Goal: Task Accomplishment & Management: Use online tool/utility

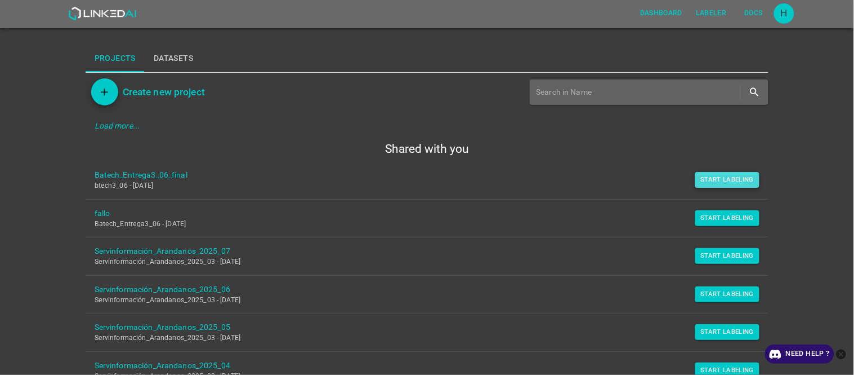
click at [709, 181] on button "Start Labeling" at bounding box center [728, 180] width 65 height 16
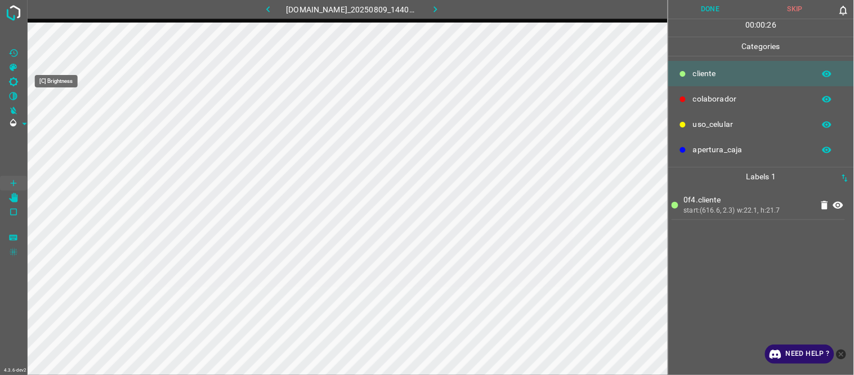
click at [19, 77] on Brightness"] "[C] Brightness" at bounding box center [13, 81] width 27 height 15
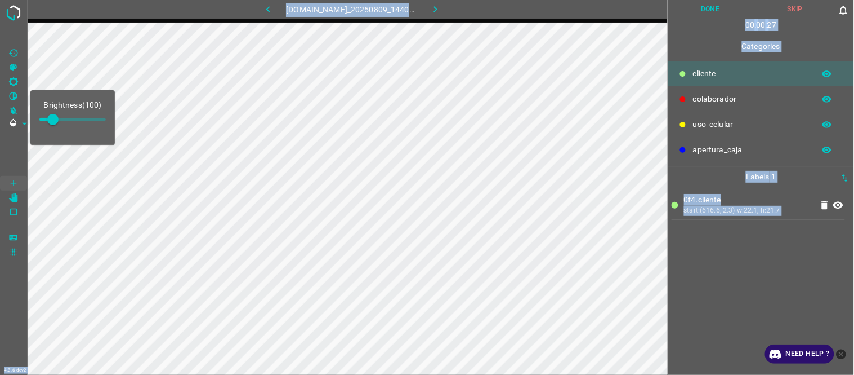
drag, startPoint x: 48, startPoint y: 117, endPoint x: 57, endPoint y: 119, distance: 9.4
click at [57, 119] on body "Brightness ( 100 ) 4.3.6-dev2 889-dg-mundo.ddns.net_20250809_144040_000002340.j…" at bounding box center [427, 187] width 854 height 375
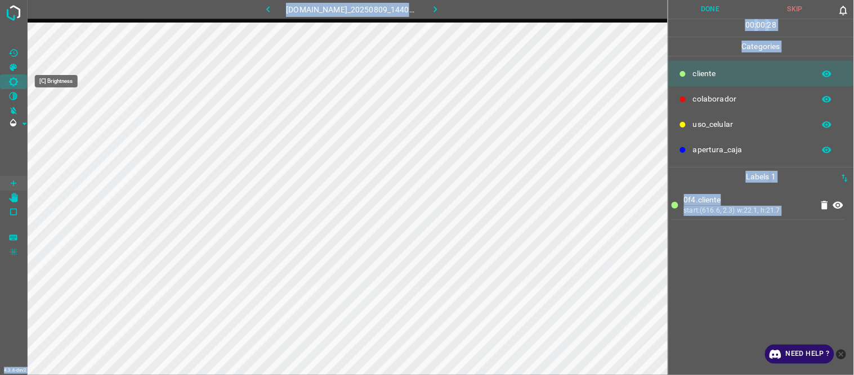
click at [15, 81] on icon "[C] Brightness" at bounding box center [13, 82] width 10 height 10
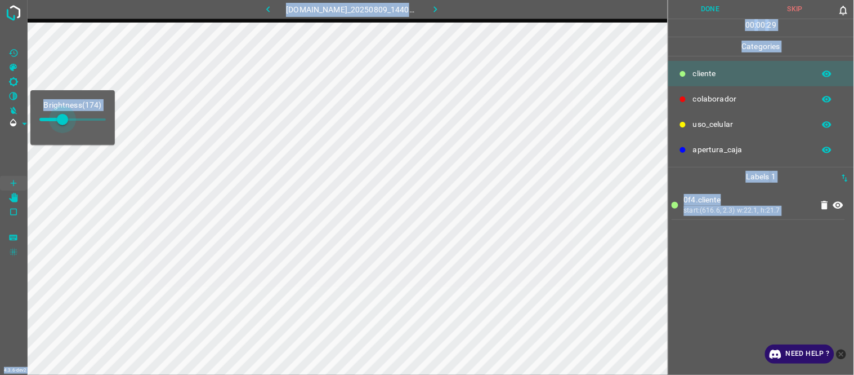
drag, startPoint x: 50, startPoint y: 123, endPoint x: 63, endPoint y: 124, distance: 13.1
click at [65, 125] on span at bounding box center [62, 119] width 11 height 11
type input "191"
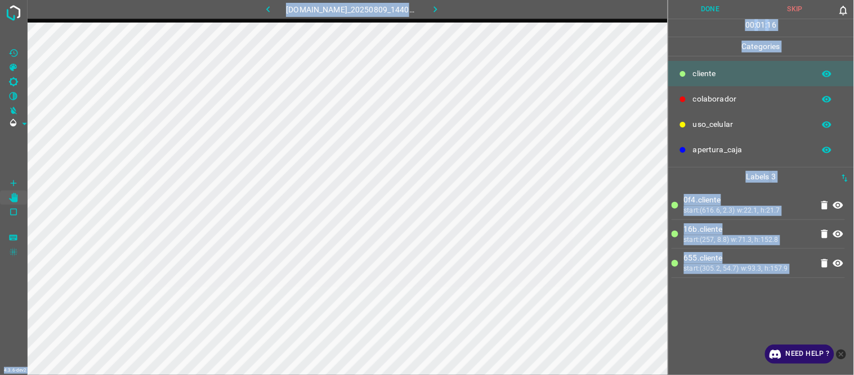
click at [747, 301] on div "0f4.​​cliente start:(616.6, 2.3) w:22.1, h:21.7 16b.​​cliente start:(257, 8.8) …" at bounding box center [761, 280] width 179 height 189
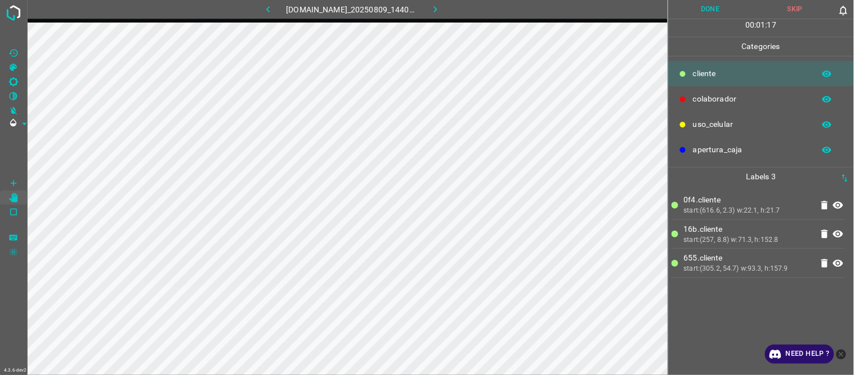
click at [747, 301] on div "0f4.​​cliente start:(616.6, 2.3) w:22.1, h:21.7 16b.​​cliente start:(257, 8.8) …" at bounding box center [761, 280] width 179 height 189
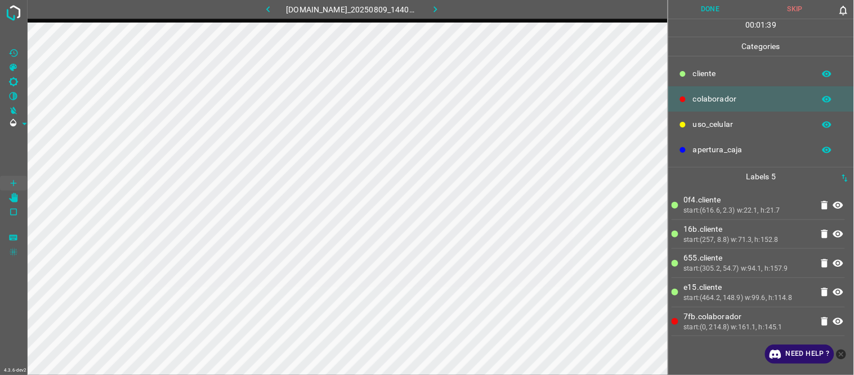
click at [703, 8] on button "Done" at bounding box center [711, 9] width 85 height 19
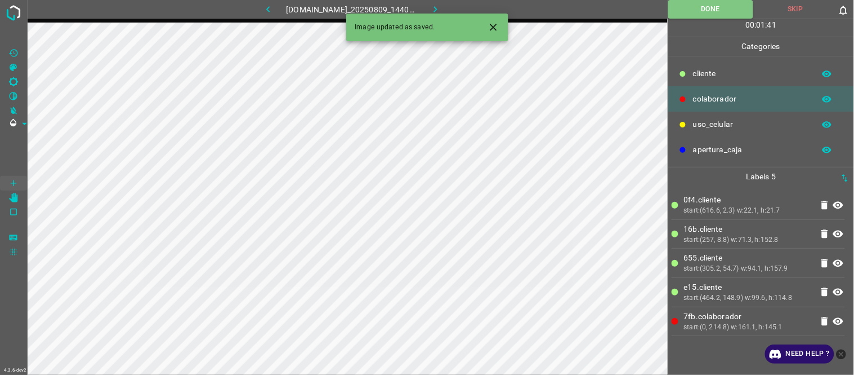
click at [438, 4] on icon "button" at bounding box center [436, 9] width 12 height 12
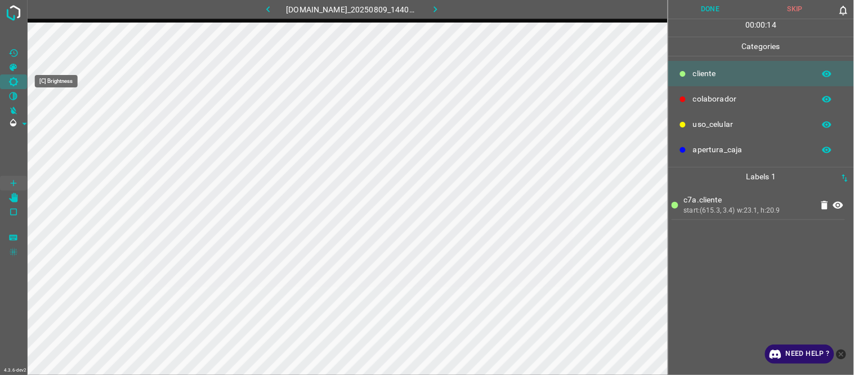
click at [19, 82] on Brightness"] "[C] Brightness" at bounding box center [13, 81] width 27 height 15
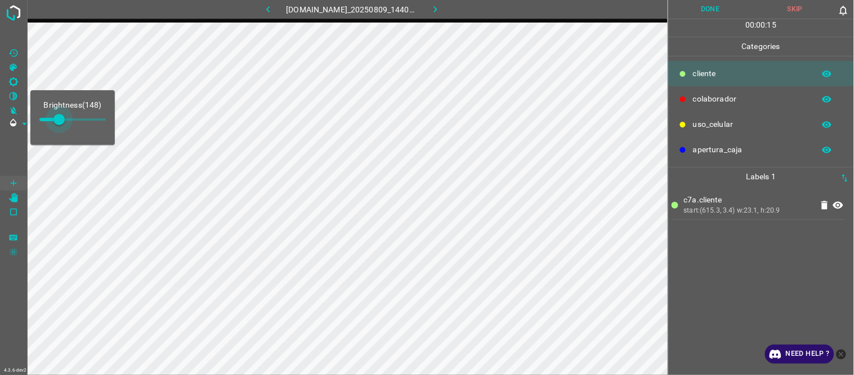
type input "195"
drag, startPoint x: 54, startPoint y: 119, endPoint x: 65, endPoint y: 117, distance: 11.4
click at [65, 117] on span at bounding box center [65, 119] width 11 height 11
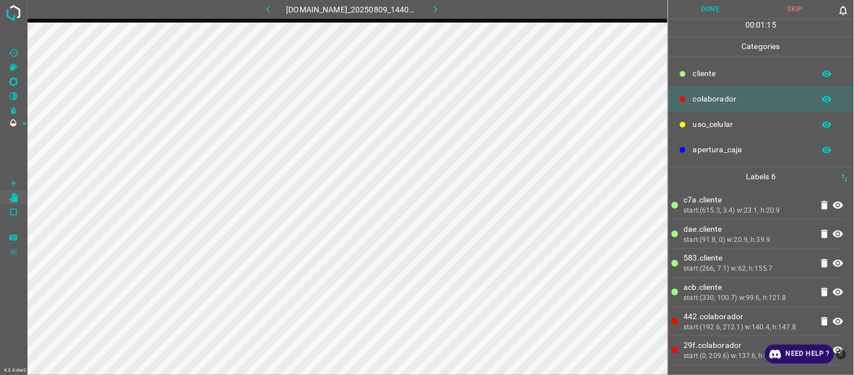
click at [718, 8] on button "Done" at bounding box center [711, 9] width 85 height 19
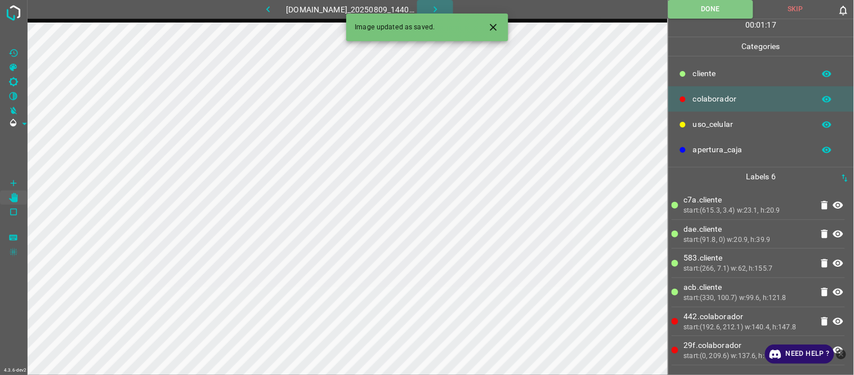
click at [430, 7] on button "button" at bounding box center [435, 9] width 36 height 19
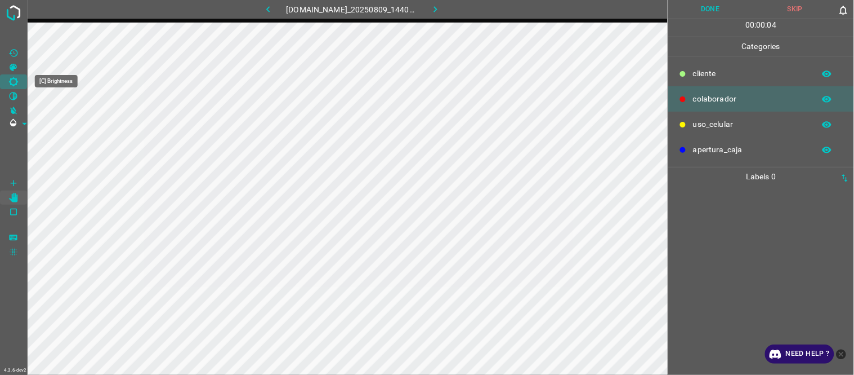
click at [15, 80] on icon "[C] Brightness" at bounding box center [13, 81] width 9 height 9
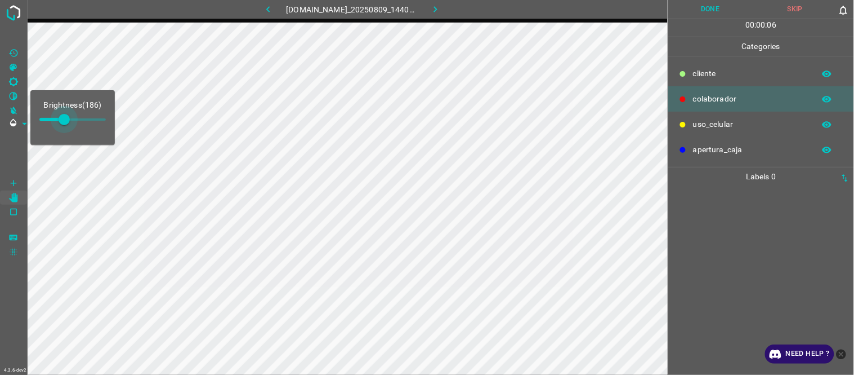
type input "195"
drag, startPoint x: 54, startPoint y: 120, endPoint x: 65, endPoint y: 120, distance: 11.3
click at [65, 120] on span at bounding box center [64, 119] width 11 height 11
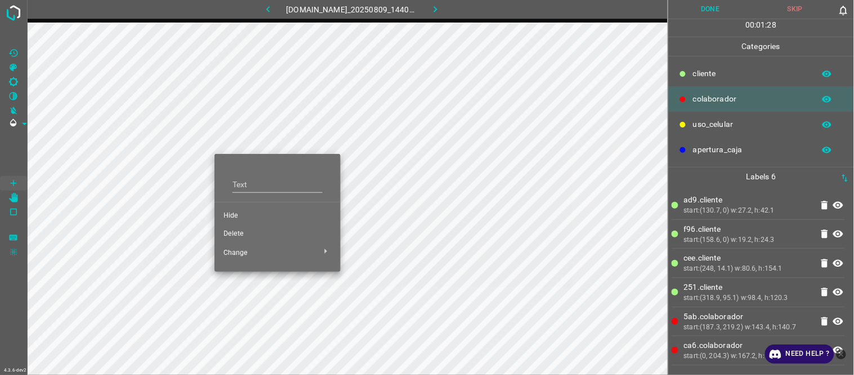
click at [238, 209] on li "Hide" at bounding box center [278, 216] width 126 height 18
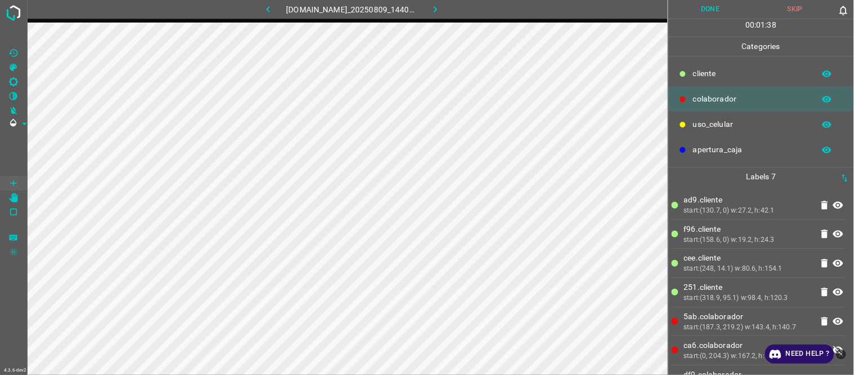
click at [435, 12] on icon "button" at bounding box center [436, 9] width 12 height 12
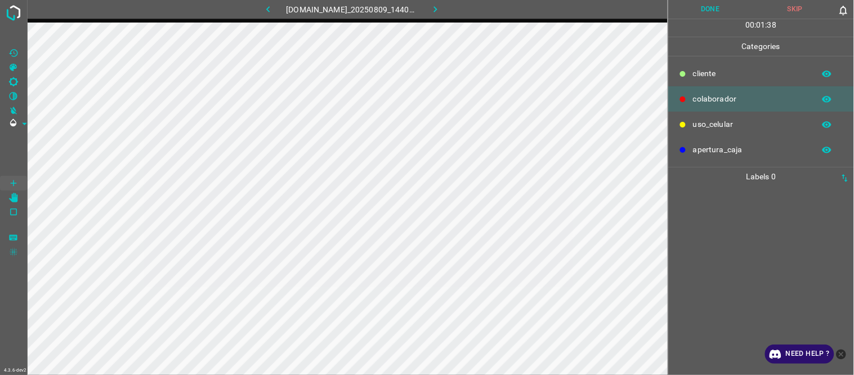
click at [262, 11] on icon "button" at bounding box center [268, 9] width 12 height 12
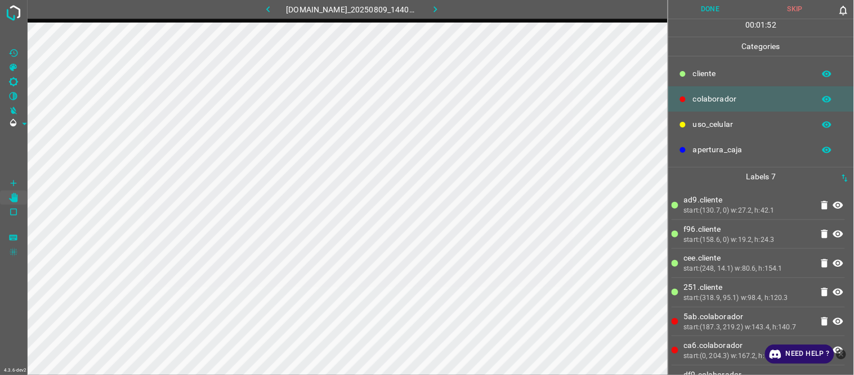
click at [715, 10] on button "Done" at bounding box center [711, 9] width 85 height 19
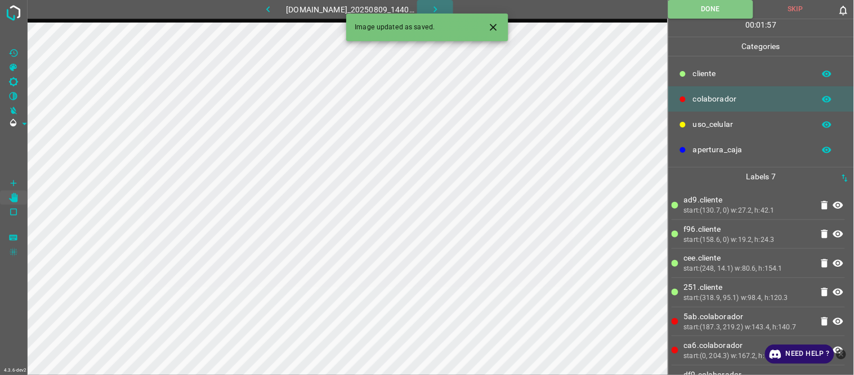
click at [438, 8] on icon "button" at bounding box center [436, 9] width 12 height 12
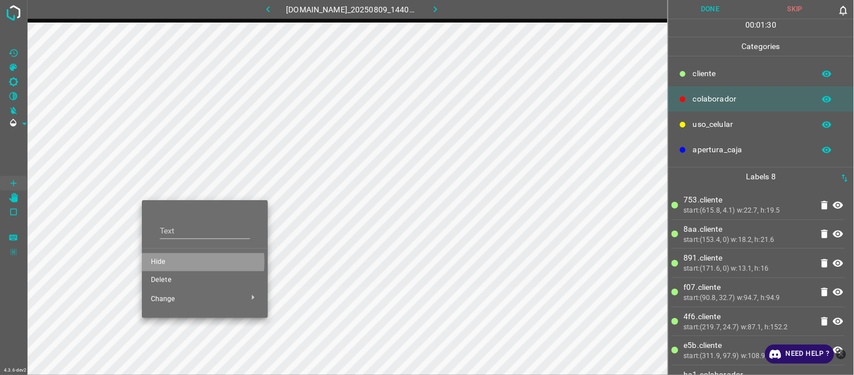
click at [171, 261] on span "Hide" at bounding box center [205, 262] width 108 height 10
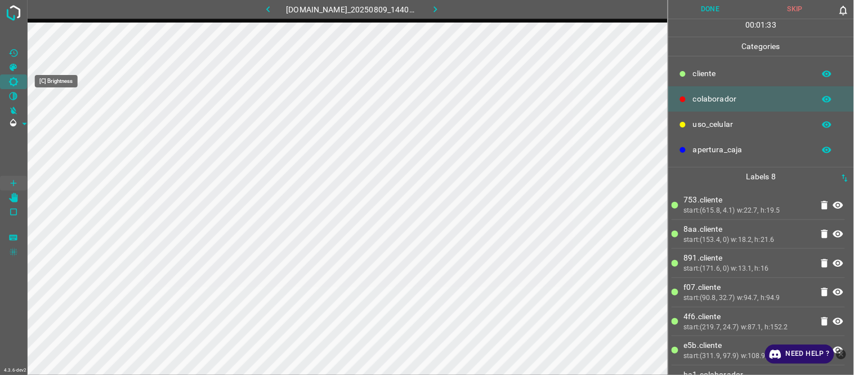
click at [15, 79] on icon "[C] Brightness" at bounding box center [13, 81] width 9 height 9
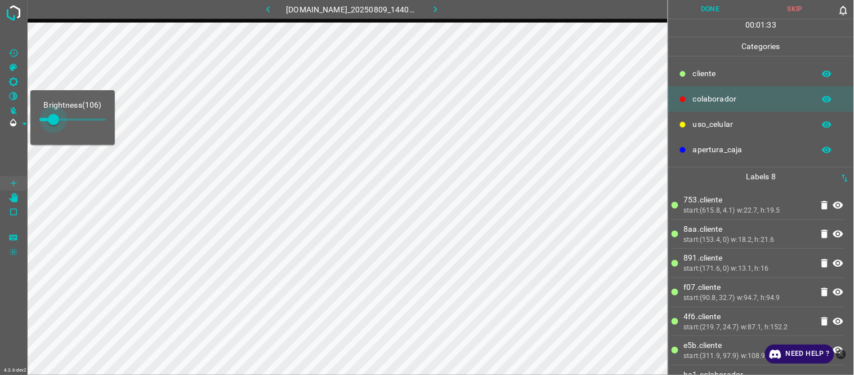
type input "136"
click at [57, 122] on span at bounding box center [57, 119] width 11 height 11
click at [756, 210] on div "start:(615.8, 4.1) w:22.7, h:19.5" at bounding box center [748, 211] width 128 height 10
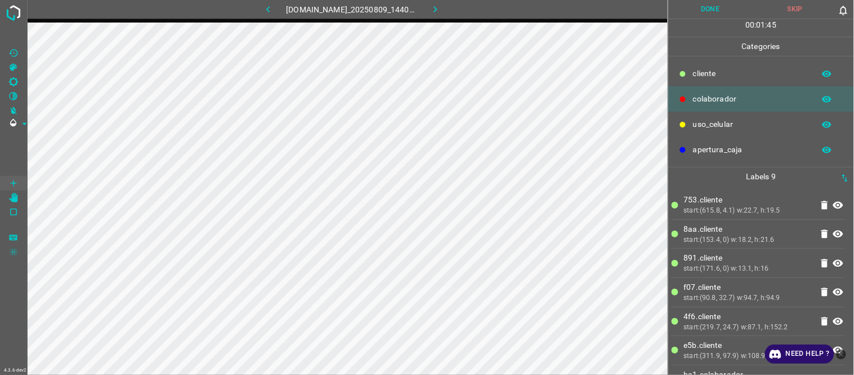
click at [268, 9] on icon "button" at bounding box center [268, 9] width 12 height 12
click at [435, 12] on icon "button" at bounding box center [436, 9] width 12 height 12
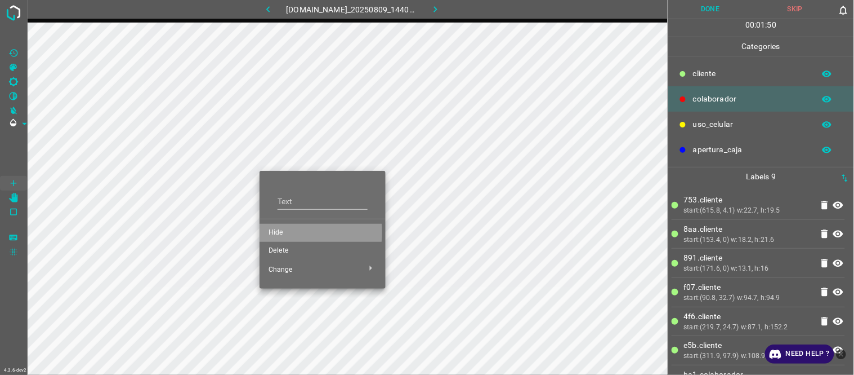
click at [283, 232] on span "Hide" at bounding box center [323, 233] width 108 height 10
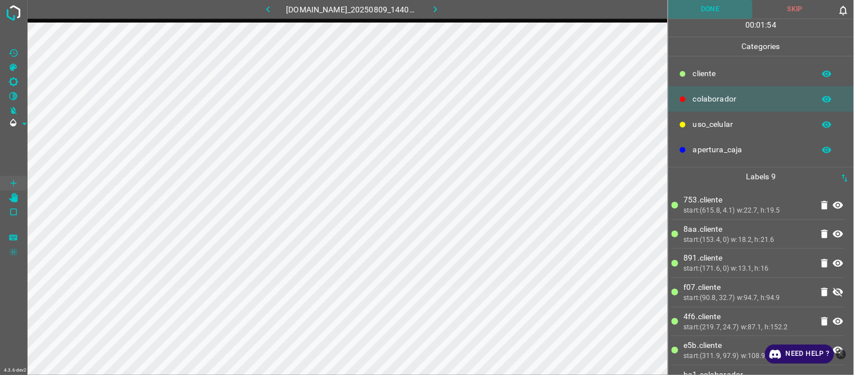
click at [727, 15] on button "Done" at bounding box center [711, 9] width 85 height 19
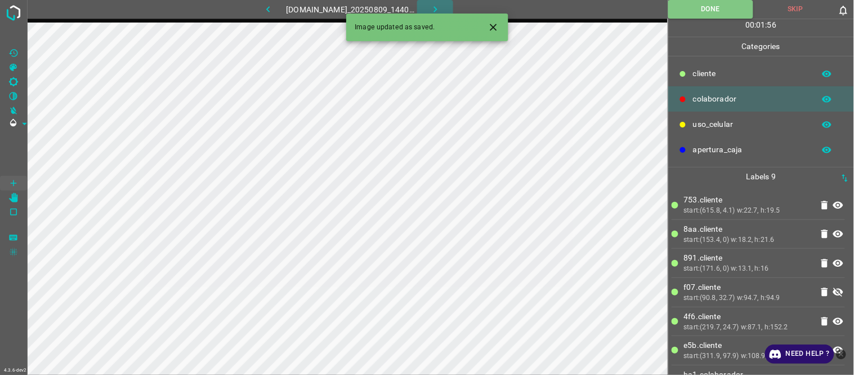
click at [438, 6] on icon "button" at bounding box center [436, 9] width 12 height 12
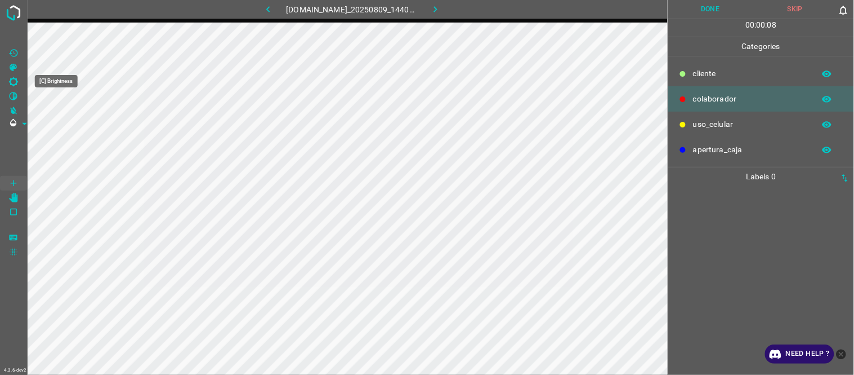
click at [15, 81] on icon "[C] Brightness" at bounding box center [13, 82] width 10 height 10
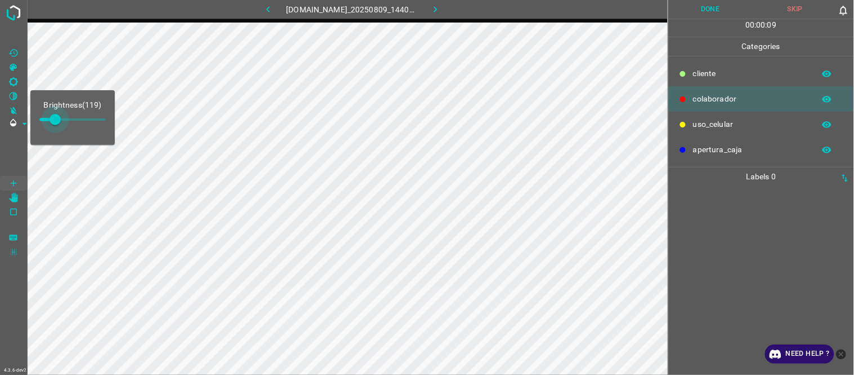
type input "157"
drag, startPoint x: 55, startPoint y: 115, endPoint x: 60, endPoint y: 118, distance: 5.8
click at [60, 118] on span at bounding box center [60, 119] width 11 height 11
click at [770, 251] on div at bounding box center [761, 280] width 179 height 189
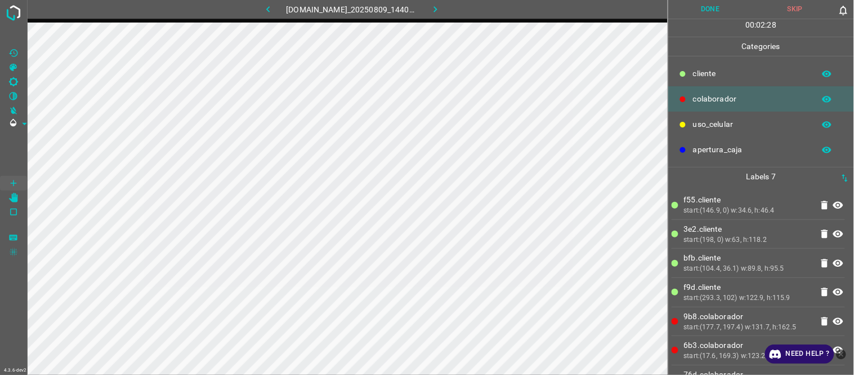
click at [716, 2] on button "Done" at bounding box center [711, 9] width 85 height 19
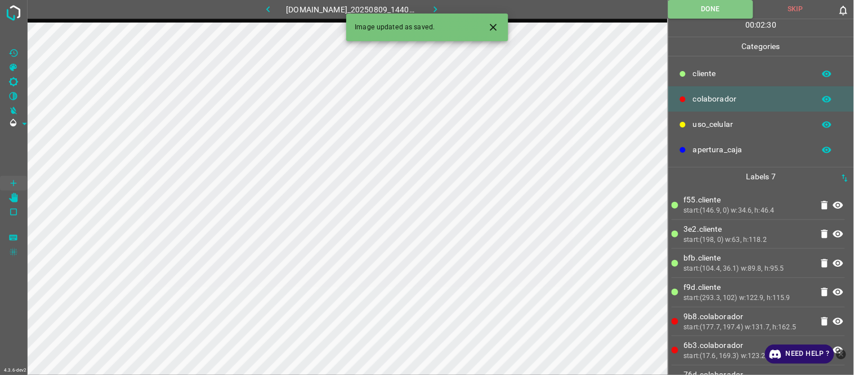
click at [447, 9] on button "button" at bounding box center [435, 9] width 36 height 19
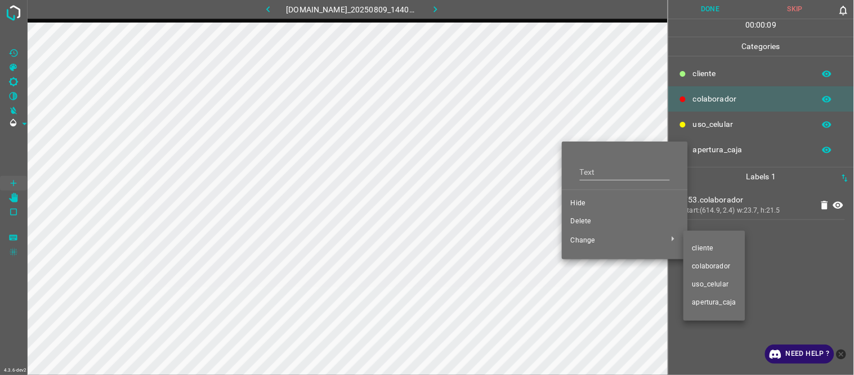
click at [697, 242] on li "​​cliente" at bounding box center [715, 248] width 62 height 18
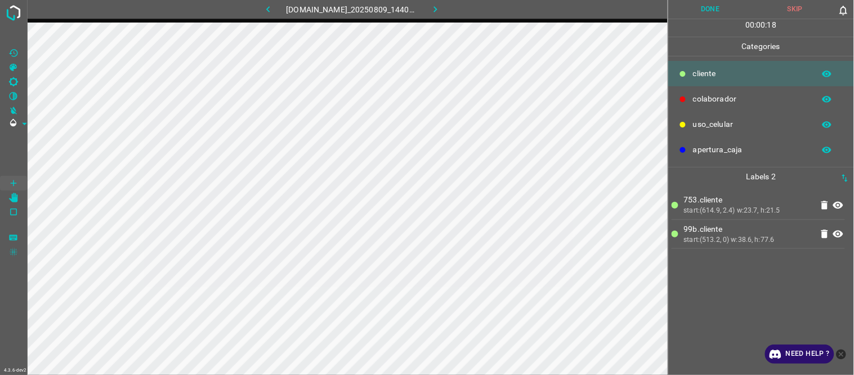
click at [19, 79] on Brightness"] "[C] Brightness" at bounding box center [13, 81] width 27 height 15
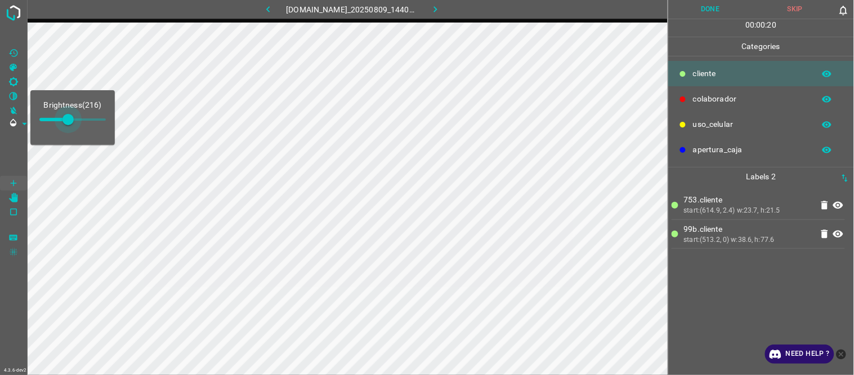
type input "225"
drag, startPoint x: 59, startPoint y: 119, endPoint x: 69, endPoint y: 121, distance: 10.2
click at [69, 121] on span at bounding box center [68, 119] width 11 height 11
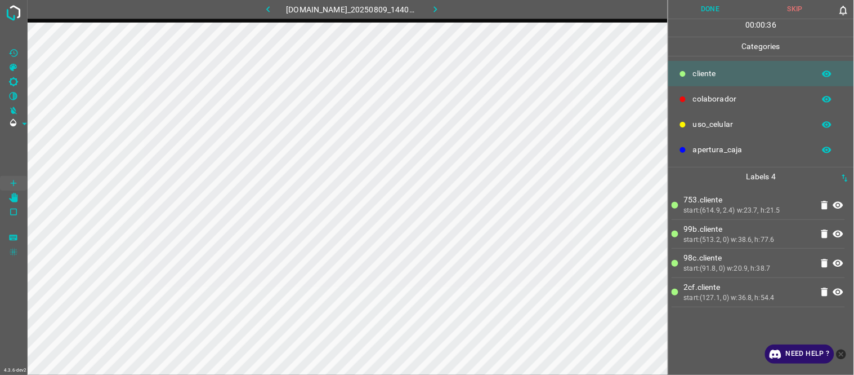
click at [13, 49] on icon "[Z] Restore Values" at bounding box center [13, 52] width 8 height 7
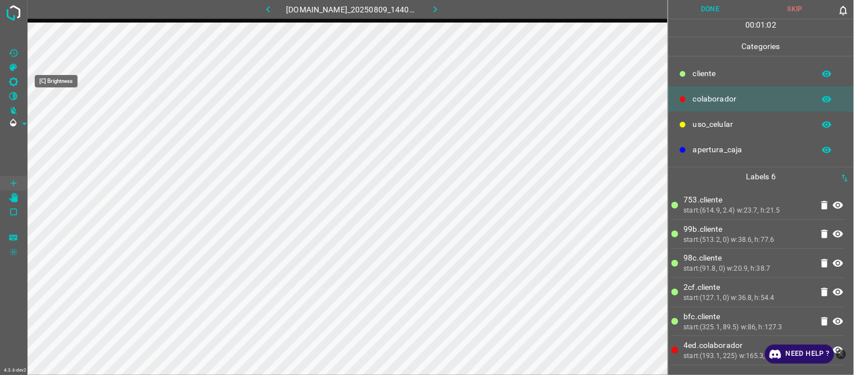
click at [20, 84] on Brightness"] "[C] Brightness" at bounding box center [13, 81] width 27 height 15
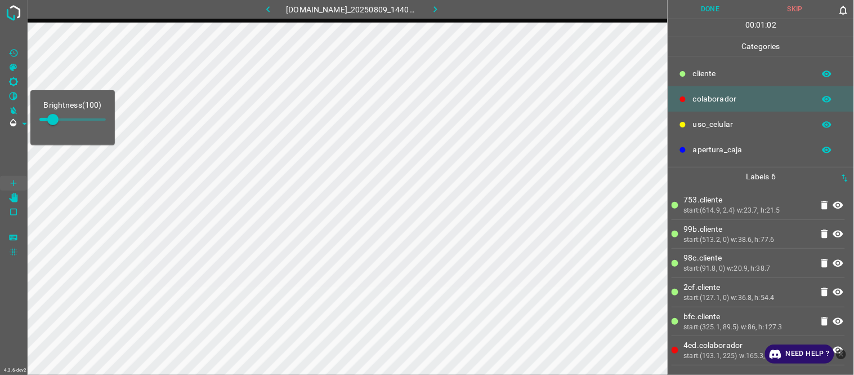
type input "225"
click at [69, 118] on span at bounding box center [72, 119] width 66 height 17
drag, startPoint x: 15, startPoint y: 52, endPoint x: 19, endPoint y: 60, distance: 9.3
click at [15, 52] on icon "[Z] Restore Values" at bounding box center [13, 53] width 10 height 10
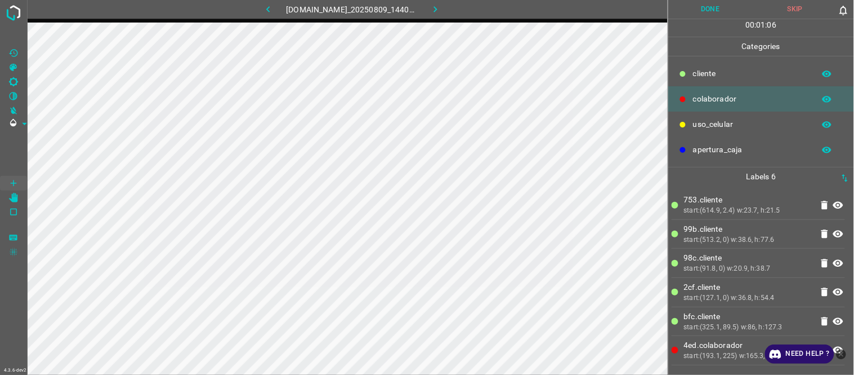
click at [0, 46] on Values"] "[Z] Restore Values" at bounding box center [13, 53] width 27 height 15
click at [720, 253] on p "98c.​​cliente" at bounding box center [748, 258] width 128 height 12
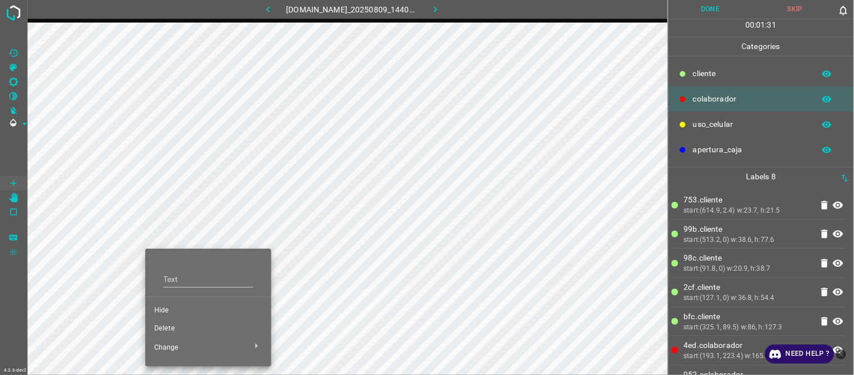
click at [182, 306] on span "Hide" at bounding box center [208, 310] width 108 height 10
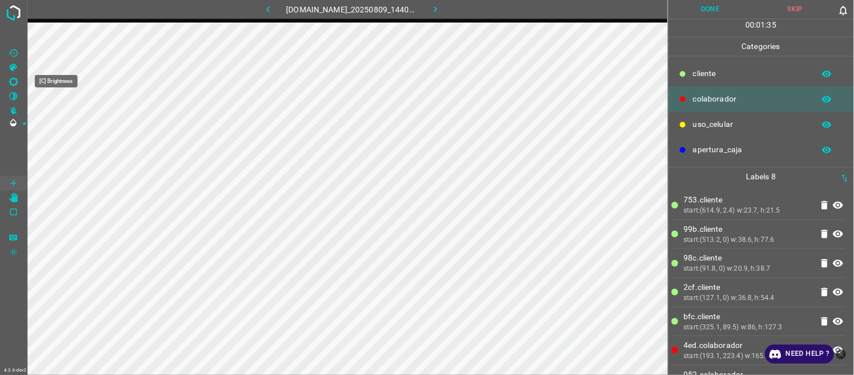
click at [17, 83] on icon "[C] Brightness" at bounding box center [13, 82] width 10 height 10
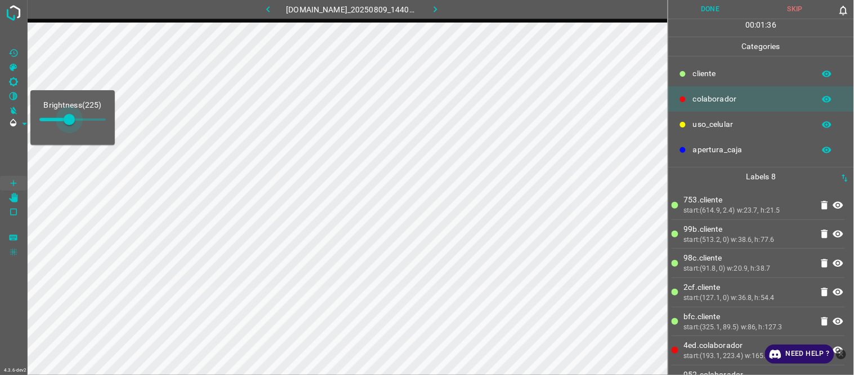
type input "263"
drag, startPoint x: 54, startPoint y: 123, endPoint x: 74, endPoint y: 123, distance: 20.3
click at [74, 123] on span at bounding box center [74, 119] width 11 height 11
click at [12, 48] on icon "[Z] Restore Values" at bounding box center [13, 53] width 10 height 10
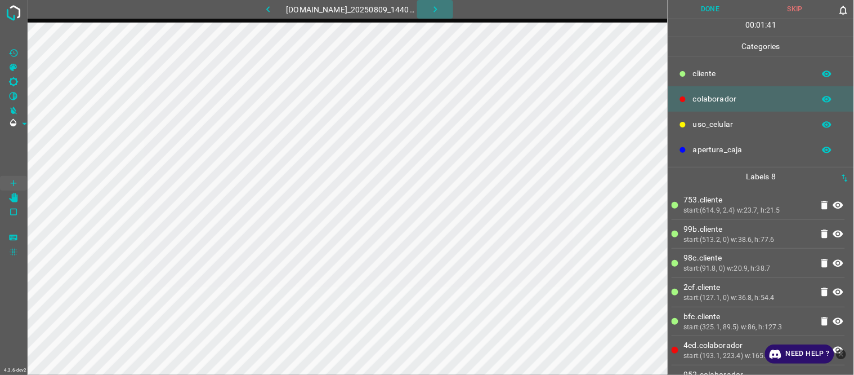
drag, startPoint x: 443, startPoint y: 8, endPoint x: 420, endPoint y: 14, distance: 24.5
click at [442, 9] on icon "button" at bounding box center [436, 9] width 12 height 12
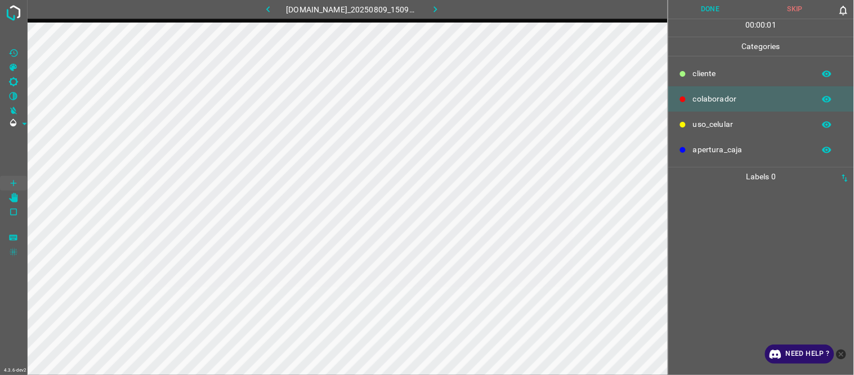
click at [269, 10] on button "button" at bounding box center [268, 9] width 36 height 19
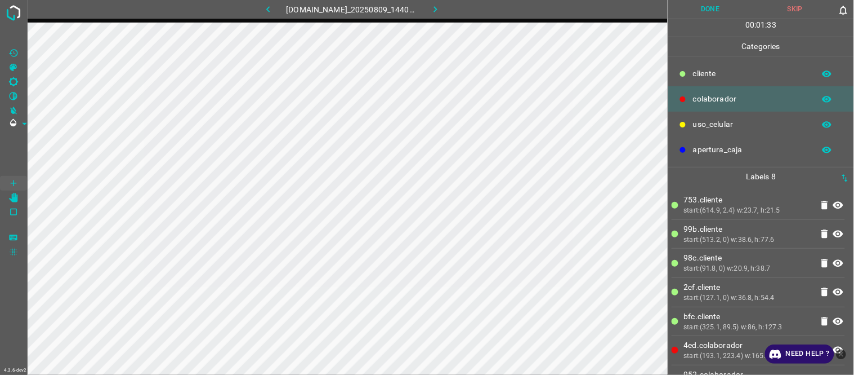
click at [709, 9] on button "Done" at bounding box center [711, 9] width 85 height 19
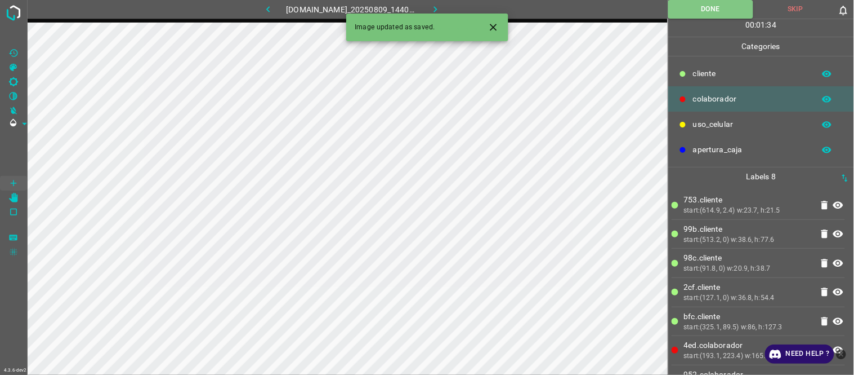
click at [442, 7] on icon "button" at bounding box center [436, 9] width 12 height 12
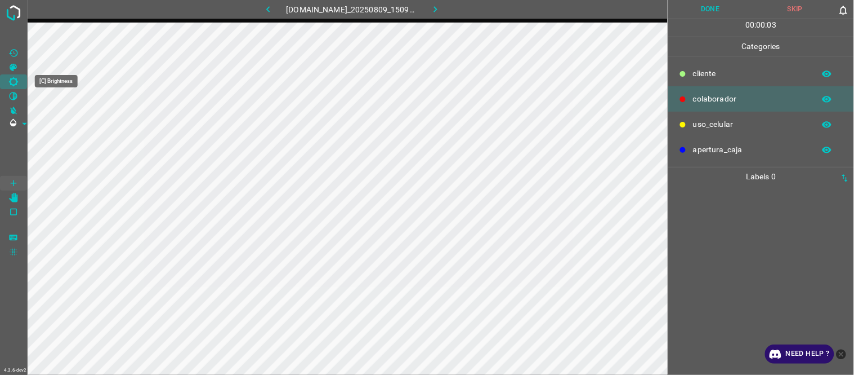
click at [23, 82] on Brightness"] "[C] Brightness" at bounding box center [13, 81] width 27 height 15
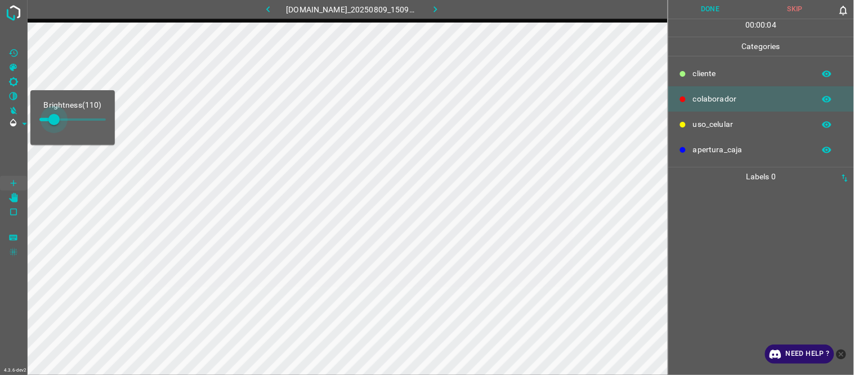
type input "148"
click at [59, 124] on span at bounding box center [59, 119] width 11 height 11
click at [772, 208] on div at bounding box center [761, 280] width 179 height 189
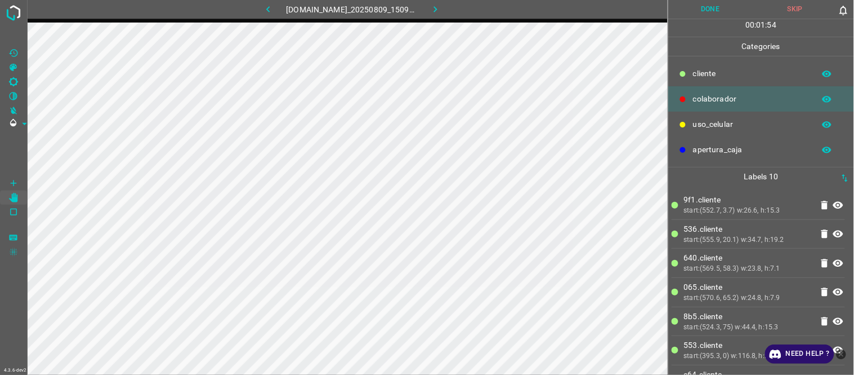
click at [715, 10] on button "Done" at bounding box center [711, 9] width 85 height 19
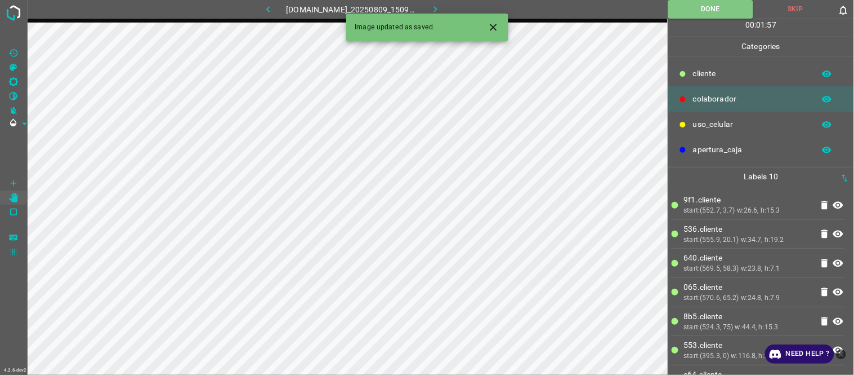
click at [440, 8] on icon "button" at bounding box center [436, 9] width 12 height 12
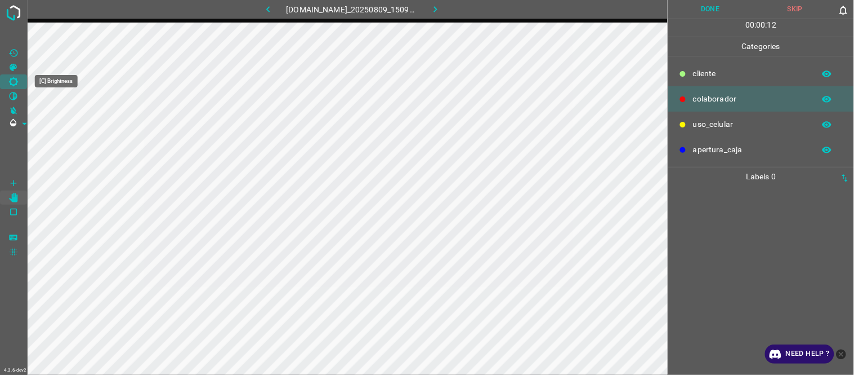
click at [20, 81] on Brightness"] "[C] Brightness" at bounding box center [13, 81] width 27 height 15
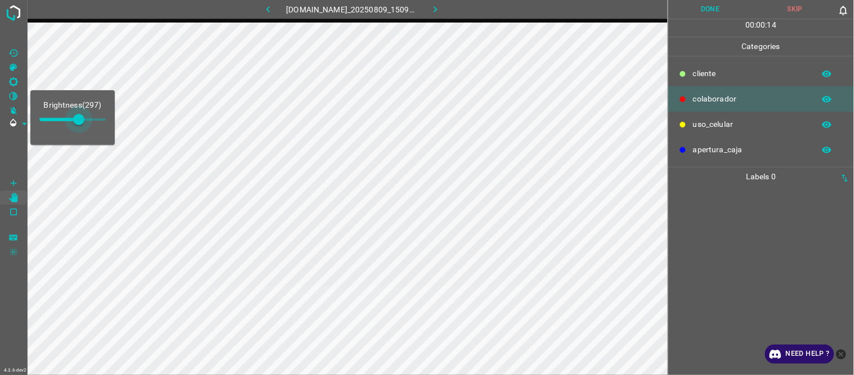
drag, startPoint x: 60, startPoint y: 113, endPoint x: 79, endPoint y: 114, distance: 19.2
click at [79, 114] on span at bounding box center [78, 119] width 11 height 11
type input "174"
drag, startPoint x: 71, startPoint y: 118, endPoint x: 63, endPoint y: 118, distance: 8.4
click at [63, 118] on span at bounding box center [62, 119] width 11 height 11
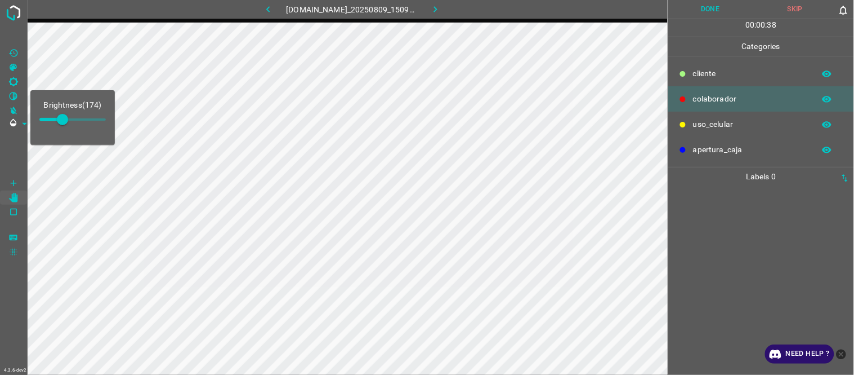
click at [725, 243] on div at bounding box center [761, 280] width 179 height 189
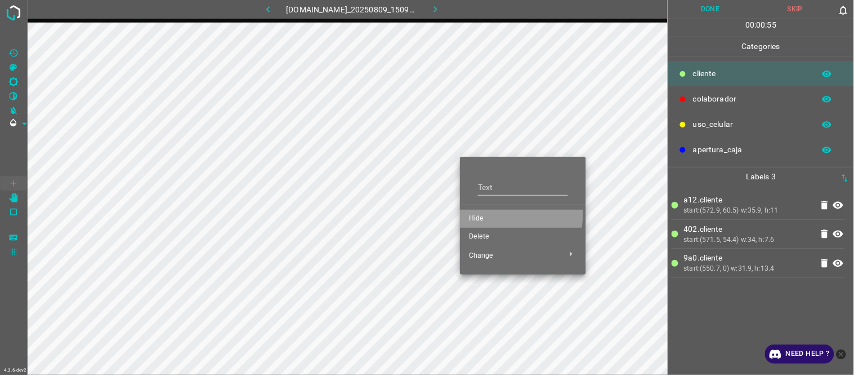
click at [480, 213] on span "Hide" at bounding box center [523, 218] width 108 height 10
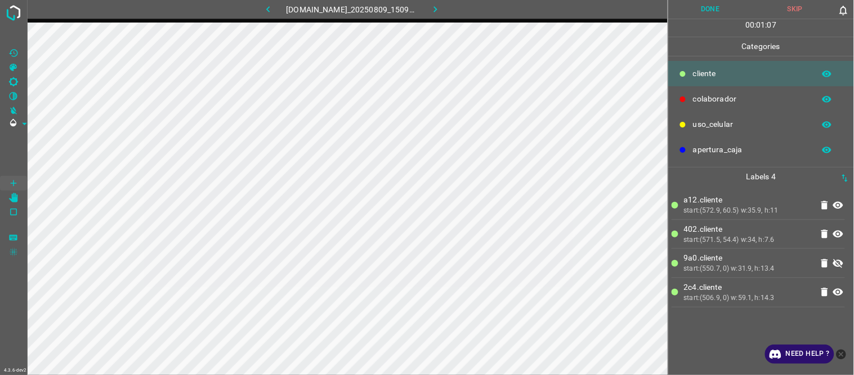
click at [841, 261] on icon at bounding box center [839, 263] width 10 height 9
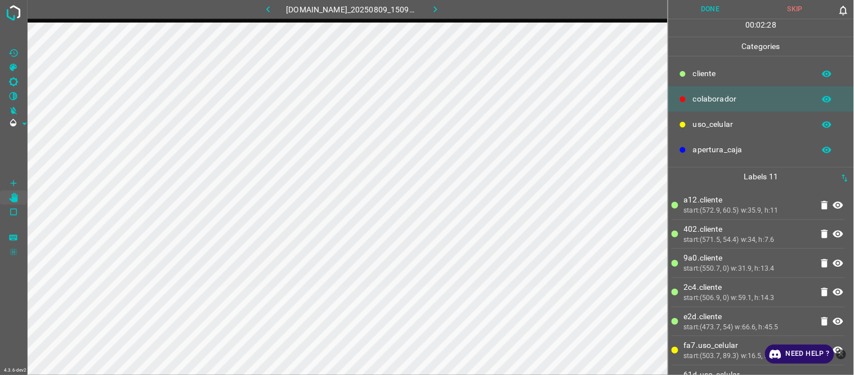
click at [711, 13] on button "Done" at bounding box center [711, 9] width 85 height 19
drag, startPoint x: 718, startPoint y: 10, endPoint x: 613, endPoint y: 12, distance: 105.3
click at [717, 9] on button "Done" at bounding box center [711, 9] width 85 height 19
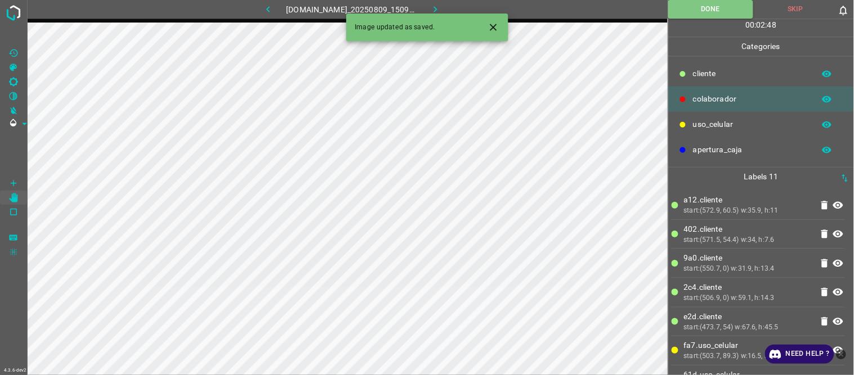
click at [431, 6] on button "button" at bounding box center [435, 9] width 36 height 19
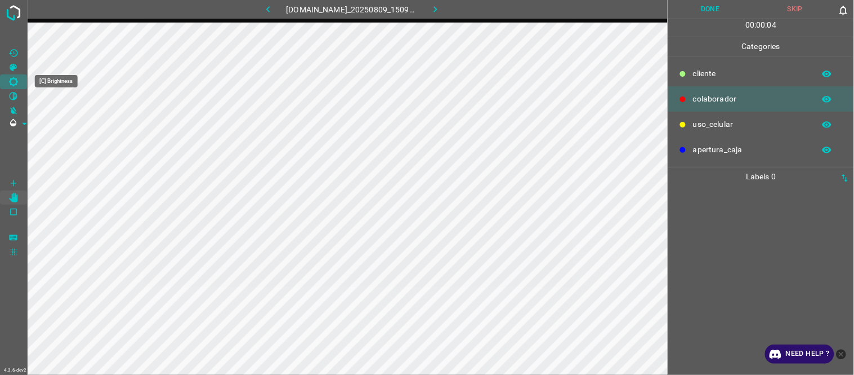
click at [15, 79] on icon "[C] Brightness" at bounding box center [13, 81] width 9 height 9
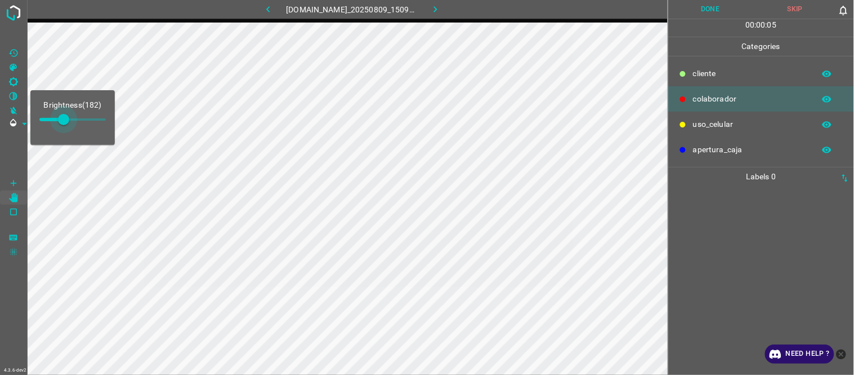
type input "199"
drag, startPoint x: 59, startPoint y: 114, endPoint x: 66, endPoint y: 114, distance: 7.3
click at [66, 114] on span at bounding box center [65, 119] width 11 height 11
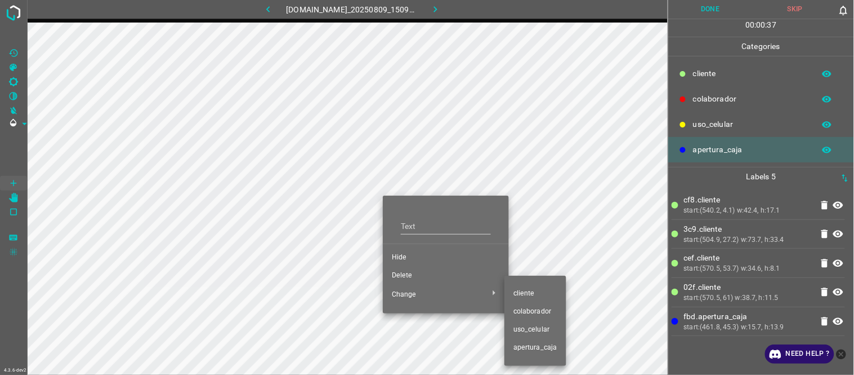
click at [550, 330] on span "uso_celular" at bounding box center [536, 329] width 44 height 10
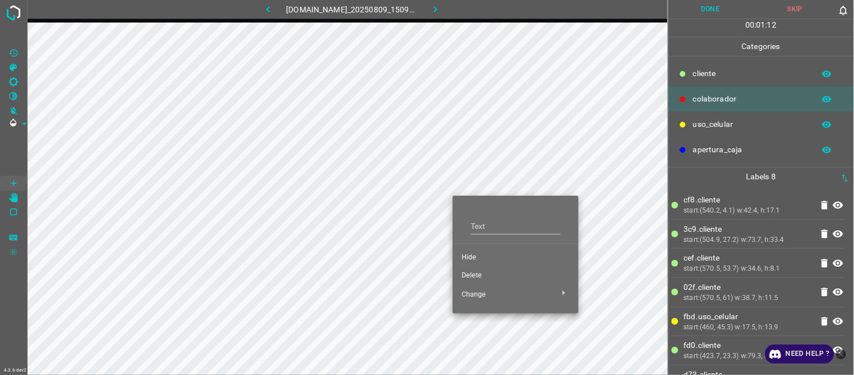
click at [473, 255] on span "Hide" at bounding box center [516, 257] width 108 height 10
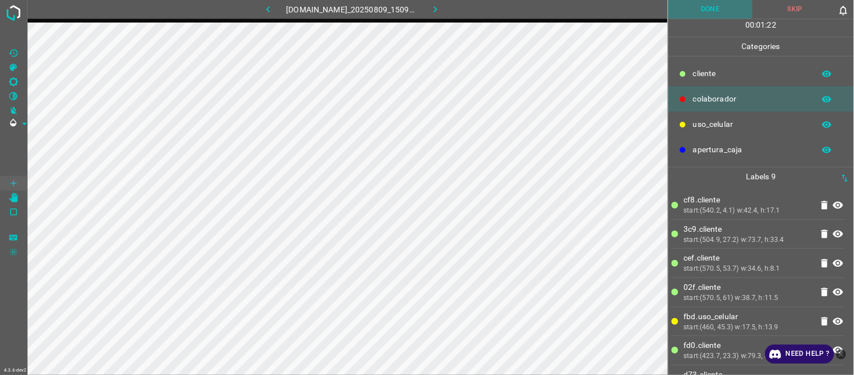
click at [716, 6] on button "Done" at bounding box center [711, 9] width 85 height 19
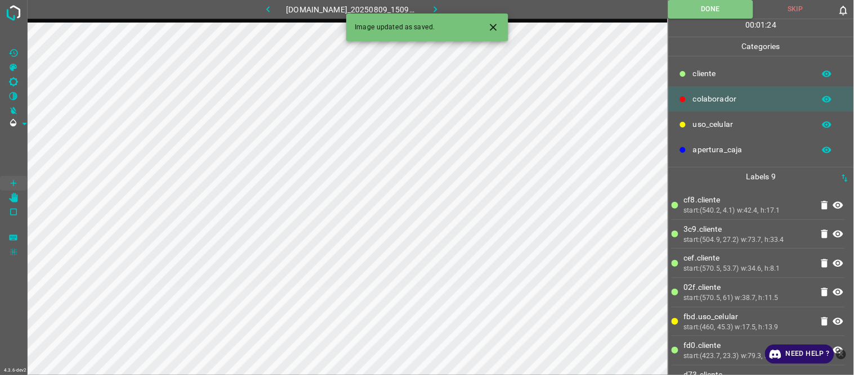
click at [442, 8] on icon "button" at bounding box center [436, 9] width 12 height 12
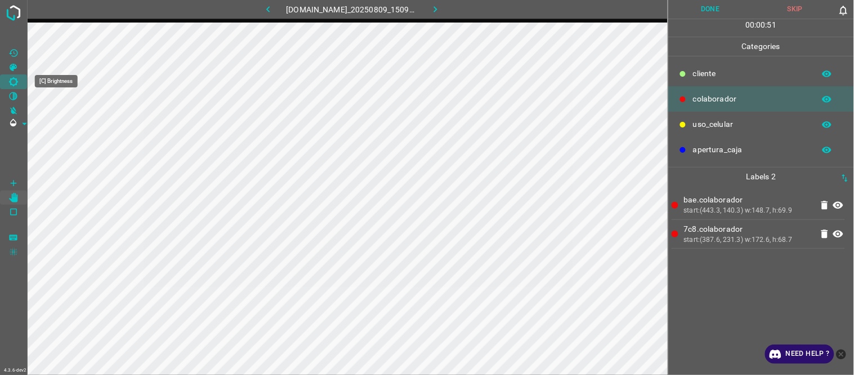
click at [11, 81] on icon "[C] Brightness" at bounding box center [13, 82] width 10 height 10
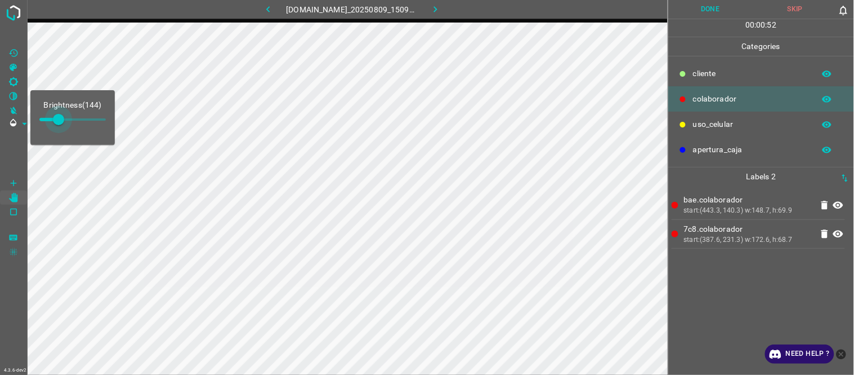
type input "191"
drag, startPoint x: 50, startPoint y: 118, endPoint x: 65, endPoint y: 119, distance: 15.2
click at [65, 119] on span at bounding box center [64, 119] width 11 height 11
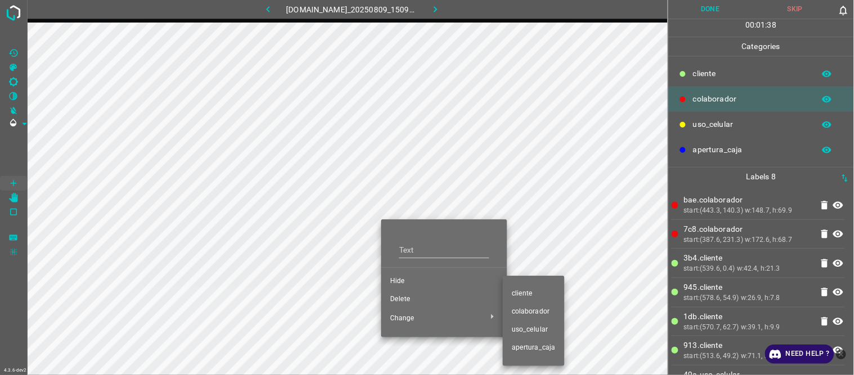
click at [538, 295] on span "​​cliente" at bounding box center [534, 293] width 44 height 10
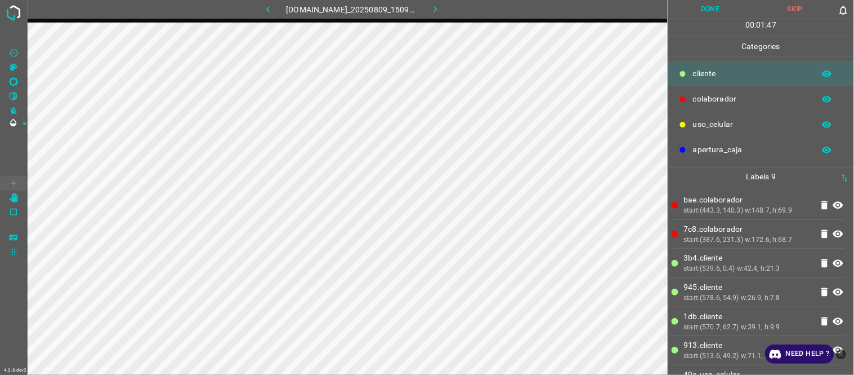
click at [719, 13] on button "Done" at bounding box center [711, 9] width 85 height 19
drag, startPoint x: 751, startPoint y: 248, endPoint x: 725, endPoint y: 250, distance: 25.4
click at [748, 250] on li "3b4.​​cliente start:(539.6, 0.4) w:42.4, h:21.3" at bounding box center [758, 262] width 173 height 29
click at [440, 8] on icon "button" at bounding box center [436, 9] width 12 height 12
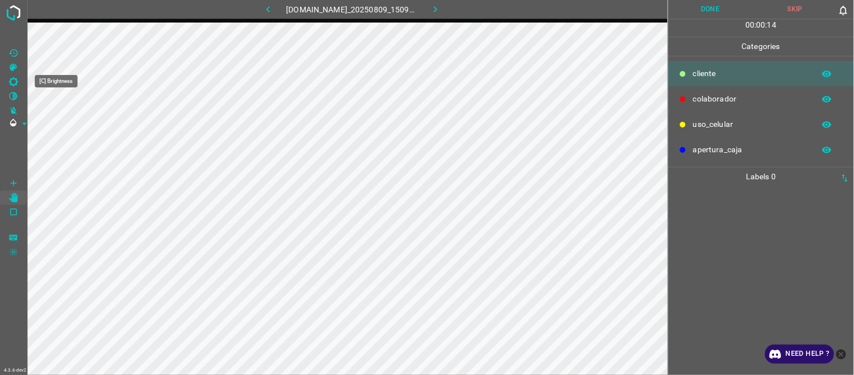
click at [16, 78] on icon "[C] Brightness" at bounding box center [13, 81] width 9 height 9
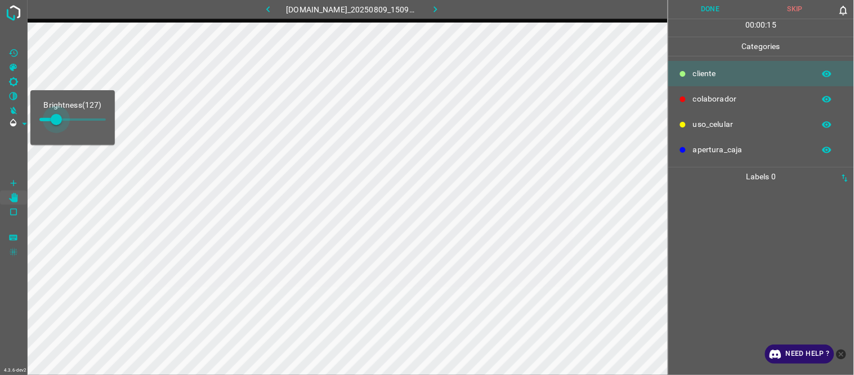
type input "191"
drag, startPoint x: 56, startPoint y: 115, endPoint x: 65, endPoint y: 118, distance: 8.9
click at [65, 118] on span at bounding box center [64, 119] width 11 height 11
click at [797, 194] on ul at bounding box center [758, 190] width 173 height 9
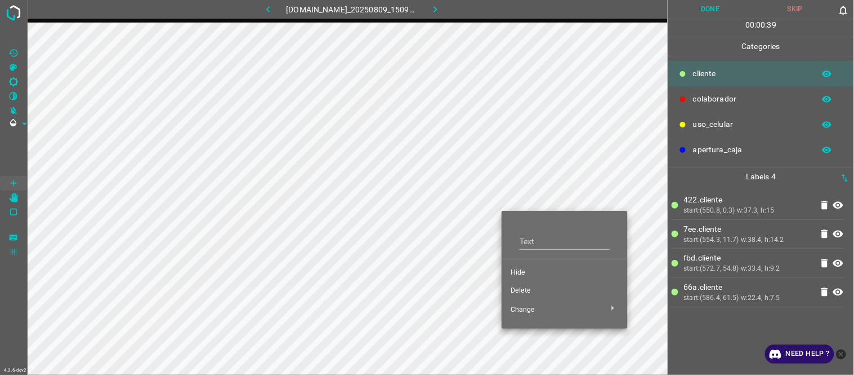
click at [515, 272] on span "Hide" at bounding box center [565, 273] width 108 height 10
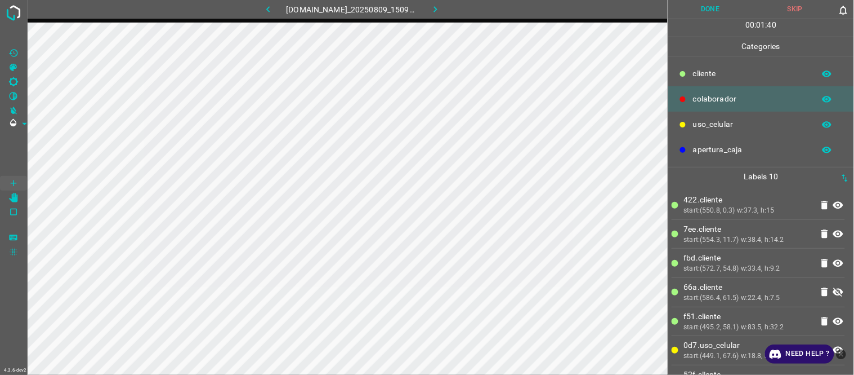
click at [717, 10] on button "Done" at bounding box center [711, 9] width 85 height 19
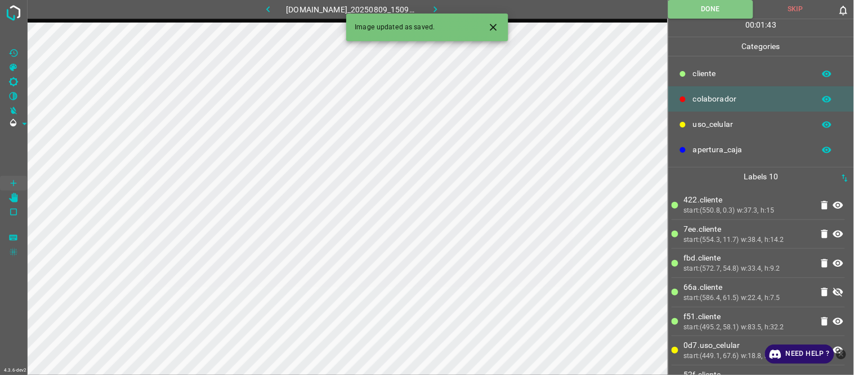
click at [434, 6] on button "button" at bounding box center [435, 9] width 36 height 19
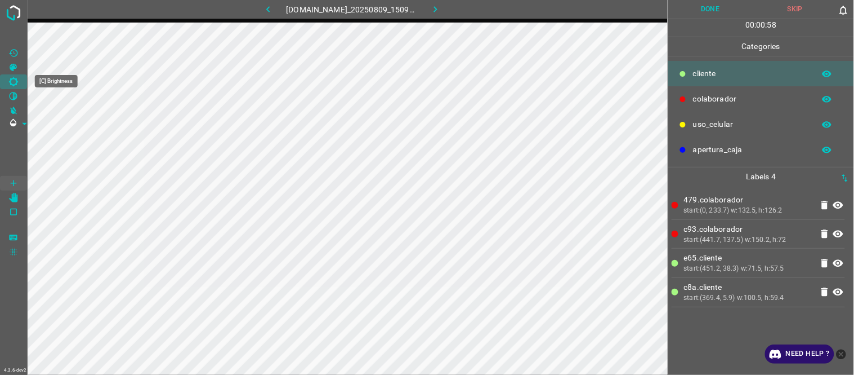
click at [16, 79] on icon "[C] Brightness" at bounding box center [13, 81] width 9 height 9
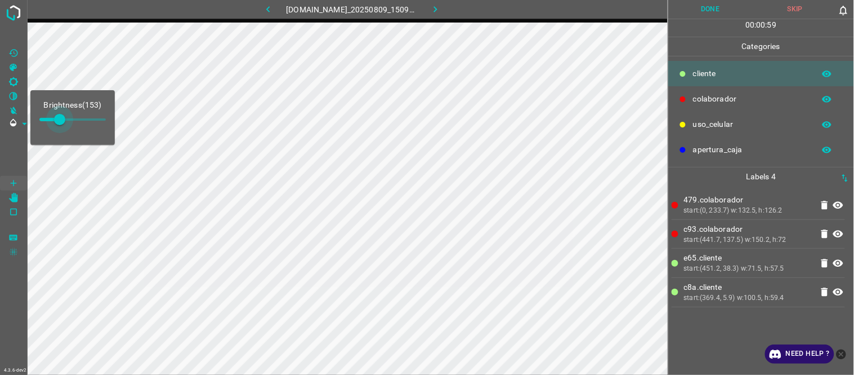
type input "161"
click at [61, 122] on span at bounding box center [59, 119] width 11 height 11
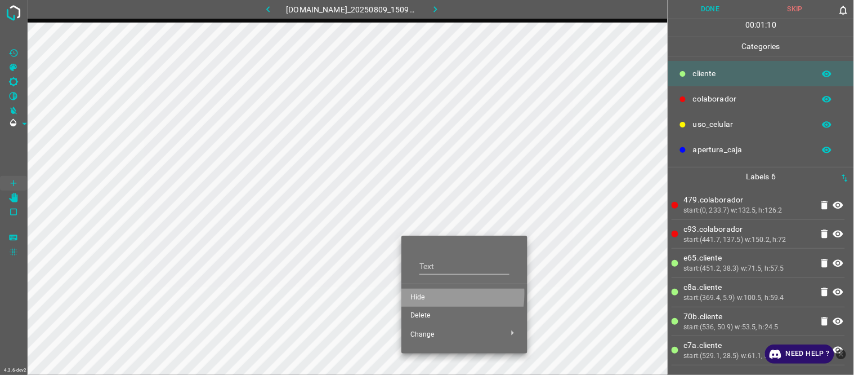
click at [429, 293] on span "Hide" at bounding box center [465, 297] width 108 height 10
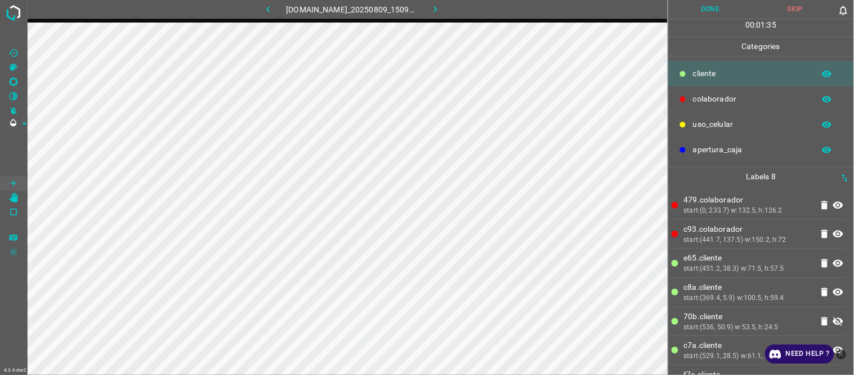
click at [759, 273] on div "start:(451.2, 38.3) w:71.5, h:57.5" at bounding box center [748, 269] width 128 height 10
click at [269, 4] on button "button" at bounding box center [268, 9] width 36 height 19
click at [438, 8] on icon "button" at bounding box center [436, 9] width 12 height 12
click at [256, 7] on button "button" at bounding box center [268, 9] width 36 height 19
click at [440, 4] on icon "button" at bounding box center [436, 9] width 12 height 12
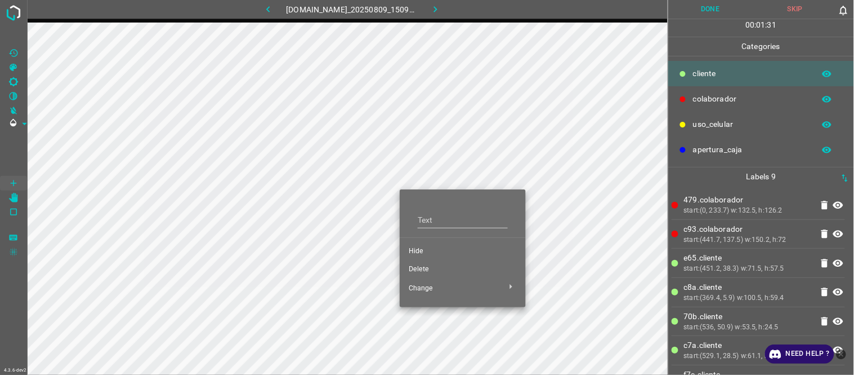
click at [416, 253] on span "Hide" at bounding box center [463, 251] width 108 height 10
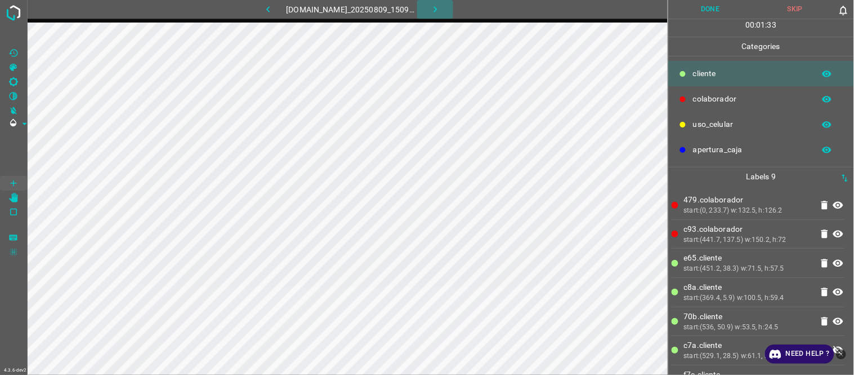
click at [430, 1] on button "button" at bounding box center [435, 9] width 36 height 19
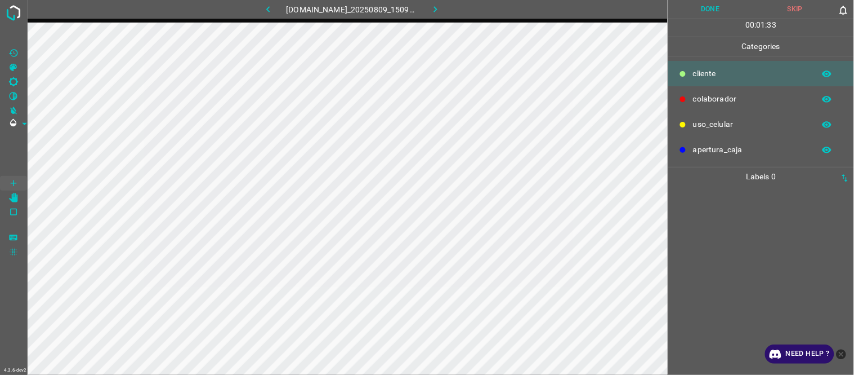
click at [265, 13] on icon "button" at bounding box center [268, 9] width 12 height 12
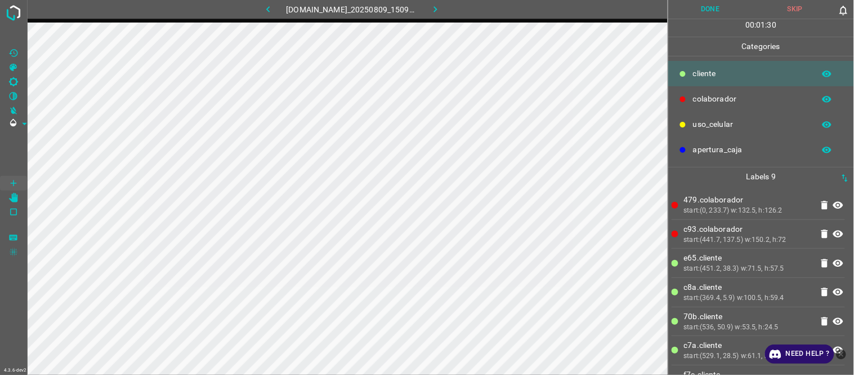
click at [718, 2] on button "Done" at bounding box center [711, 9] width 85 height 19
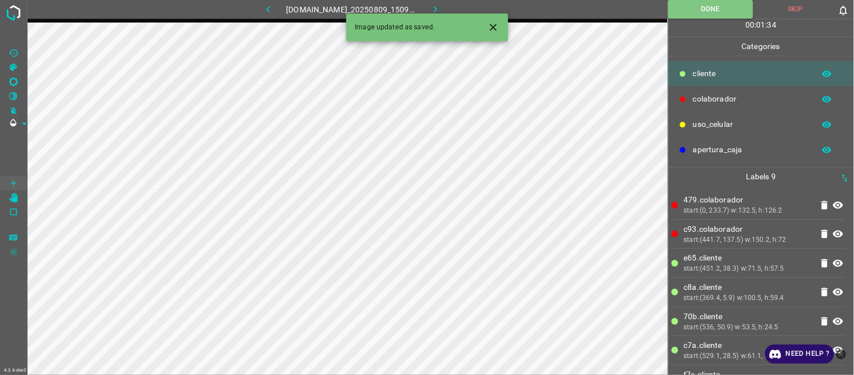
click at [442, 8] on icon "button" at bounding box center [436, 9] width 12 height 12
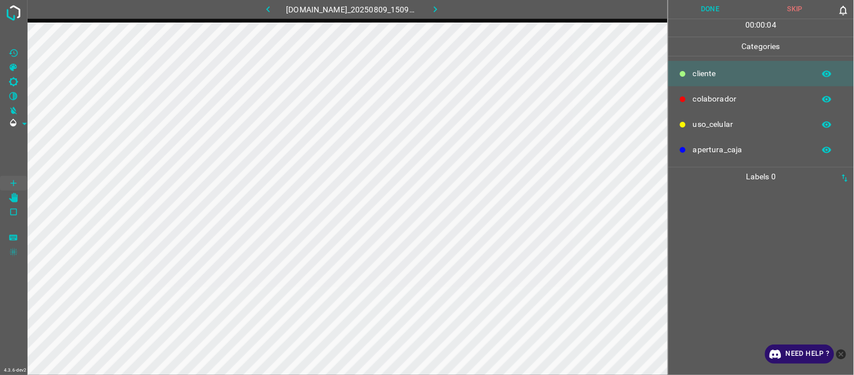
click at [749, 231] on div at bounding box center [761, 280] width 179 height 189
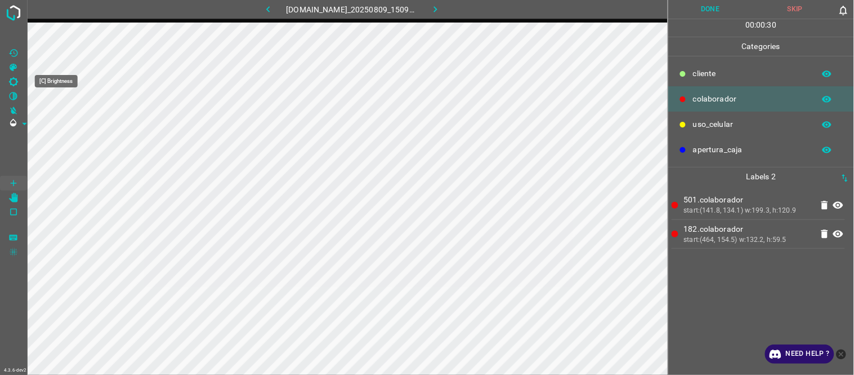
click at [15, 81] on icon "[C] Brightness" at bounding box center [13, 82] width 10 height 10
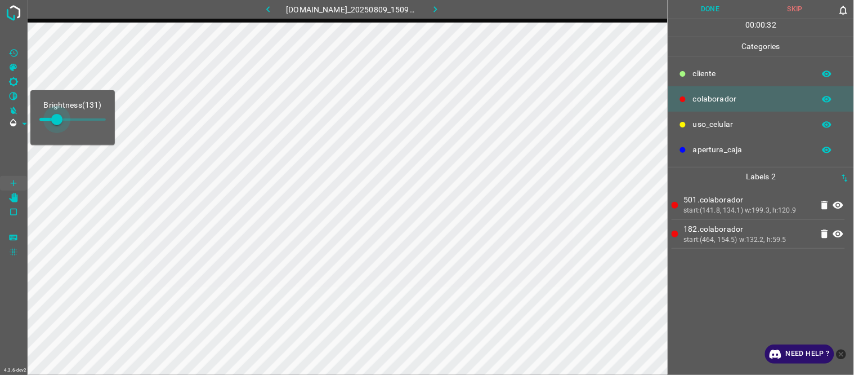
type input "140"
click at [58, 119] on span at bounding box center [57, 119] width 11 height 11
drag, startPoint x: 736, startPoint y: 283, endPoint x: 694, endPoint y: 282, distance: 42.3
click at [736, 286] on div "501.colaborador start:(141.8, 134.1) w:199.3, h:120.9 182.colaborador start:(46…" at bounding box center [761, 280] width 179 height 189
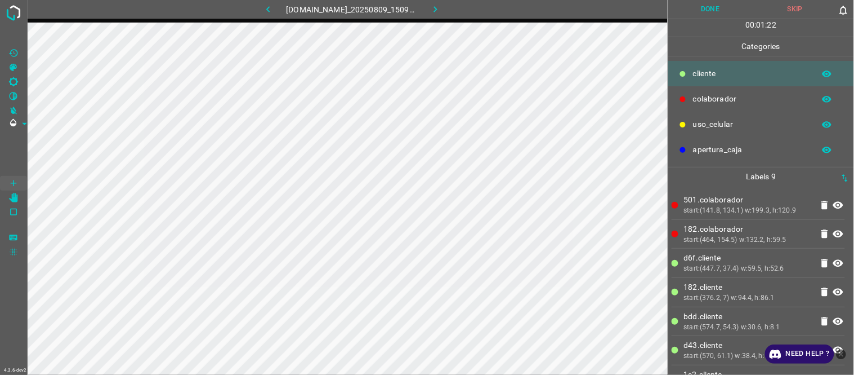
click at [690, 6] on button "Done" at bounding box center [711, 9] width 85 height 19
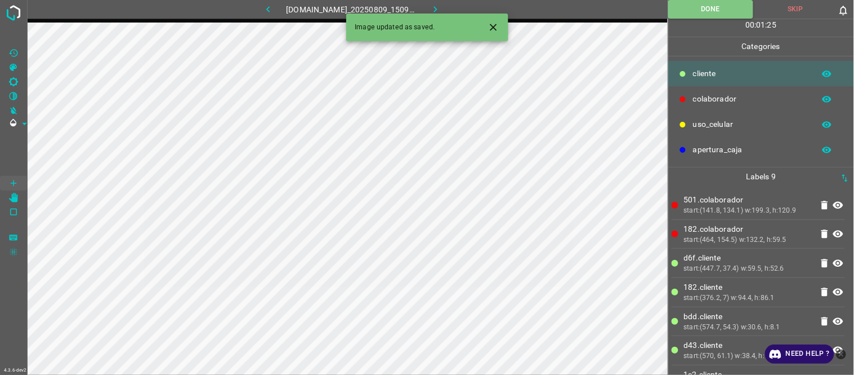
click at [449, 9] on button "button" at bounding box center [435, 9] width 36 height 19
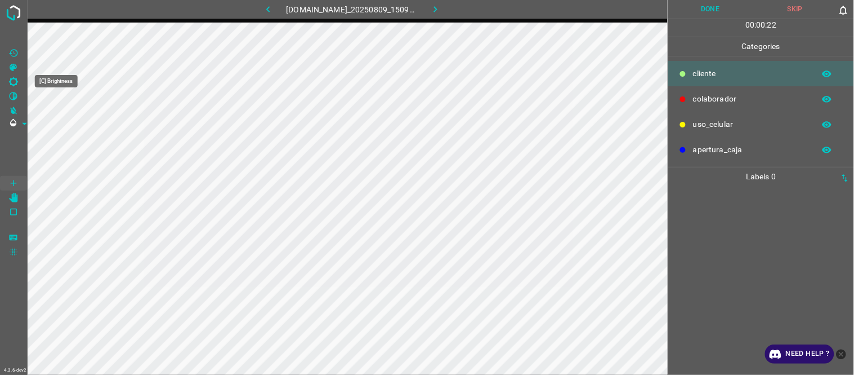
click at [15, 82] on icon "[C] Brightness" at bounding box center [13, 82] width 10 height 10
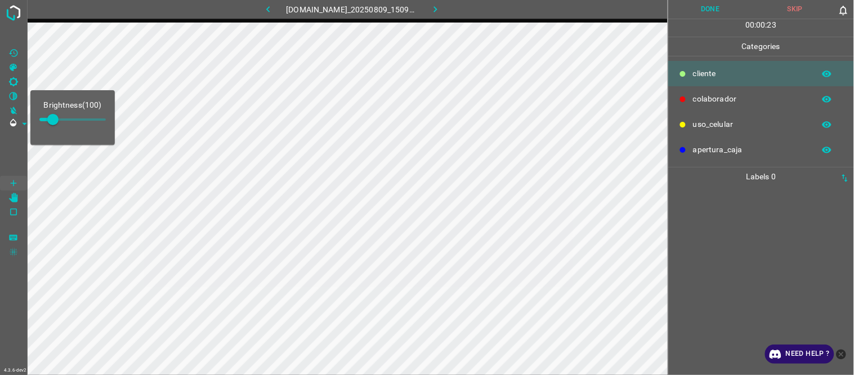
type input "140"
click at [58, 118] on span at bounding box center [57, 119] width 11 height 11
click at [740, 233] on div at bounding box center [761, 280] width 179 height 189
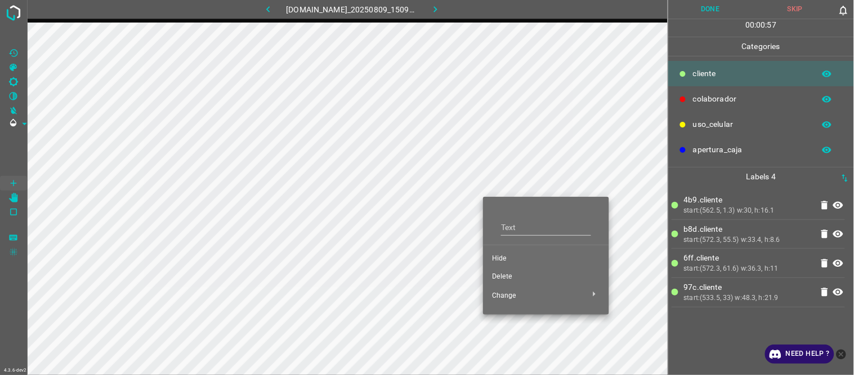
drag, startPoint x: 495, startPoint y: 255, endPoint x: 464, endPoint y: 212, distance: 52.8
click at [496, 255] on span "Hide" at bounding box center [546, 258] width 108 height 10
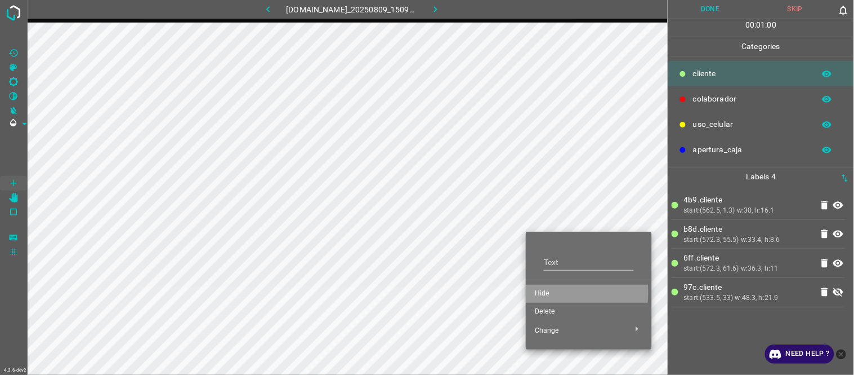
click at [538, 292] on span "Hide" at bounding box center [589, 293] width 108 height 10
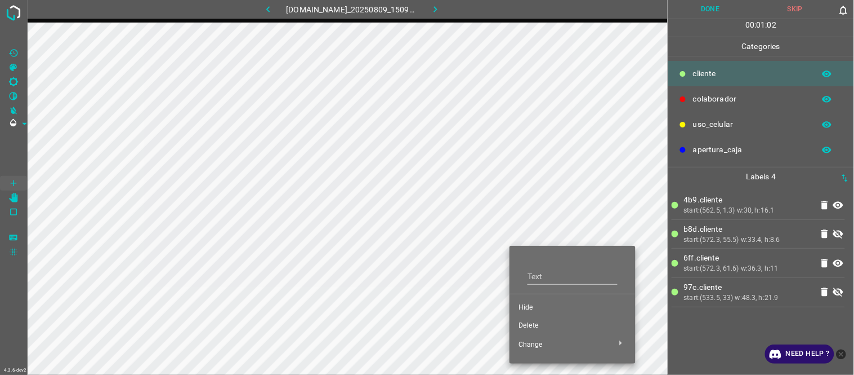
click at [528, 303] on span "Hide" at bounding box center [573, 307] width 108 height 10
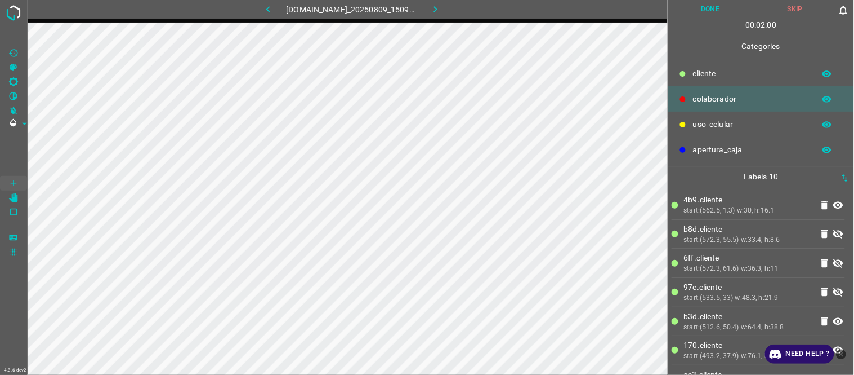
click at [274, 9] on button "button" at bounding box center [268, 9] width 36 height 19
click at [442, 9] on icon "button" at bounding box center [436, 9] width 12 height 12
click at [700, 7] on button "Done" at bounding box center [711, 9] width 85 height 19
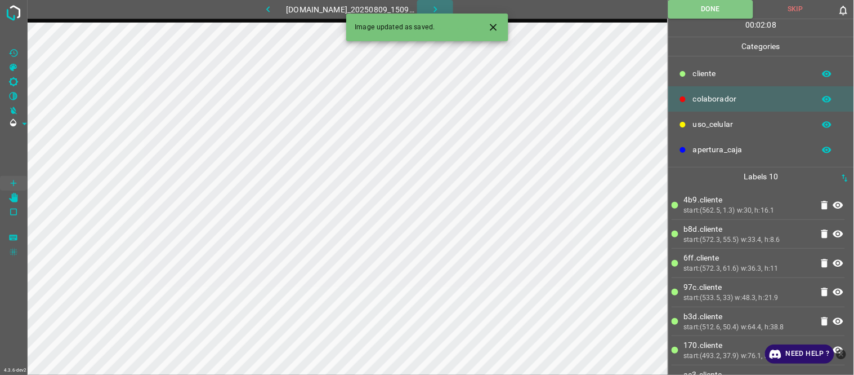
click at [442, 10] on icon "button" at bounding box center [436, 9] width 12 height 12
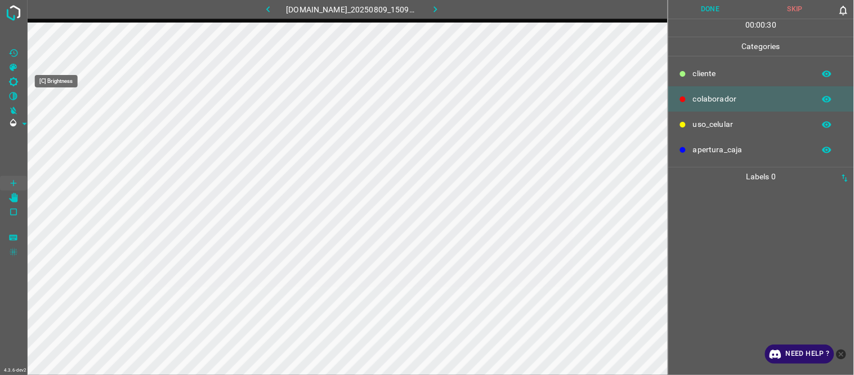
click at [10, 82] on icon "[C] Brightness" at bounding box center [13, 81] width 9 height 9
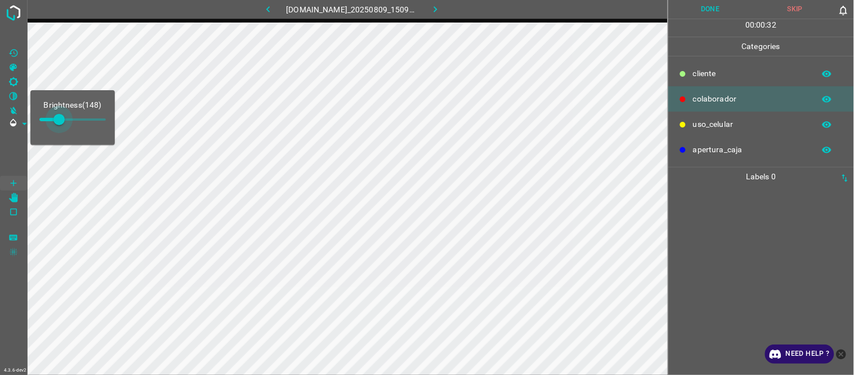
type input "148"
click at [59, 120] on span at bounding box center [59, 119] width 11 height 11
click at [727, 214] on div at bounding box center [761, 280] width 179 height 189
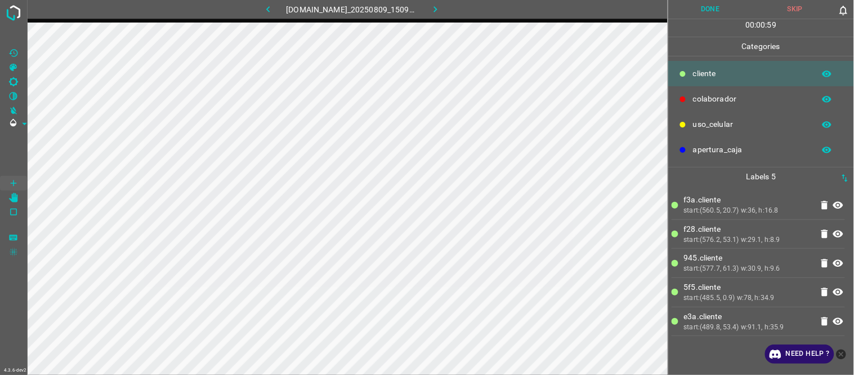
click at [751, 283] on p "5f5.​​cliente" at bounding box center [748, 287] width 128 height 12
drag, startPoint x: 735, startPoint y: 239, endPoint x: 673, endPoint y: 227, distance: 63.7
click at [734, 238] on div "start:(576.2, 53.1) w:29.1, h:8.9" at bounding box center [748, 240] width 128 height 10
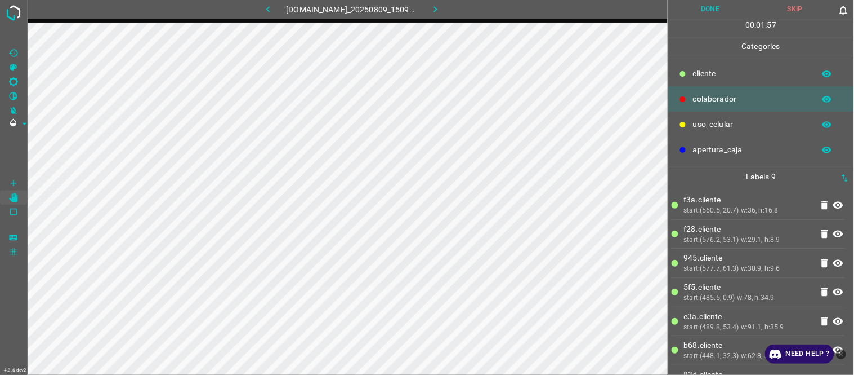
click at [710, 10] on button "Done" at bounding box center [711, 9] width 85 height 19
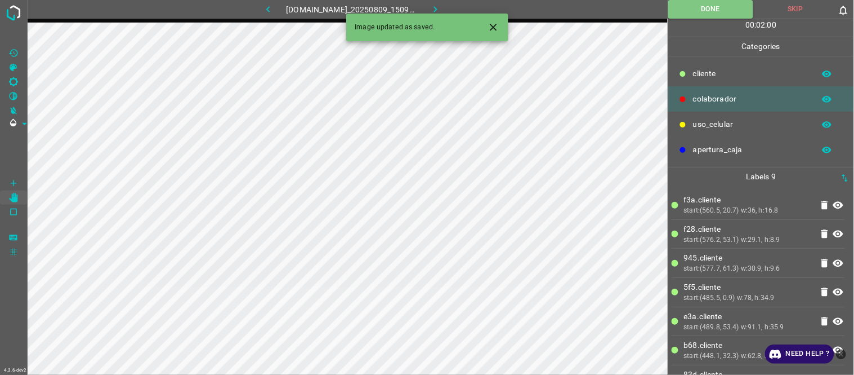
click at [442, 12] on icon "button" at bounding box center [436, 9] width 12 height 12
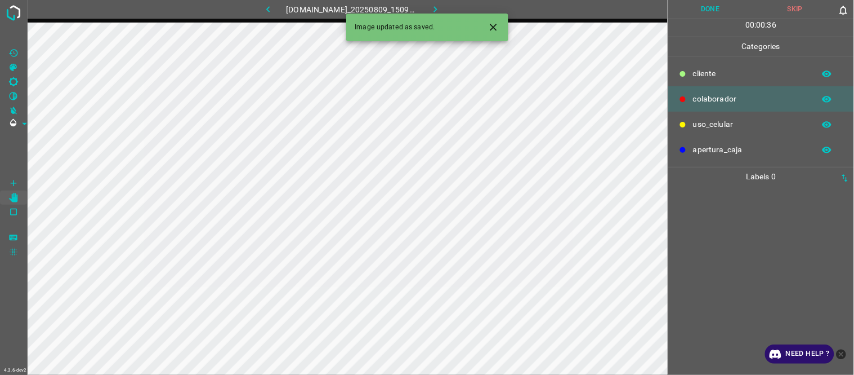
click at [762, 197] on div at bounding box center [761, 280] width 179 height 189
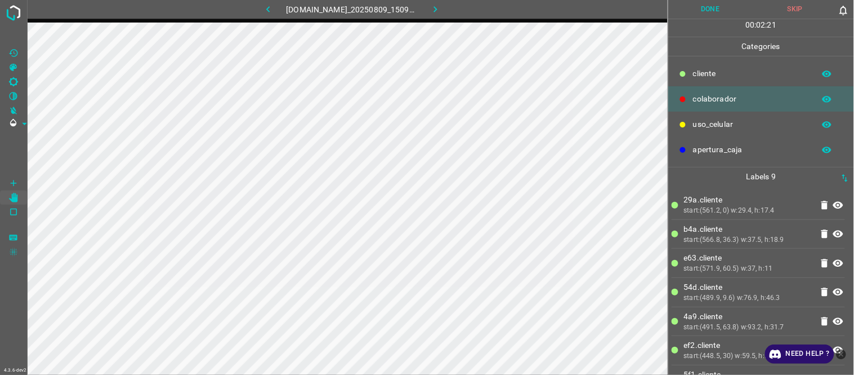
click at [723, 12] on button "Done" at bounding box center [711, 9] width 85 height 19
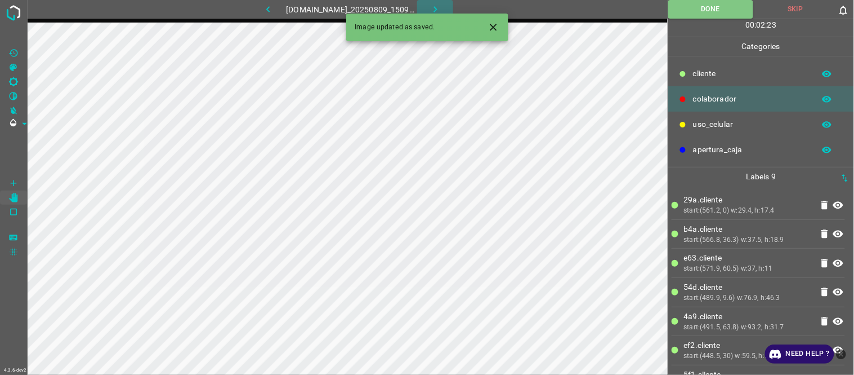
click at [442, 8] on icon "button" at bounding box center [436, 9] width 12 height 12
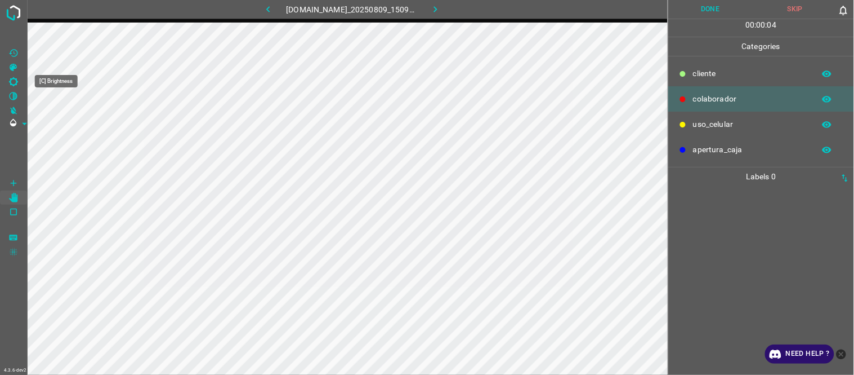
drag, startPoint x: 18, startPoint y: 79, endPoint x: 24, endPoint y: 89, distance: 11.4
click at [18, 82] on icon "[C] Brightness" at bounding box center [13, 82] width 10 height 10
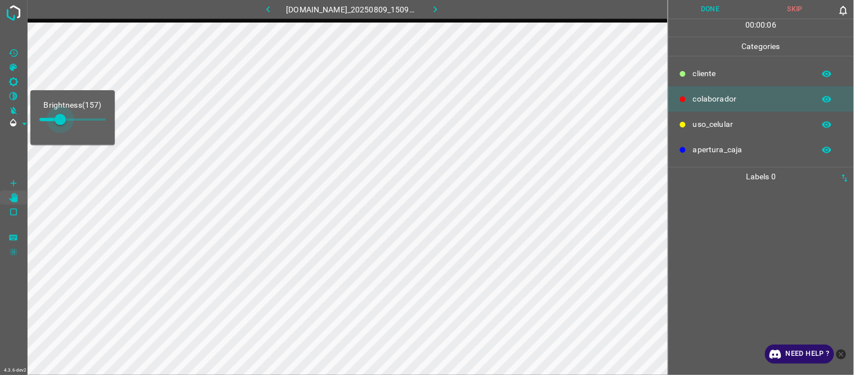
drag, startPoint x: 55, startPoint y: 119, endPoint x: 110, endPoint y: 136, distance: 57.6
click at [62, 118] on span at bounding box center [60, 119] width 11 height 11
type input "170"
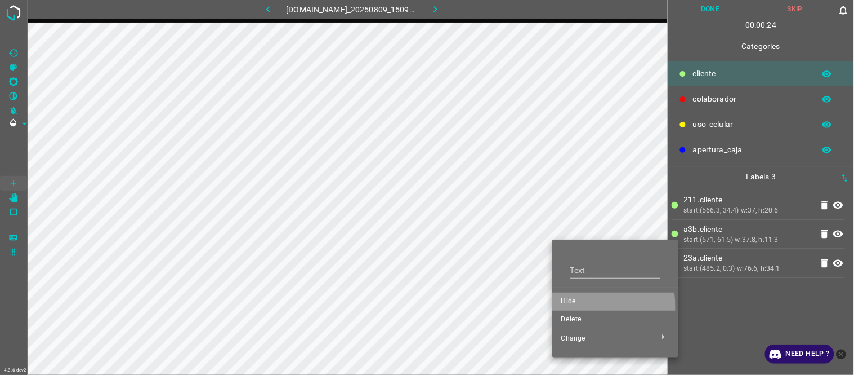
click at [562, 306] on span "Hide" at bounding box center [616, 301] width 108 height 10
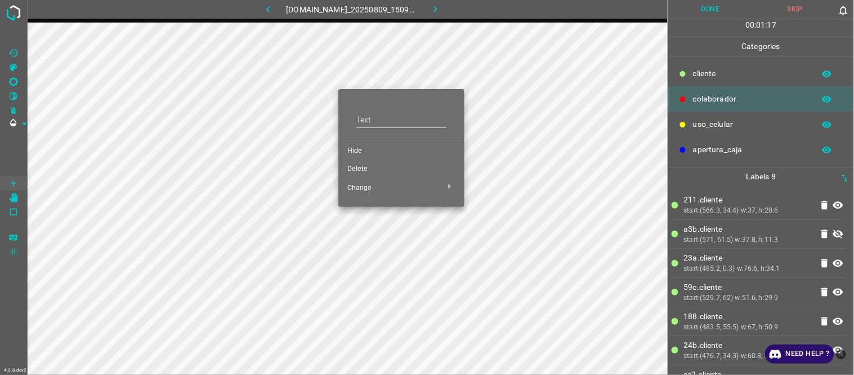
click at [352, 153] on span "Hide" at bounding box center [402, 151] width 108 height 10
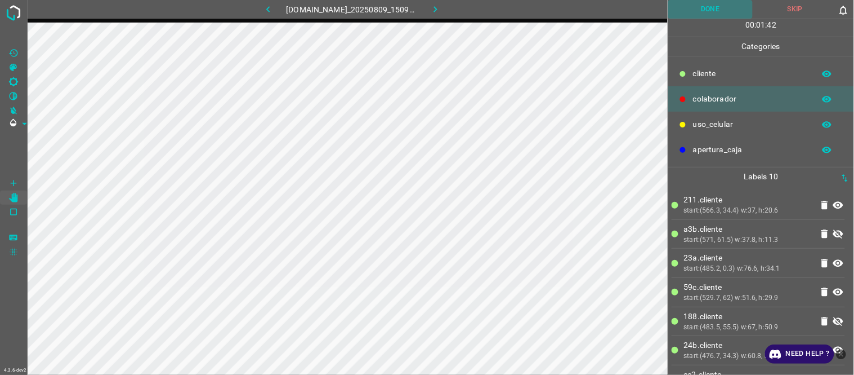
click at [706, 7] on button "Done" at bounding box center [711, 9] width 85 height 19
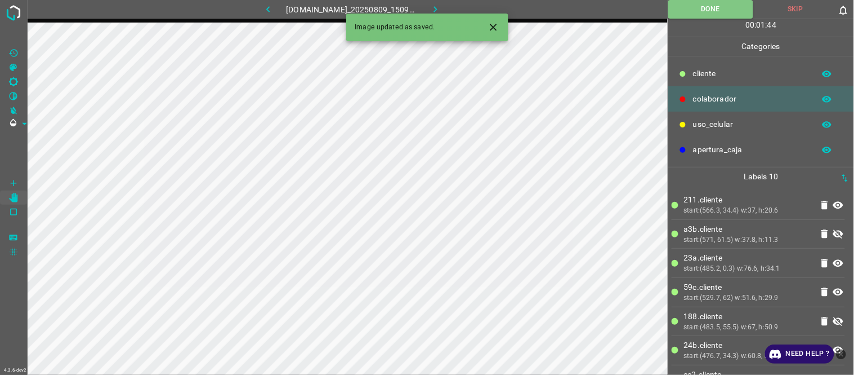
click at [434, 12] on button "button" at bounding box center [435, 9] width 36 height 19
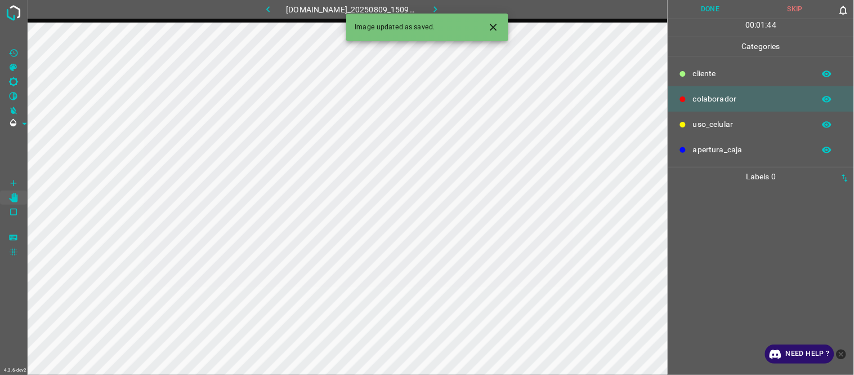
click at [262, 9] on icon "button" at bounding box center [268, 9] width 12 height 12
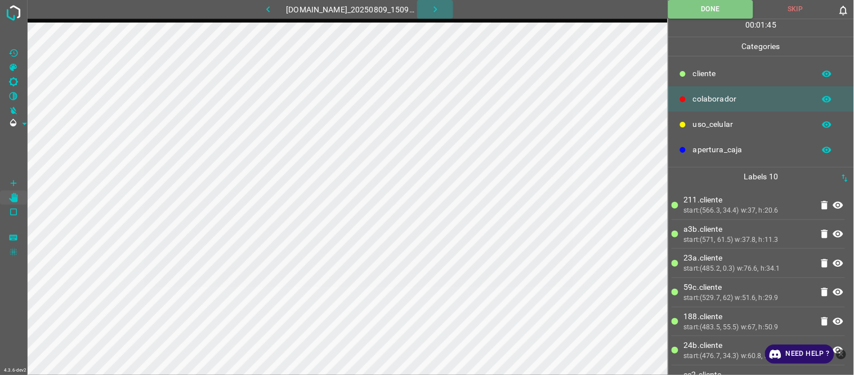
click at [442, 14] on icon "button" at bounding box center [436, 9] width 12 height 12
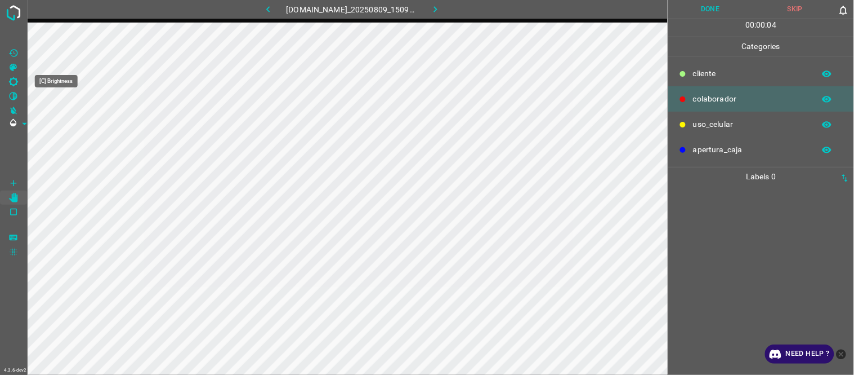
click at [17, 79] on icon "[C] Brightness" at bounding box center [13, 82] width 10 height 10
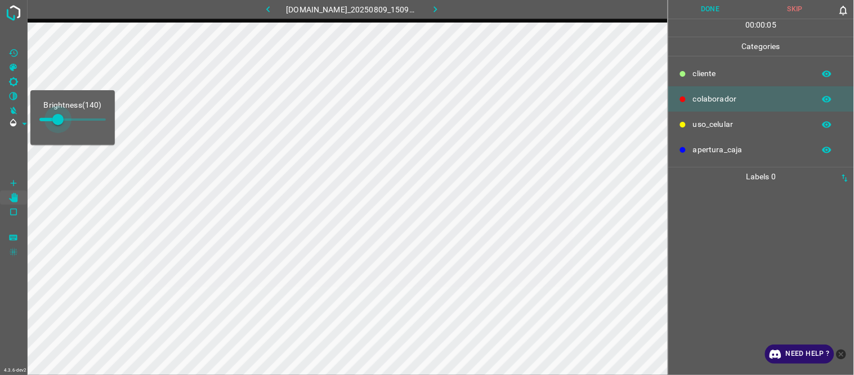
type input "148"
click at [59, 117] on span at bounding box center [57, 119] width 11 height 11
click at [702, 186] on ul at bounding box center [758, 190] width 173 height 9
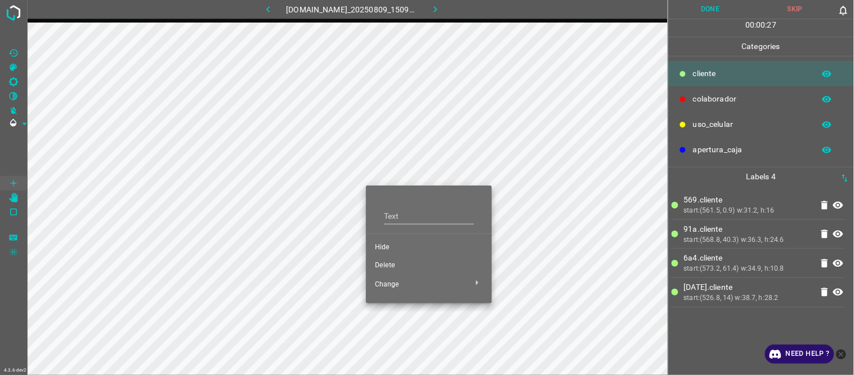
click at [381, 244] on span "Hide" at bounding box center [429, 247] width 108 height 10
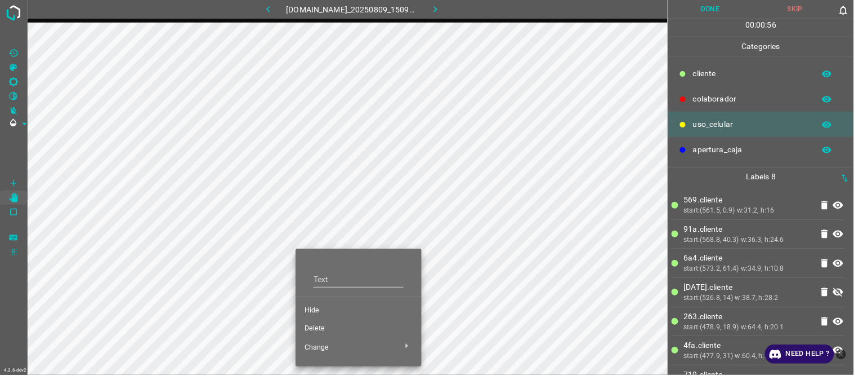
click at [316, 312] on span "Hide" at bounding box center [359, 310] width 108 height 10
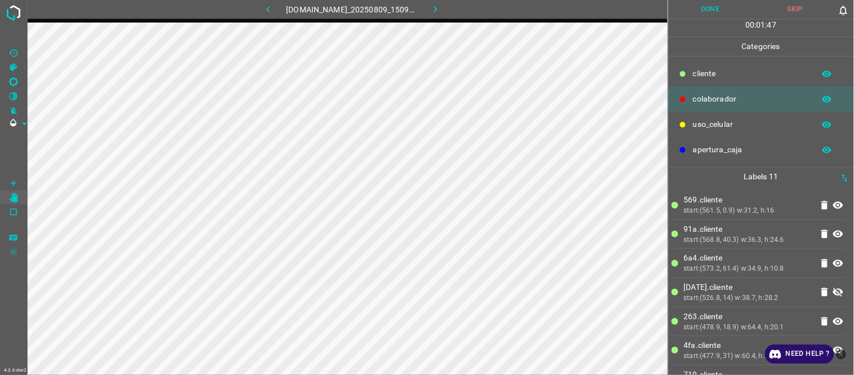
click at [709, 8] on button "Done" at bounding box center [711, 9] width 85 height 19
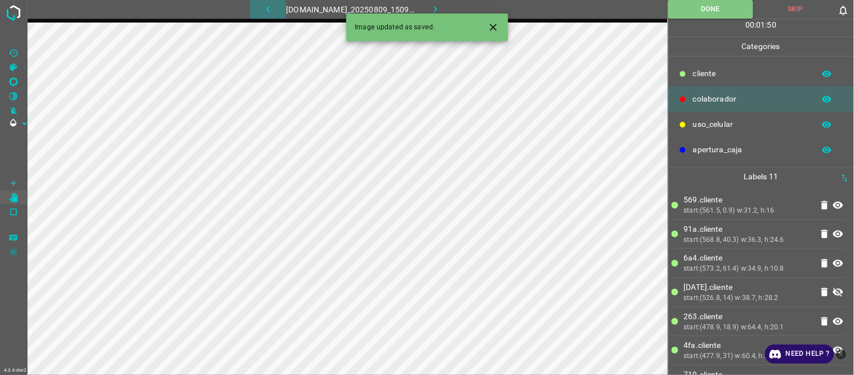
click at [269, 8] on button "button" at bounding box center [268, 9] width 36 height 19
click at [442, 8] on icon "button" at bounding box center [436, 9] width 12 height 12
click at [727, 220] on li "91a.​​cliente start:(568.8, 40.3) w:36.3, h:24.6" at bounding box center [758, 234] width 173 height 29
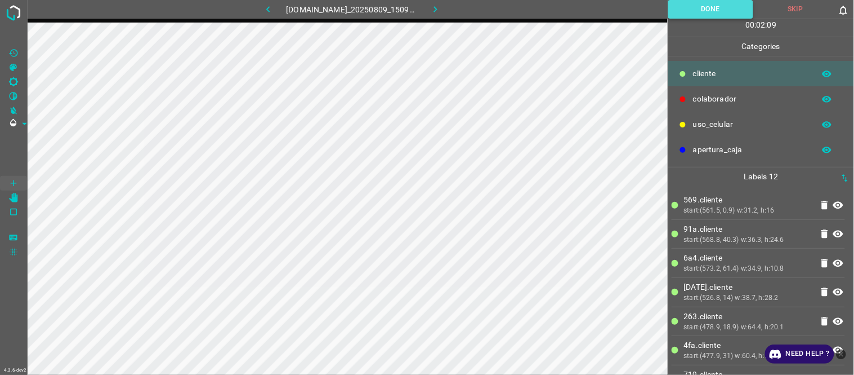
drag, startPoint x: 706, startPoint y: 13, endPoint x: 650, endPoint y: 21, distance: 57.0
click at [705, 12] on button "Done" at bounding box center [711, 9] width 85 height 19
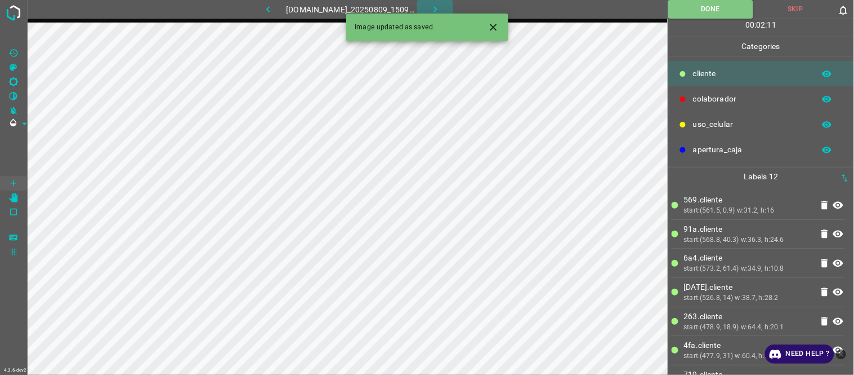
click at [442, 12] on icon "button" at bounding box center [436, 9] width 12 height 12
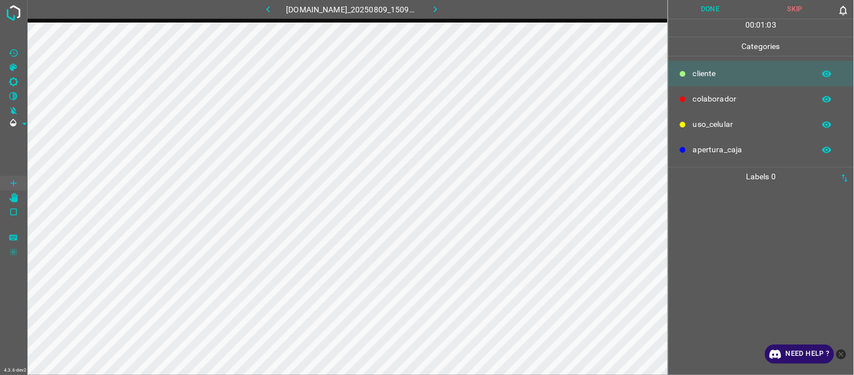
click at [758, 223] on div at bounding box center [761, 280] width 179 height 189
click at [19, 81] on Brightness"] "[C] Brightness" at bounding box center [13, 81] width 27 height 15
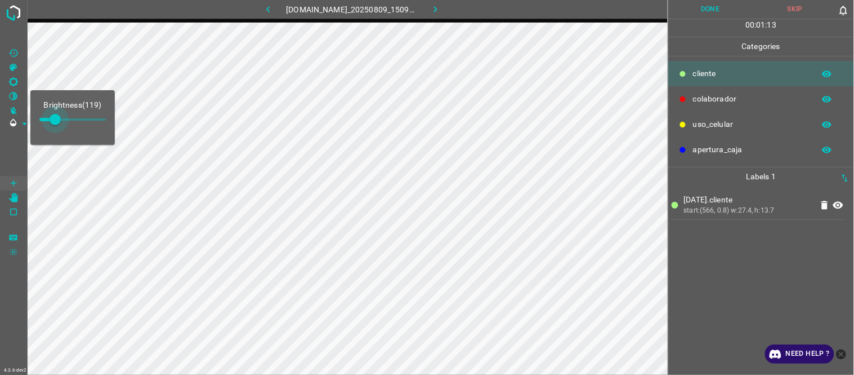
type input "140"
click at [58, 122] on span at bounding box center [57, 119] width 11 height 11
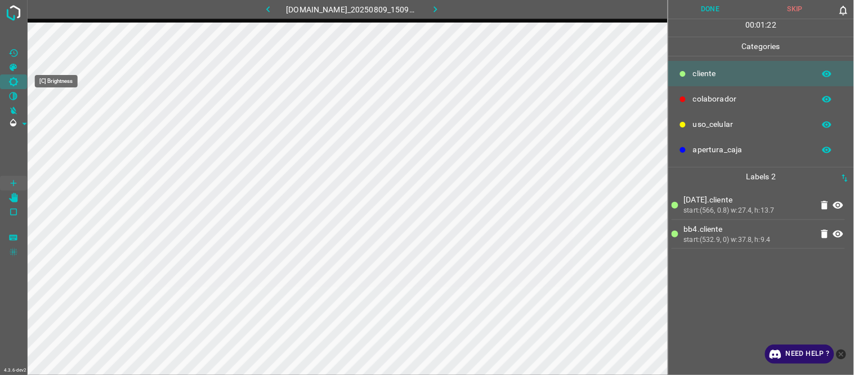
click at [18, 83] on icon "[C] Brightness" at bounding box center [13, 82] width 10 height 10
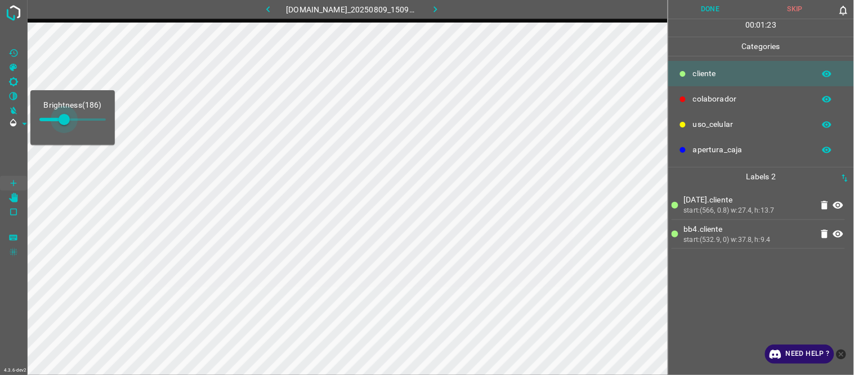
type input "203"
drag, startPoint x: 60, startPoint y: 119, endPoint x: 66, endPoint y: 121, distance: 6.3
click at [66, 121] on span at bounding box center [66, 119] width 11 height 11
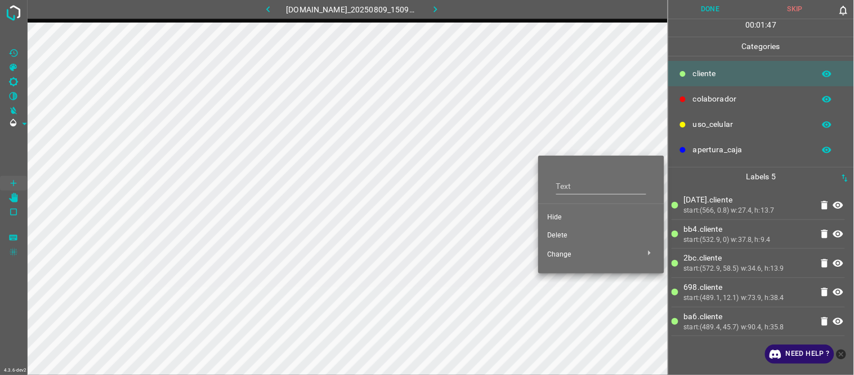
click at [564, 217] on span "Hide" at bounding box center [601, 217] width 108 height 10
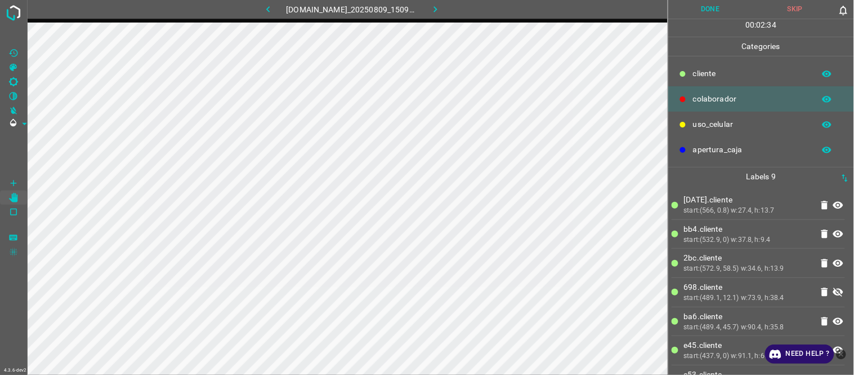
click at [266, 8] on icon "button" at bounding box center [267, 9] width 3 height 6
click at [441, 6] on icon "button" at bounding box center [436, 9] width 12 height 12
click at [17, 80] on icon "[C] Brightness" at bounding box center [13, 82] width 10 height 10
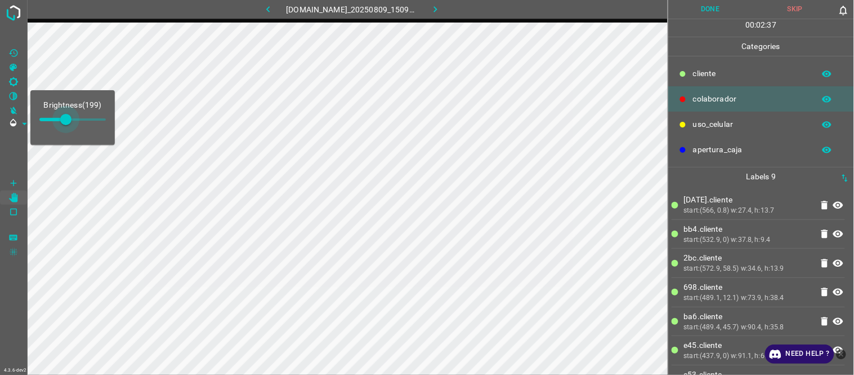
type input "212"
drag, startPoint x: 59, startPoint y: 115, endPoint x: 68, endPoint y: 115, distance: 9.0
click at [68, 115] on span at bounding box center [67, 119] width 11 height 11
click at [695, 12] on button "Done" at bounding box center [711, 9] width 85 height 19
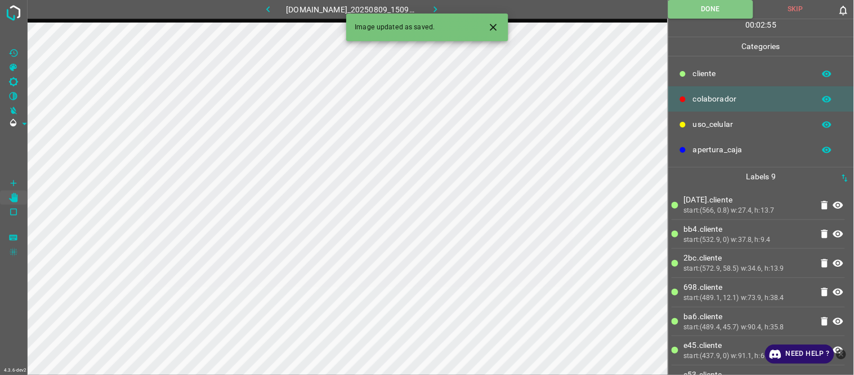
click at [437, 10] on icon "button" at bounding box center [436, 9] width 12 height 12
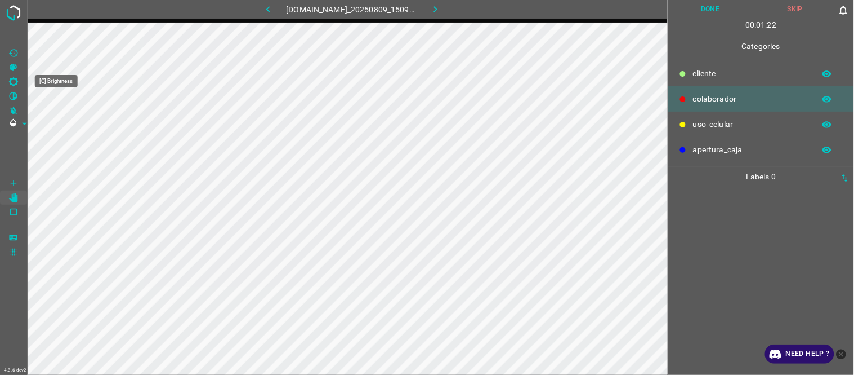
click at [14, 83] on icon "[C] Brightness" at bounding box center [13, 82] width 10 height 10
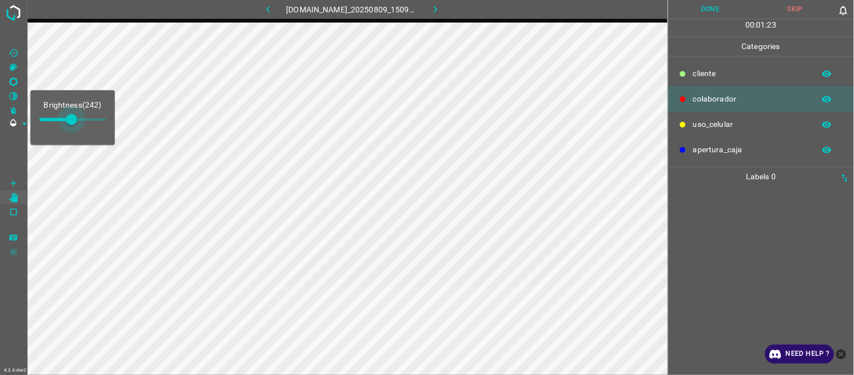
click at [72, 123] on span at bounding box center [72, 119] width 66 height 17
click at [66, 122] on span at bounding box center [71, 119] width 11 height 11
type input "178"
click at [63, 122] on span at bounding box center [61, 119] width 11 height 11
drag, startPoint x: 778, startPoint y: 261, endPoint x: 772, endPoint y: 258, distance: 6.8
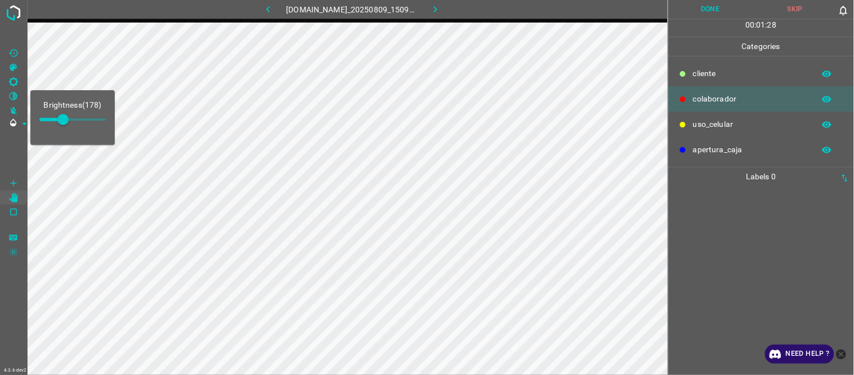
click at [776, 260] on div at bounding box center [761, 280] width 179 height 189
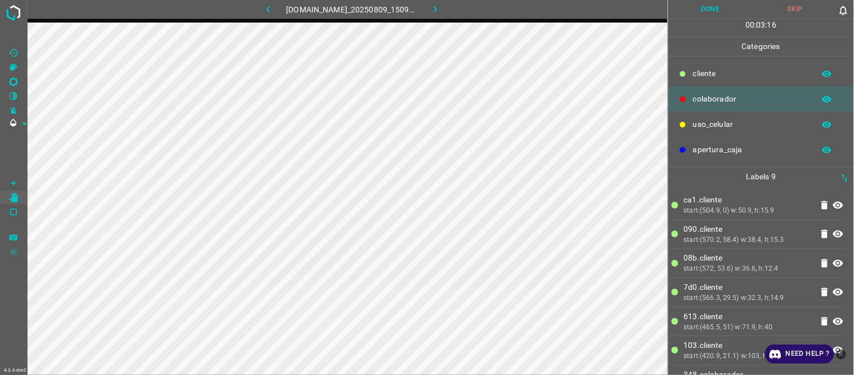
click at [707, 12] on button "Done" at bounding box center [711, 9] width 85 height 19
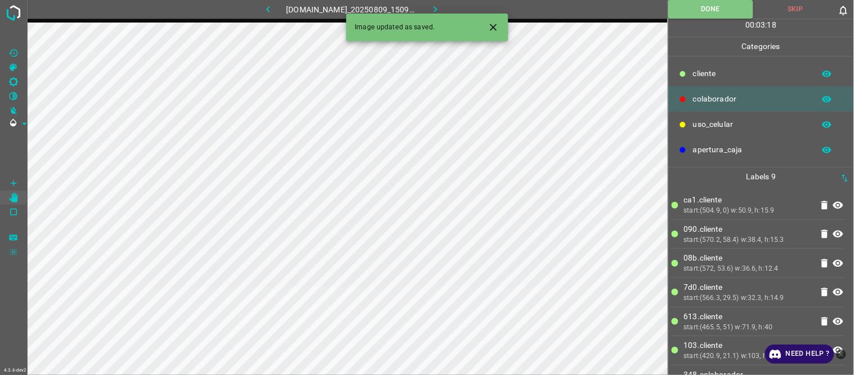
click at [436, 7] on icon "button" at bounding box center [436, 9] width 12 height 12
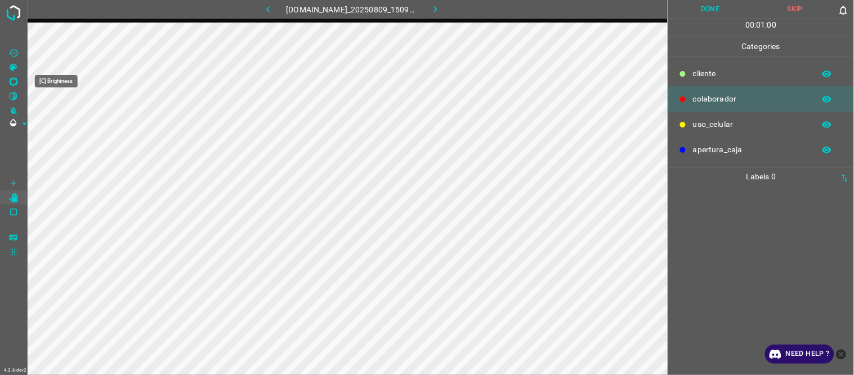
click at [16, 75] on Brightness"] "[C] Brightness" at bounding box center [13, 81] width 27 height 15
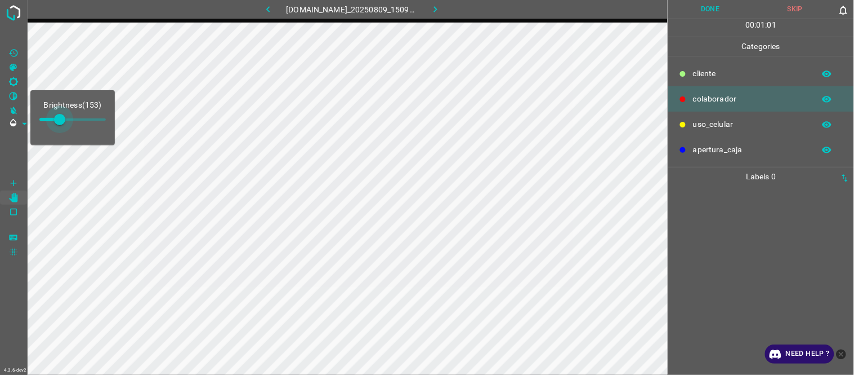
type input "182"
click at [64, 123] on span at bounding box center [63, 119] width 11 height 11
click at [706, 192] on ul at bounding box center [758, 190] width 173 height 9
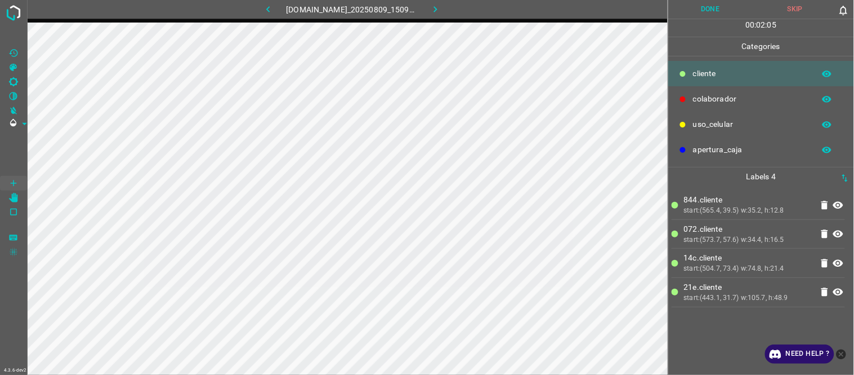
click at [713, 258] on p "14c.​​cliente" at bounding box center [748, 258] width 128 height 12
click at [15, 54] on icon "[Z] Restore Values" at bounding box center [13, 53] width 10 height 10
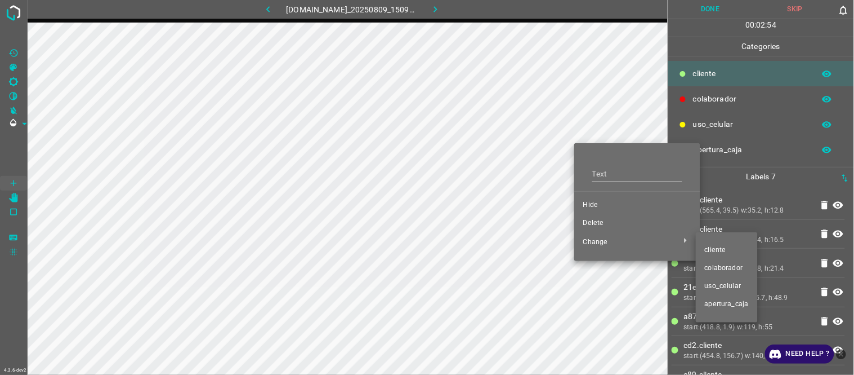
click at [717, 267] on span "colaborador" at bounding box center [727, 268] width 44 height 10
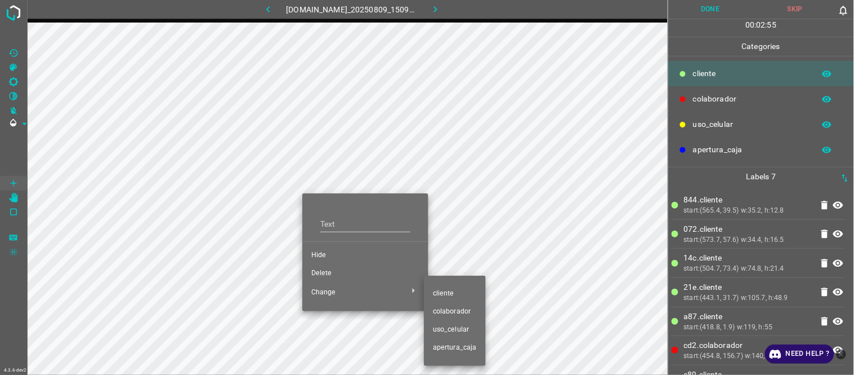
click at [437, 306] on span "colaborador" at bounding box center [455, 311] width 44 height 10
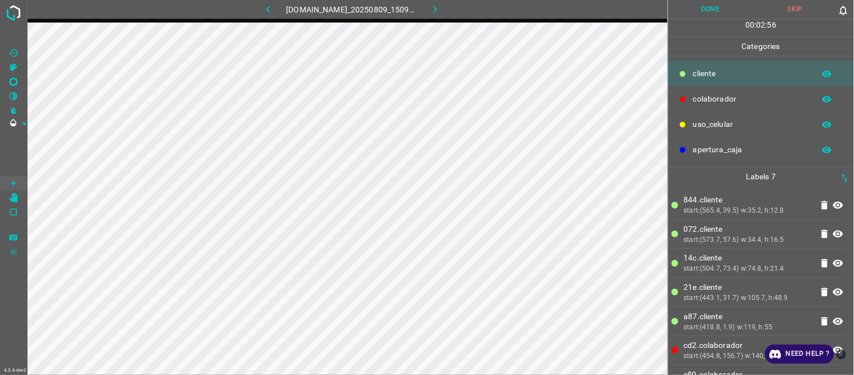
click at [741, 233] on p "072.​​cliente" at bounding box center [748, 229] width 128 height 12
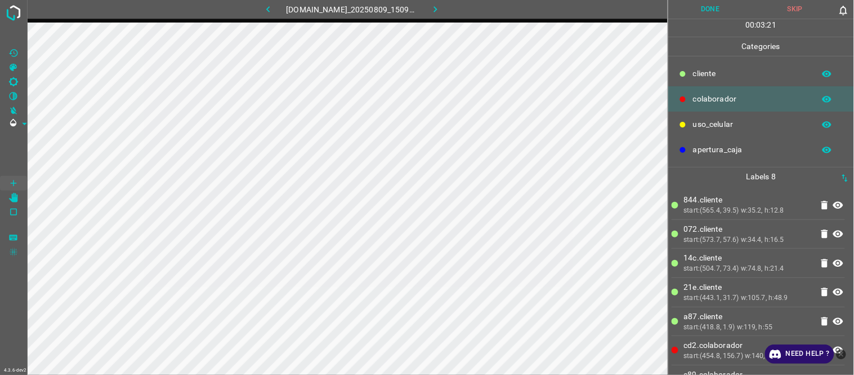
click at [714, 288] on p "21e.​​cliente" at bounding box center [748, 287] width 128 height 12
click at [14, 81] on icon "[C] Brightness" at bounding box center [13, 82] width 10 height 10
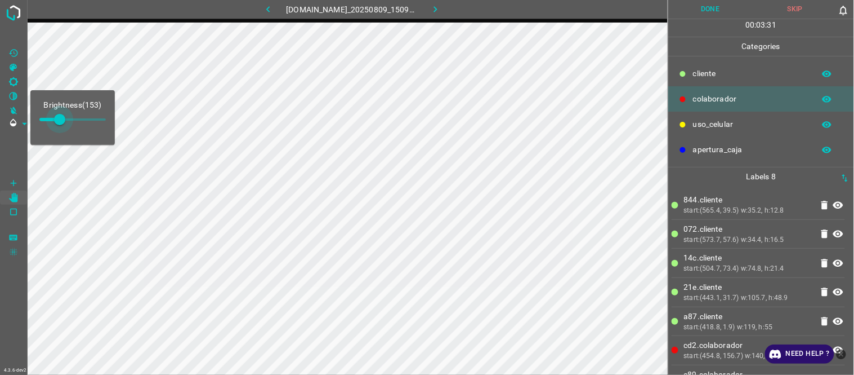
type input "161"
drag, startPoint x: 55, startPoint y: 118, endPoint x: 61, endPoint y: 118, distance: 6.2
click at [61, 118] on span at bounding box center [60, 119] width 11 height 11
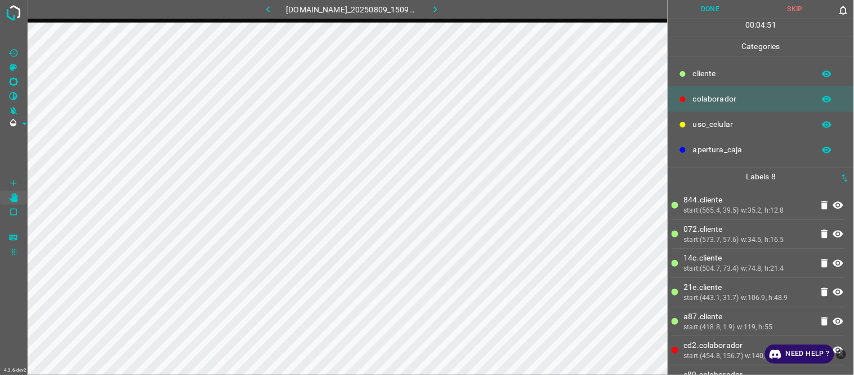
click at [741, 220] on ul "844.​​cliente start:(565.4, 39.5) w:35.2, h:12.8 072.​​cliente start:(573.7, 57…" at bounding box center [758, 306] width 173 height 241
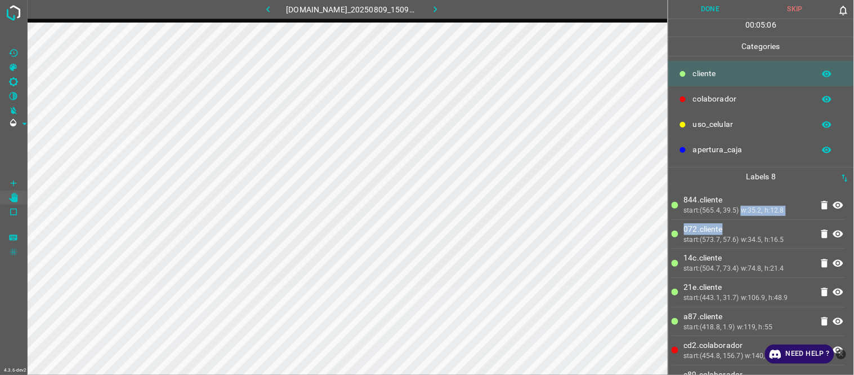
click at [719, 10] on button "Done" at bounding box center [711, 9] width 85 height 19
click at [701, 15] on button "Done" at bounding box center [711, 9] width 85 height 19
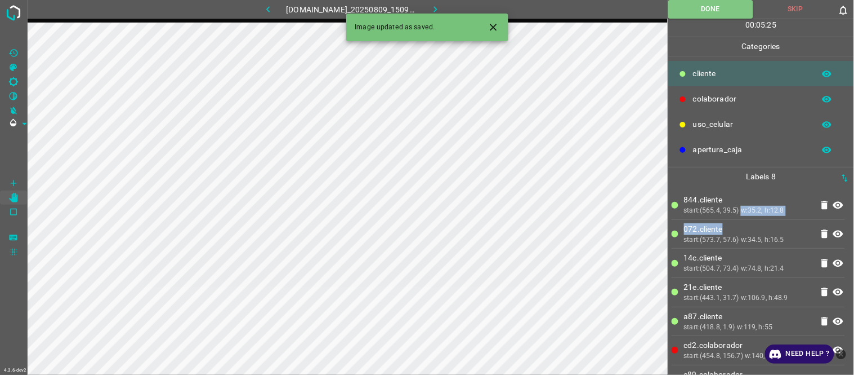
click at [442, 10] on icon "button" at bounding box center [436, 9] width 12 height 12
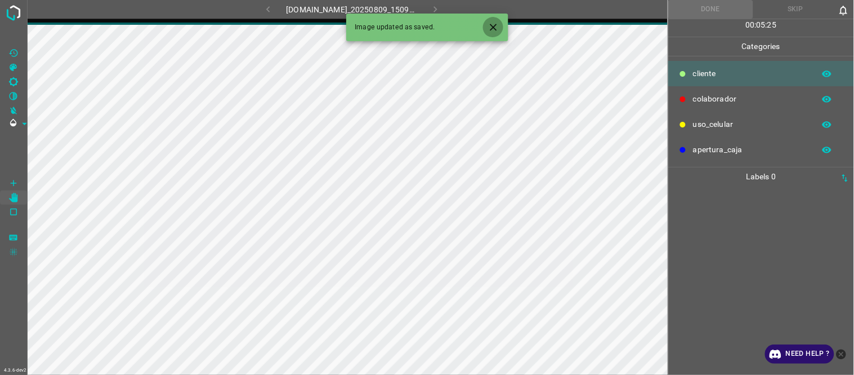
click at [491, 23] on icon "Close" at bounding box center [494, 27] width 12 height 12
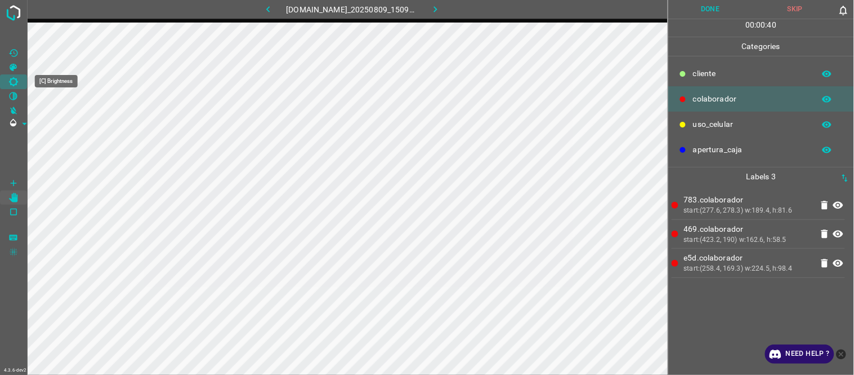
click at [17, 81] on icon "[C] Brightness" at bounding box center [13, 81] width 9 height 9
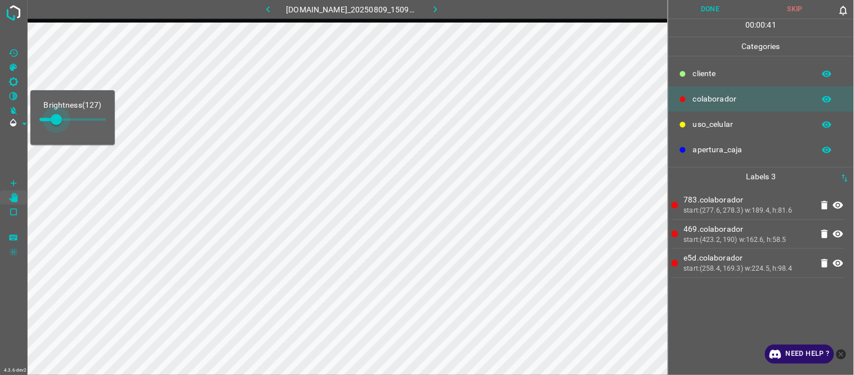
type input "136"
click at [57, 125] on span at bounding box center [57, 119] width 11 height 11
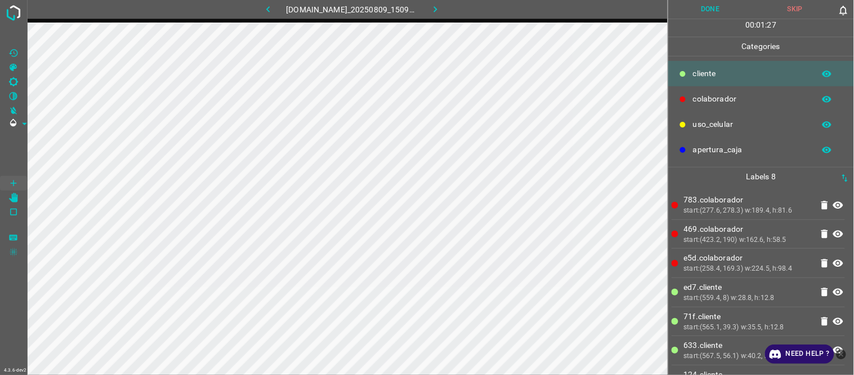
click at [721, 11] on button "Done" at bounding box center [711, 9] width 85 height 19
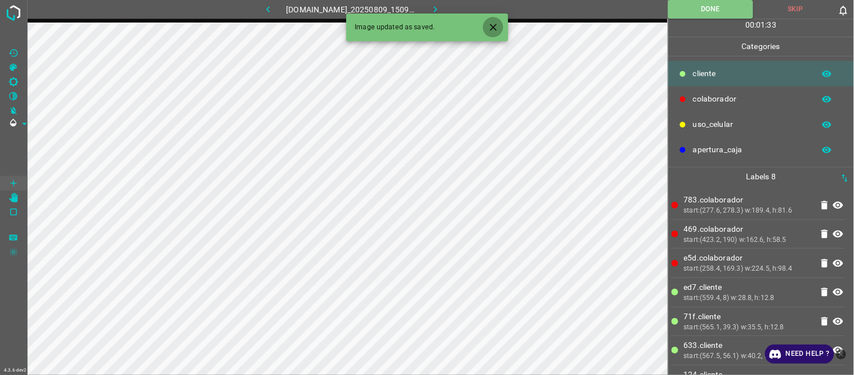
click at [493, 30] on icon "Close" at bounding box center [494, 27] width 12 height 12
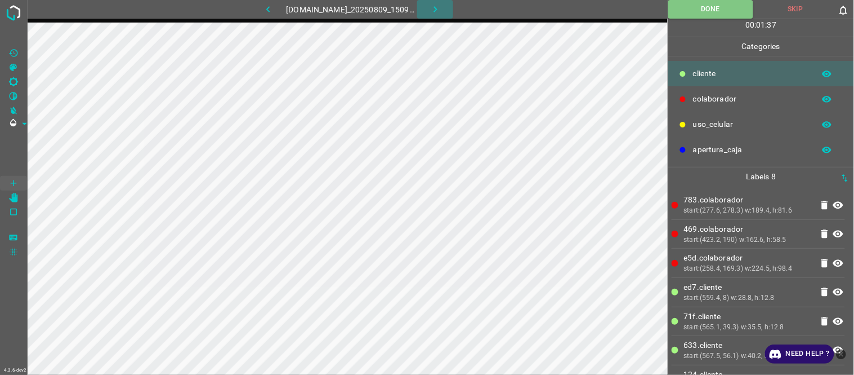
click at [439, 8] on icon "button" at bounding box center [436, 9] width 12 height 12
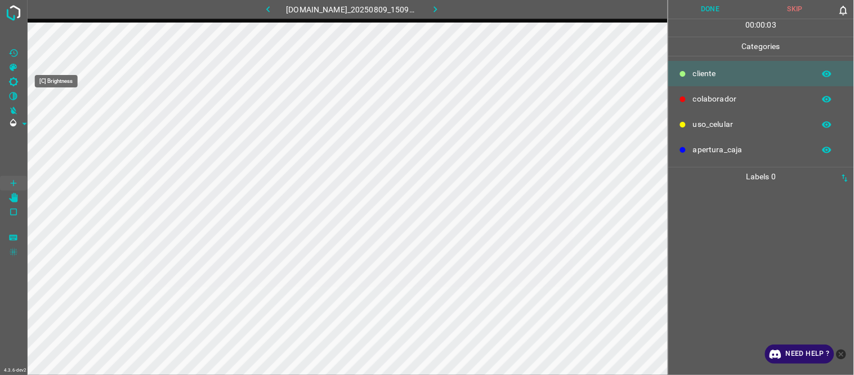
drag, startPoint x: 17, startPoint y: 79, endPoint x: 21, endPoint y: 85, distance: 7.1
click at [17, 80] on icon "[C] Brightness" at bounding box center [13, 82] width 10 height 10
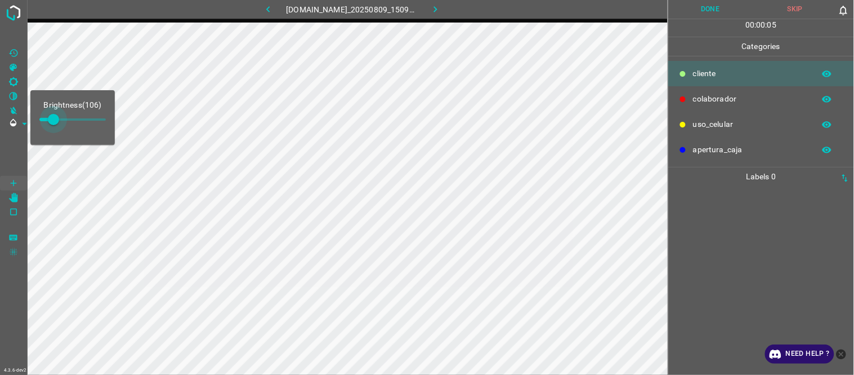
type input "114"
click at [55, 119] on span at bounding box center [54, 119] width 11 height 11
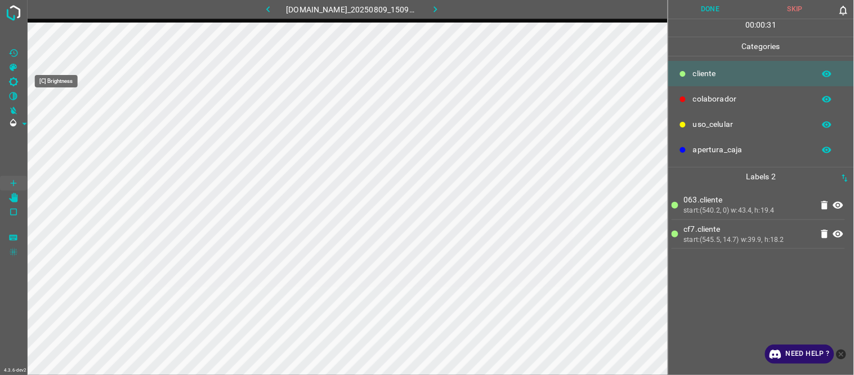
click at [19, 79] on Brightness"] "[C] Brightness" at bounding box center [13, 81] width 27 height 15
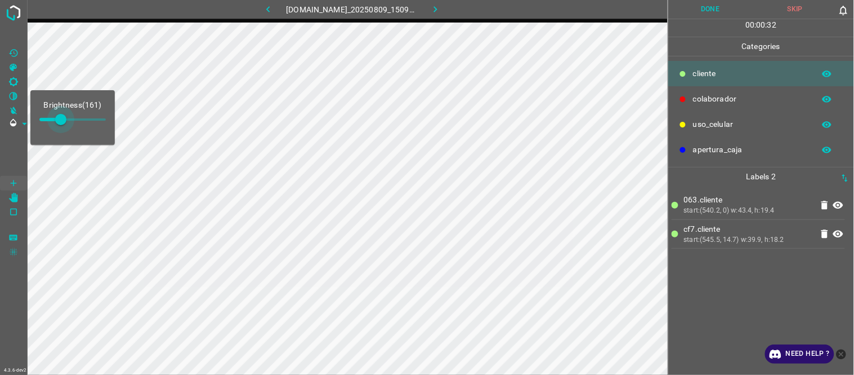
type input "174"
click at [63, 125] on span at bounding box center [62, 119] width 11 height 11
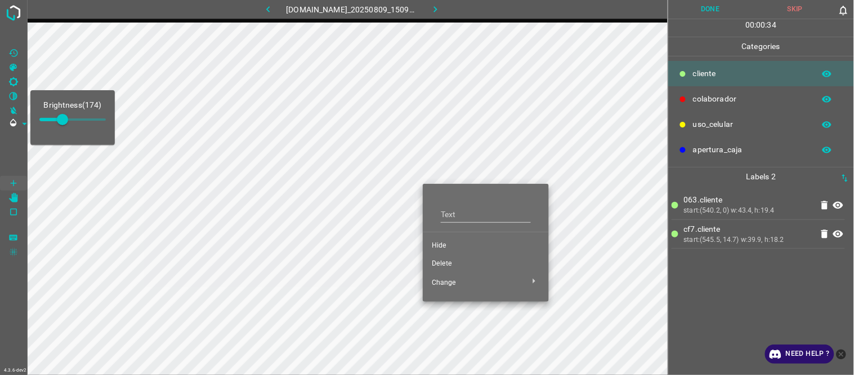
click at [446, 244] on span "Hide" at bounding box center [486, 246] width 108 height 10
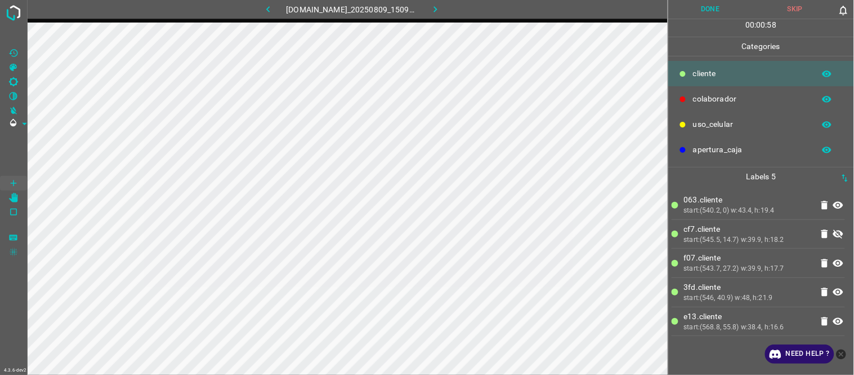
click at [723, 256] on p "f07.​​cliente" at bounding box center [748, 258] width 128 height 12
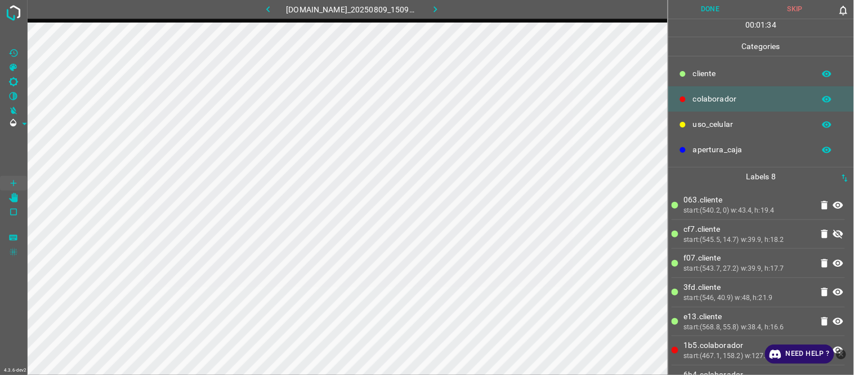
click at [720, 224] on p "cf7.​​cliente" at bounding box center [748, 229] width 128 height 12
click at [754, 229] on p "cf7.​​cliente" at bounding box center [748, 229] width 128 height 12
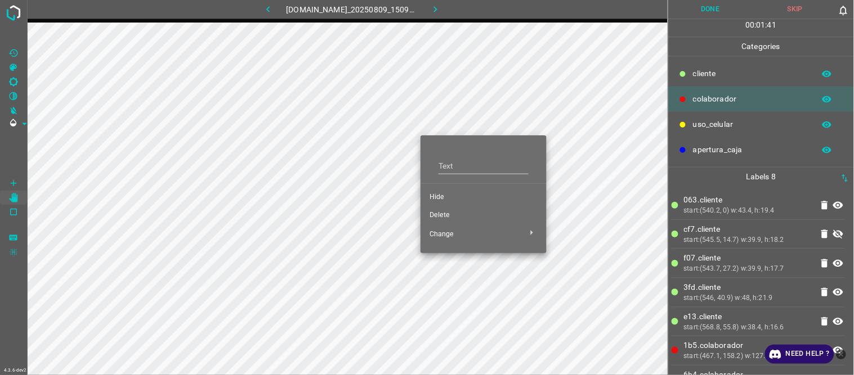
click at [447, 190] on li "Hide" at bounding box center [484, 197] width 126 height 18
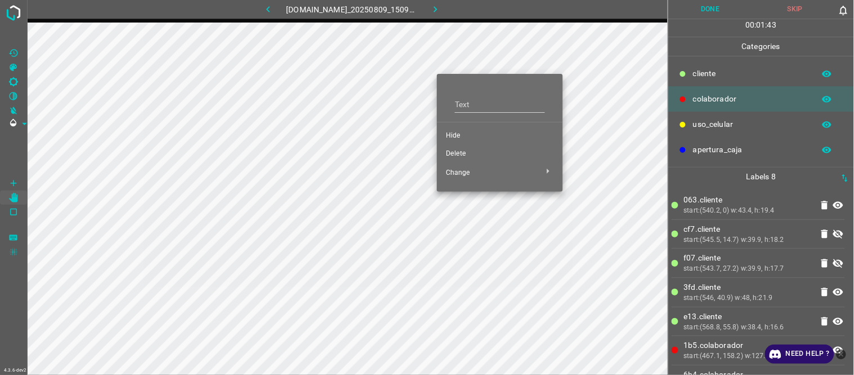
click at [460, 136] on span "Hide" at bounding box center [500, 136] width 108 height 10
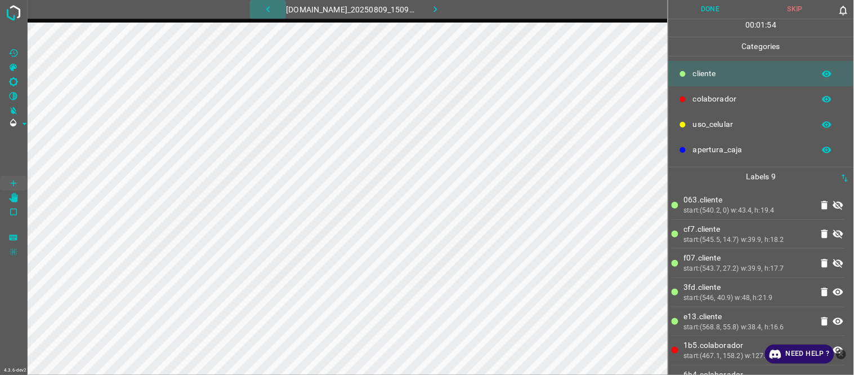
click at [262, 9] on icon "button" at bounding box center [268, 9] width 12 height 12
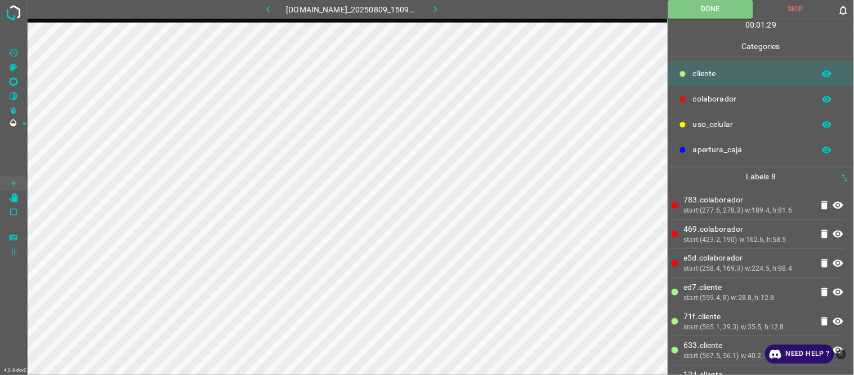
click at [442, 8] on icon "button" at bounding box center [436, 9] width 12 height 12
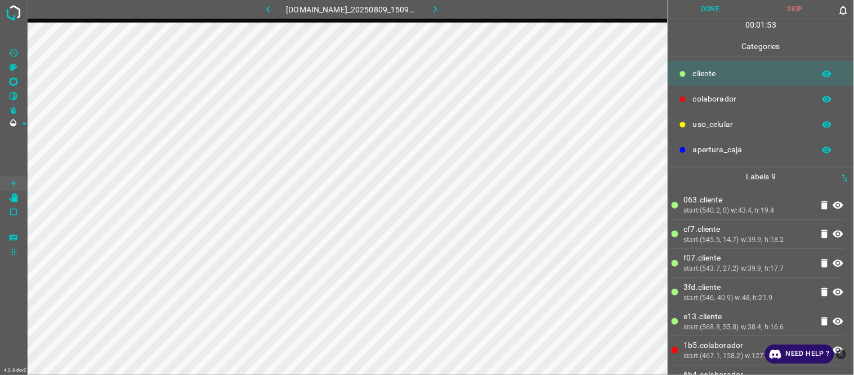
click at [713, 14] on button "Done" at bounding box center [711, 9] width 85 height 19
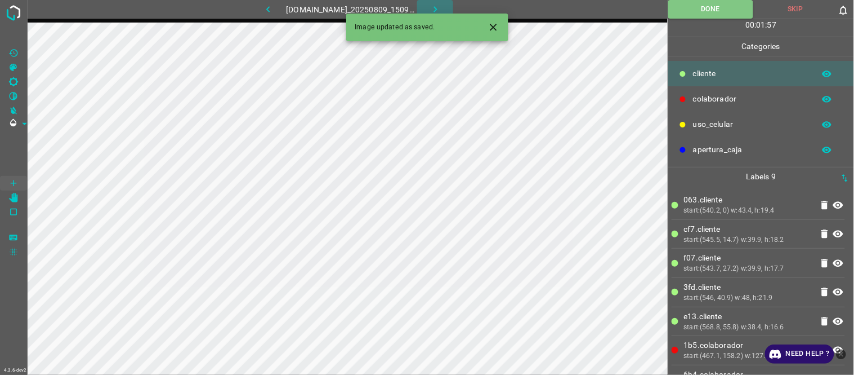
click at [442, 9] on icon "button" at bounding box center [436, 9] width 12 height 12
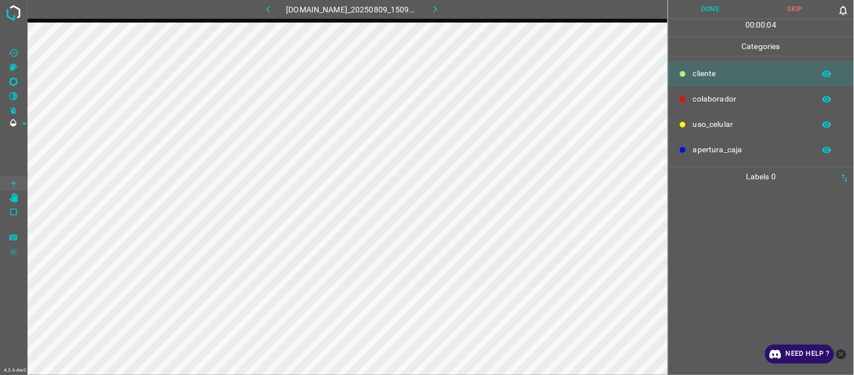
click at [701, 201] on div at bounding box center [761, 280] width 179 height 189
click at [13, 75] on Brightness"] "[C] Brightness" at bounding box center [13, 81] width 27 height 15
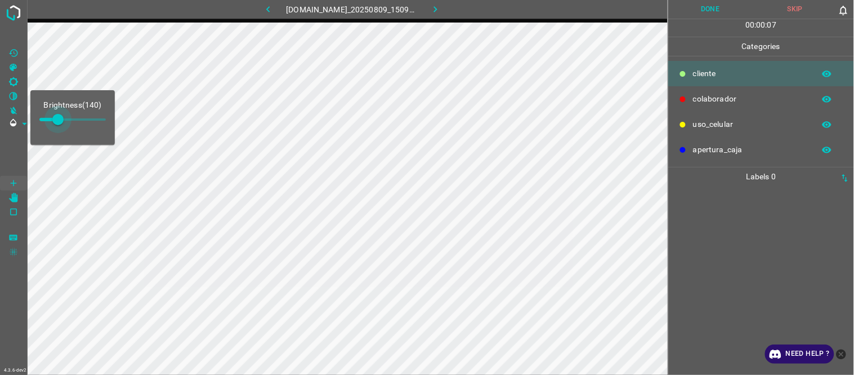
type input "170"
click at [62, 118] on span at bounding box center [61, 119] width 11 height 11
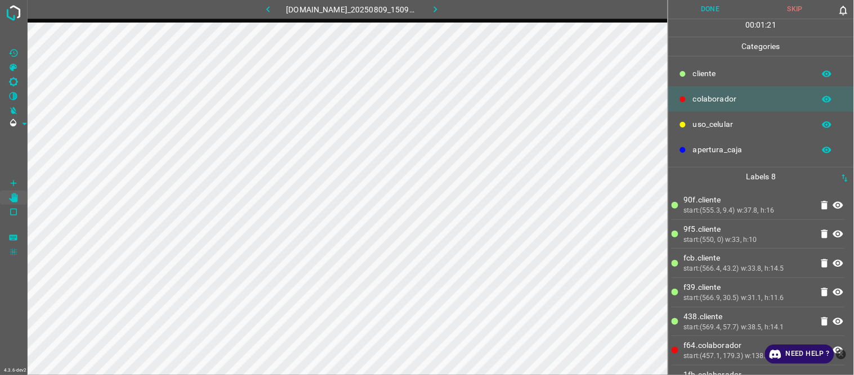
drag, startPoint x: 718, startPoint y: 7, endPoint x: 505, endPoint y: 21, distance: 213.4
click at [714, 8] on button "Done" at bounding box center [711, 9] width 85 height 19
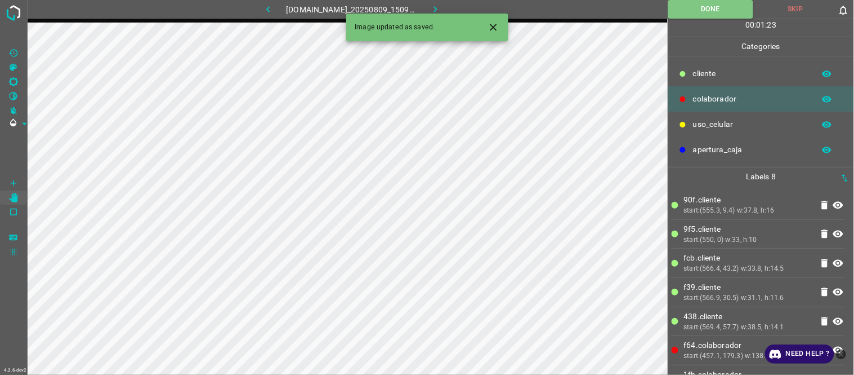
drag, startPoint x: 443, startPoint y: 6, endPoint x: 337, endPoint y: 2, distance: 106.5
click at [442, 4] on icon "button" at bounding box center [436, 9] width 12 height 12
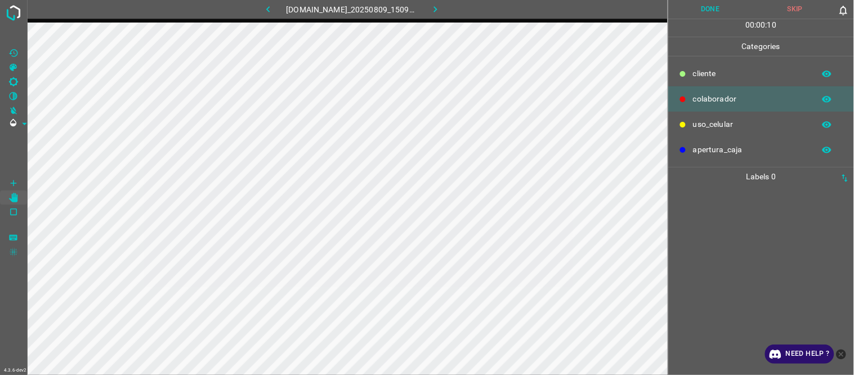
click at [742, 229] on div at bounding box center [761, 280] width 179 height 189
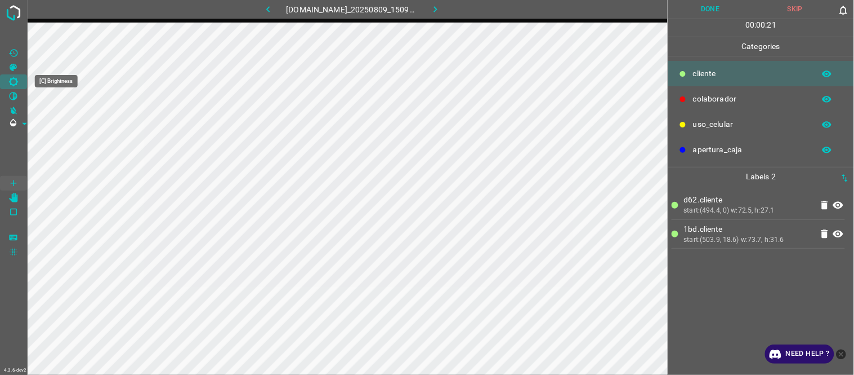
click at [19, 79] on Brightness"] "[C] Brightness" at bounding box center [13, 81] width 27 height 15
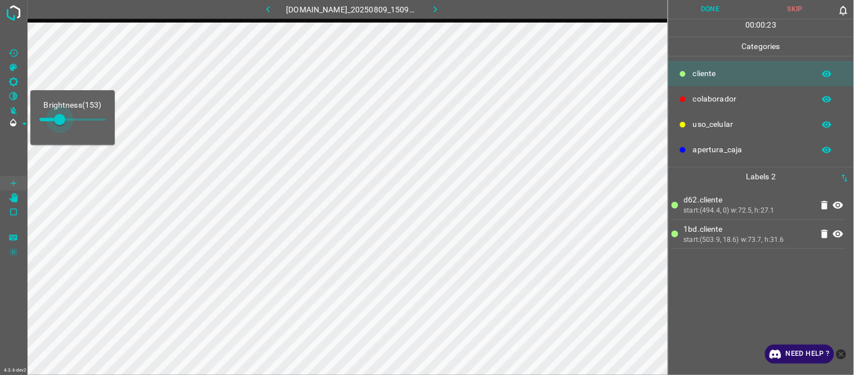
type input "161"
drag, startPoint x: 51, startPoint y: 119, endPoint x: 61, endPoint y: 119, distance: 9.6
click at [61, 119] on span at bounding box center [59, 119] width 11 height 11
click at [725, 278] on div "d62.​​cliente start:(494.4, 0) w:72.5, h:27.1 1bd.​​cliente start:(503.9, 18.6)…" at bounding box center [761, 280] width 179 height 189
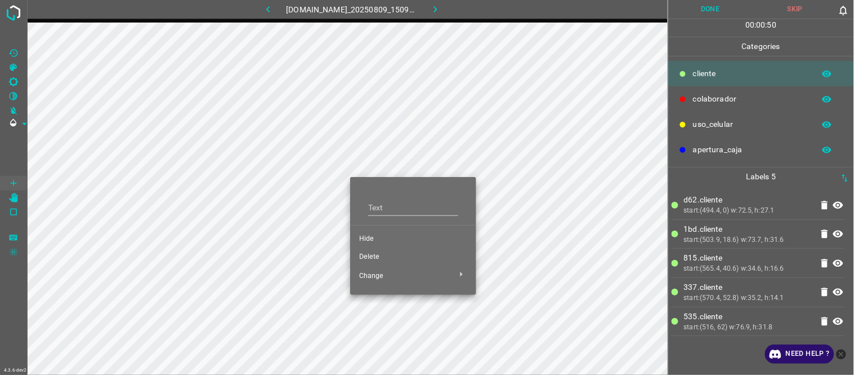
click at [380, 242] on span "Hide" at bounding box center [413, 239] width 108 height 10
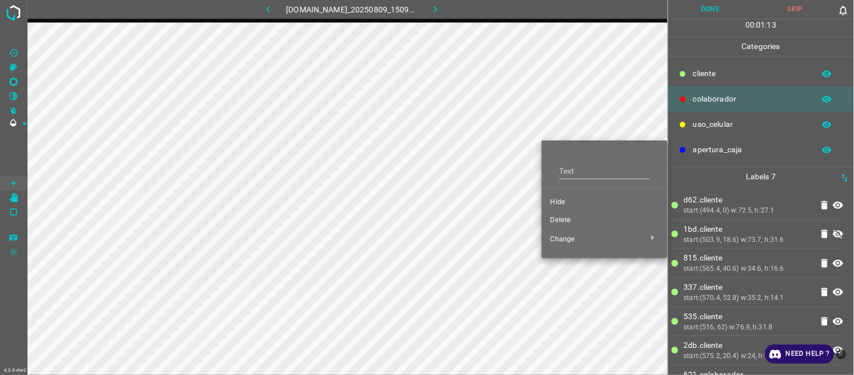
click at [566, 199] on span "Hide" at bounding box center [605, 202] width 108 height 10
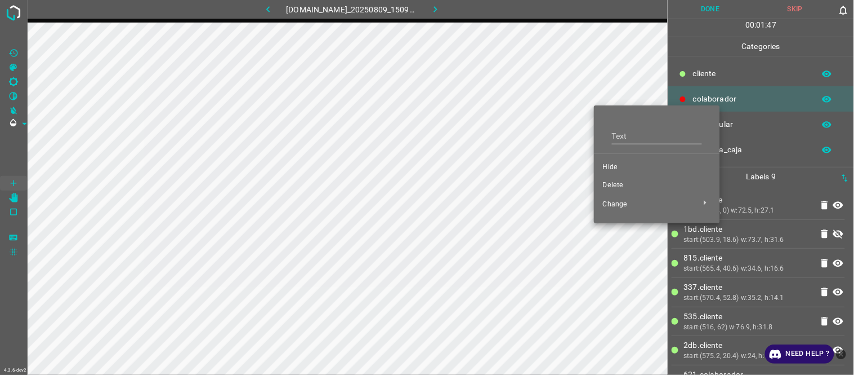
click at [620, 168] on span "Hide" at bounding box center [657, 167] width 108 height 10
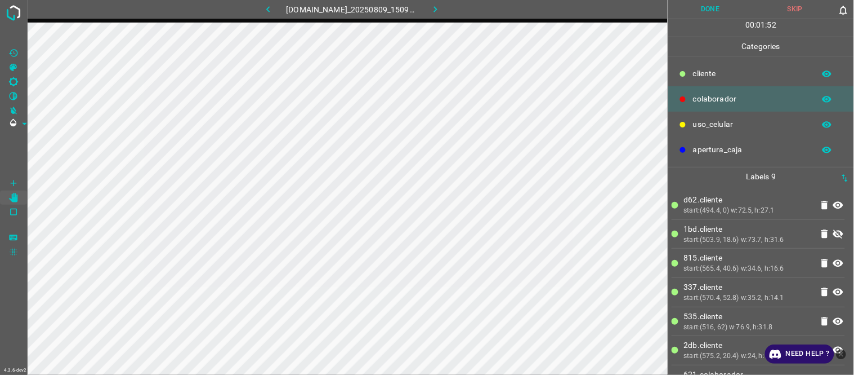
click at [713, 9] on button "Done" at bounding box center [711, 9] width 85 height 19
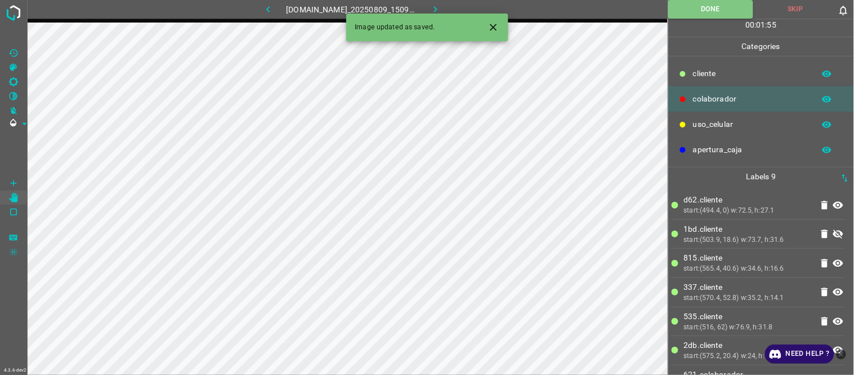
click at [270, 9] on button "button" at bounding box center [268, 9] width 36 height 19
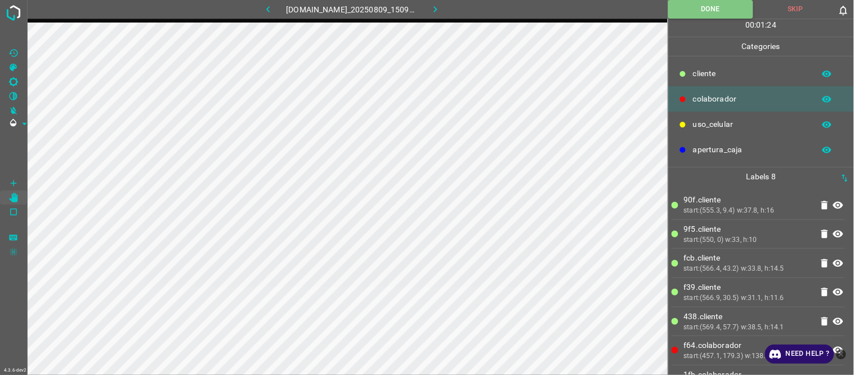
click at [442, 7] on icon "button" at bounding box center [436, 9] width 12 height 12
click at [439, 7] on icon "button" at bounding box center [436, 9] width 12 height 12
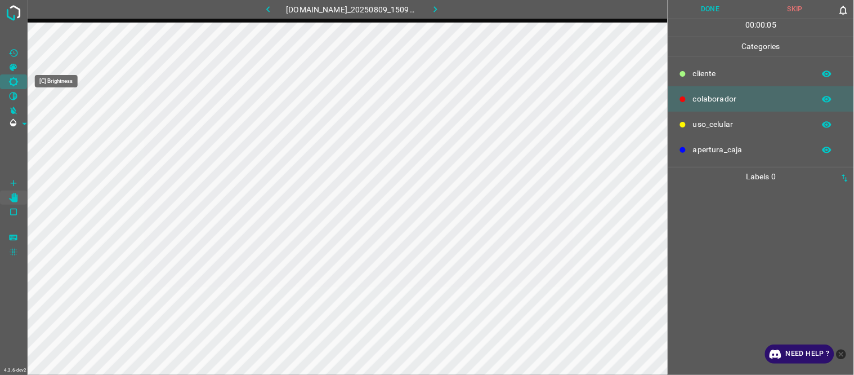
click at [15, 86] on icon "[C] Brightness" at bounding box center [13, 82] width 10 height 10
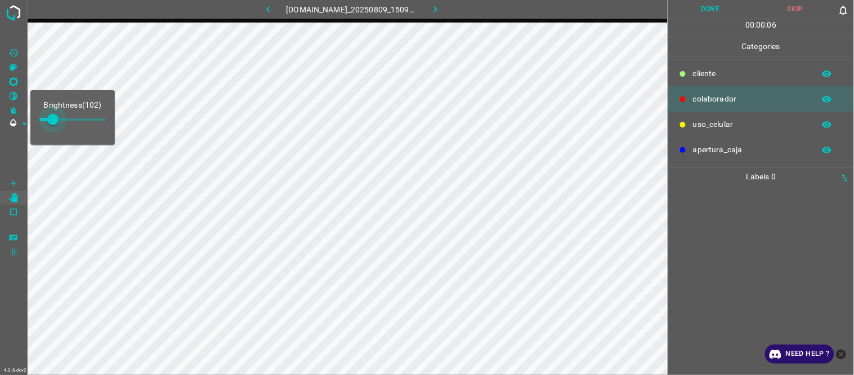
type input "148"
drag, startPoint x: 53, startPoint y: 119, endPoint x: 59, endPoint y: 119, distance: 6.2
click at [59, 119] on span at bounding box center [59, 119] width 11 height 11
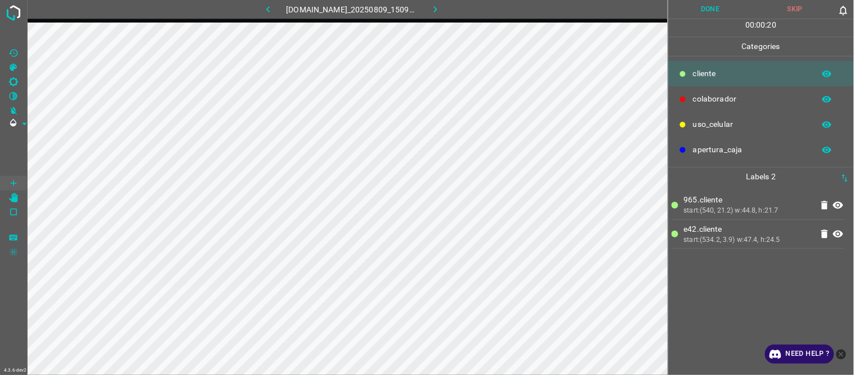
click at [720, 277] on div "965.​​cliente start:(540, 21.2) w:44.8, h:21.7 e42.​​cliente start:(534.2, 3.9)…" at bounding box center [761, 280] width 179 height 189
drag, startPoint x: 719, startPoint y: 311, endPoint x: 702, endPoint y: 310, distance: 16.4
click at [718, 311] on div "965.​​cliente start:(540, 21.2) w:44.8, h:21.7 e42.​​cliente start:(534.2, 3.9)…" at bounding box center [761, 280] width 179 height 189
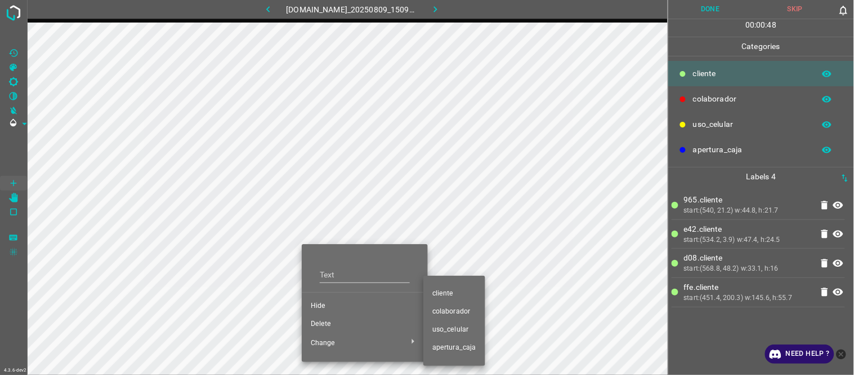
click at [456, 314] on span "colaborador" at bounding box center [455, 311] width 44 height 10
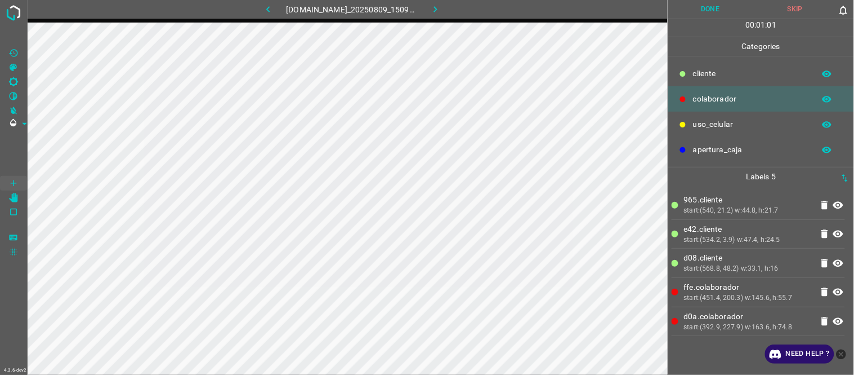
click at [719, 354] on div "965.​​cliente start:(540, 21.2) w:44.8, h:21.7 e42.​​cliente start:(534.2, 3.9)…" at bounding box center [761, 280] width 179 height 189
drag, startPoint x: 722, startPoint y: 12, endPoint x: 511, endPoint y: 10, distance: 210.7
click at [720, 11] on button "Done" at bounding box center [711, 9] width 85 height 19
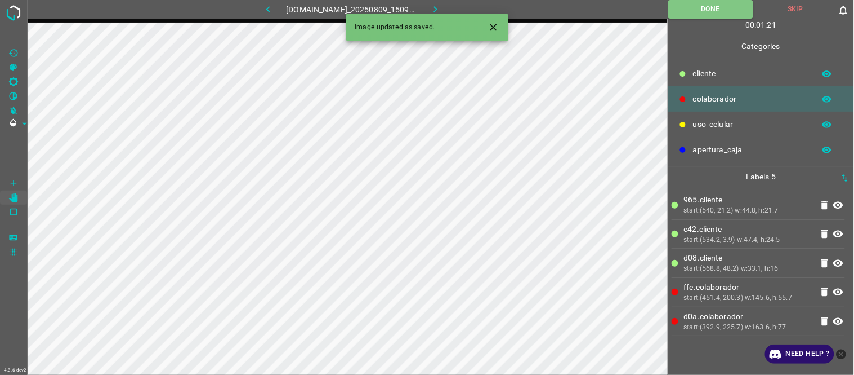
click at [272, 12] on button "button" at bounding box center [268, 9] width 36 height 19
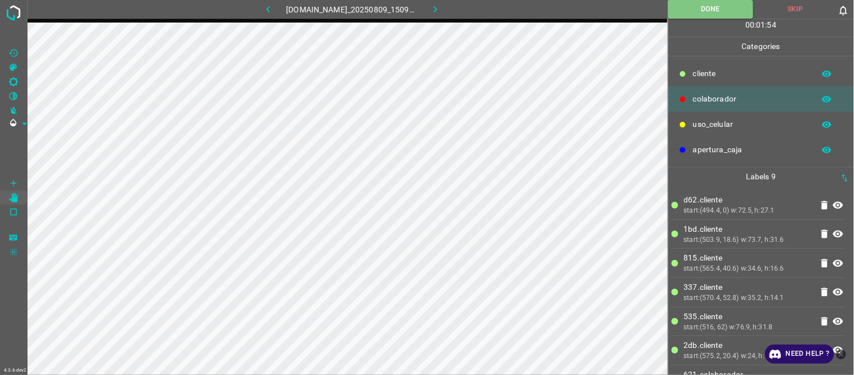
click at [448, 10] on button "button" at bounding box center [435, 9] width 36 height 19
click at [436, 11] on icon "button" at bounding box center [436, 9] width 12 height 12
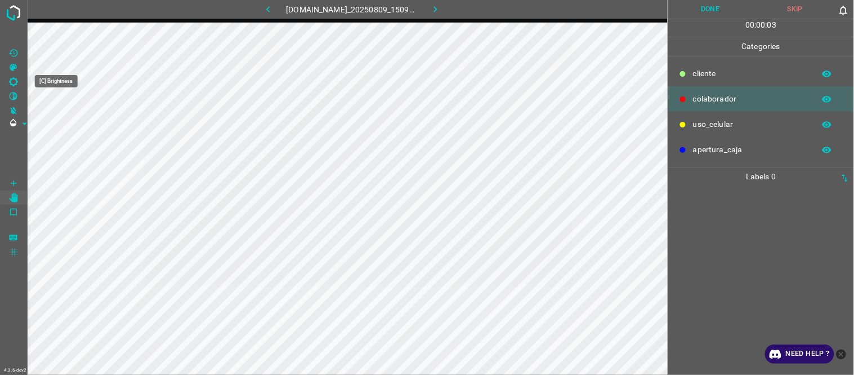
drag, startPoint x: 15, startPoint y: 80, endPoint x: 21, endPoint y: 88, distance: 10.5
click at [17, 79] on icon "[C] Brightness" at bounding box center [13, 82] width 10 height 10
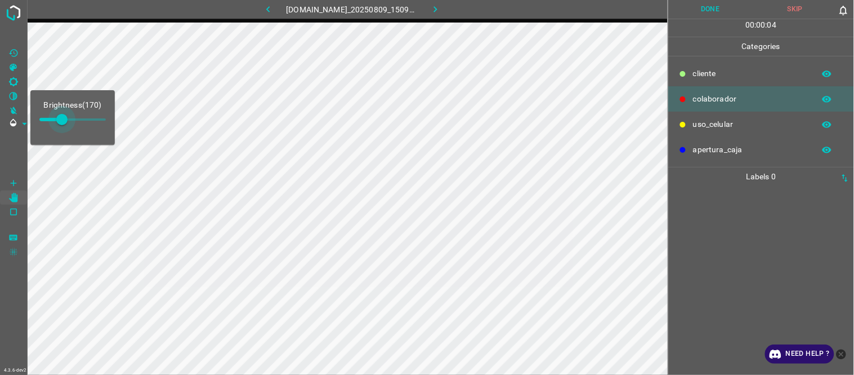
type input "178"
click at [63, 115] on span at bounding box center [61, 119] width 11 height 11
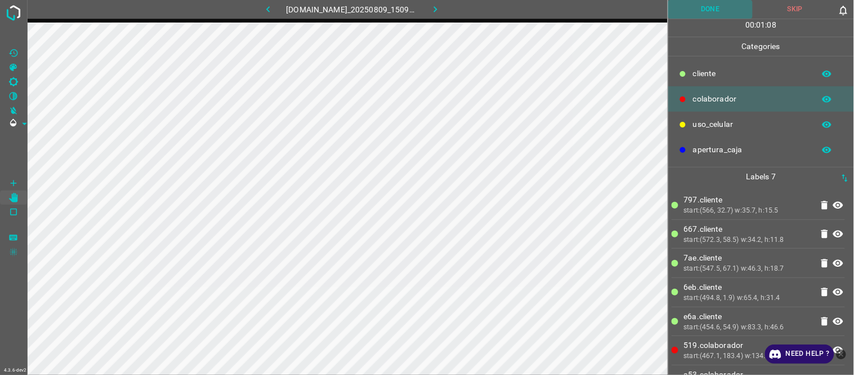
click at [736, 5] on button "Done" at bounding box center [711, 9] width 85 height 19
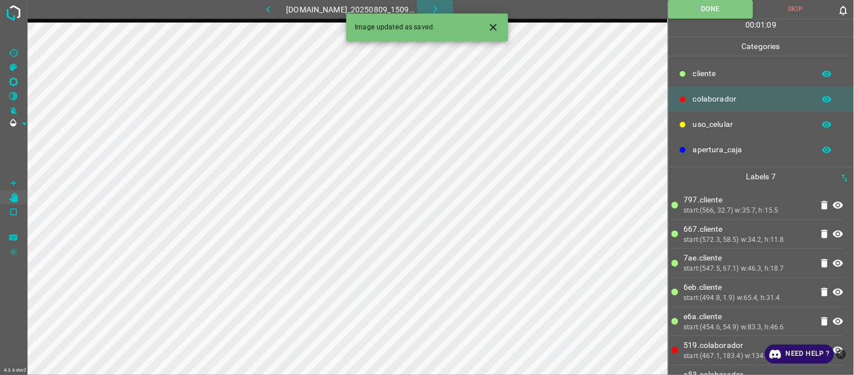
click at [442, 10] on icon "button" at bounding box center [436, 9] width 12 height 12
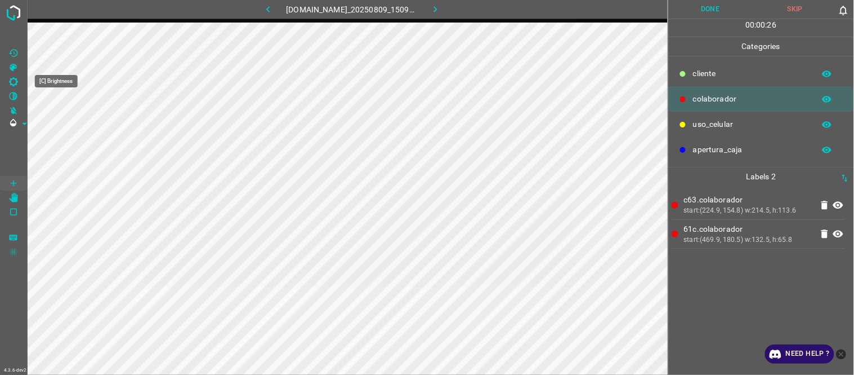
click at [17, 82] on icon "[C] Brightness" at bounding box center [13, 82] width 10 height 10
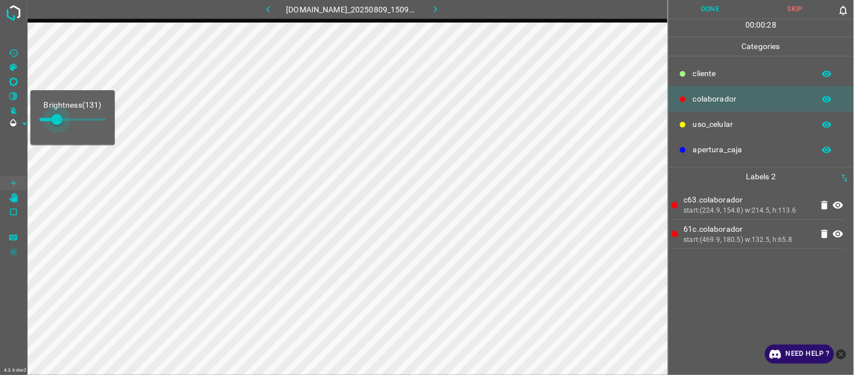
type input "157"
click at [60, 120] on span at bounding box center [60, 119] width 11 height 11
click at [724, 299] on div "c63.colaborador start:(224.9, 154.8) w:214.5, h:113.6 61c.colaborador start:(46…" at bounding box center [761, 280] width 179 height 189
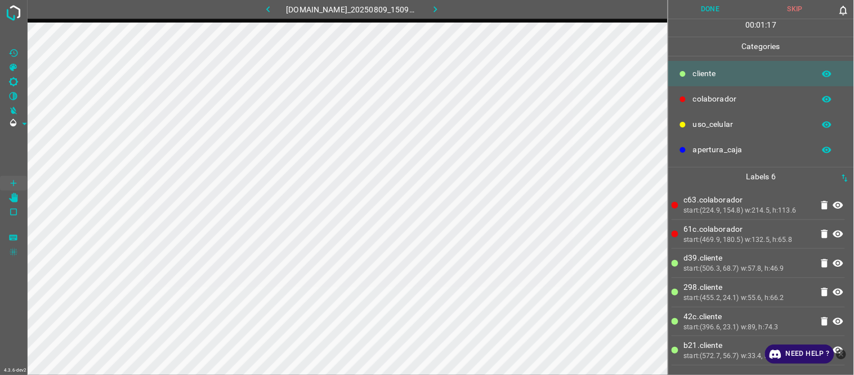
click at [718, 12] on button "Done" at bounding box center [711, 9] width 85 height 19
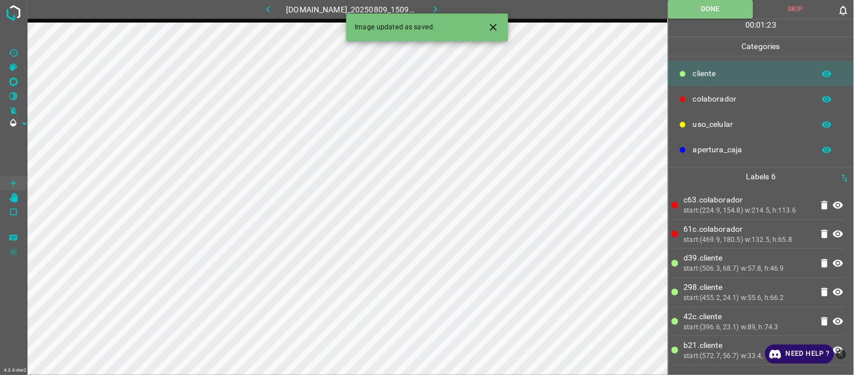
drag, startPoint x: 442, startPoint y: 6, endPoint x: 413, endPoint y: 3, distance: 28.9
click at [442, 6] on icon "button" at bounding box center [436, 9] width 12 height 12
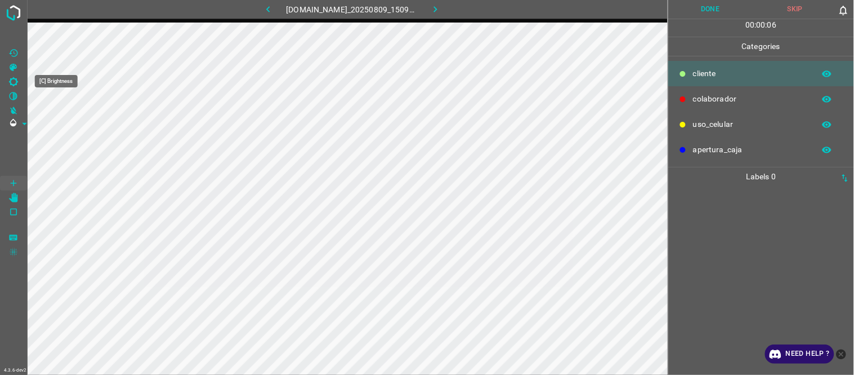
click at [11, 81] on icon "[C] Brightness" at bounding box center [13, 82] width 10 height 10
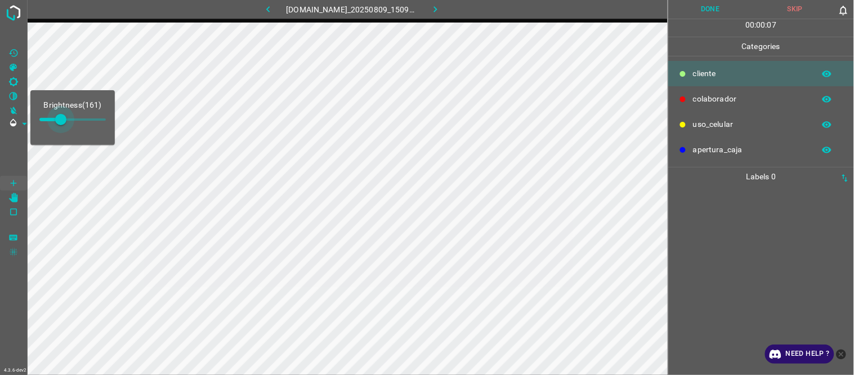
type input "191"
drag, startPoint x: 55, startPoint y: 120, endPoint x: 65, endPoint y: 120, distance: 10.1
click at [65, 120] on span at bounding box center [64, 119] width 11 height 11
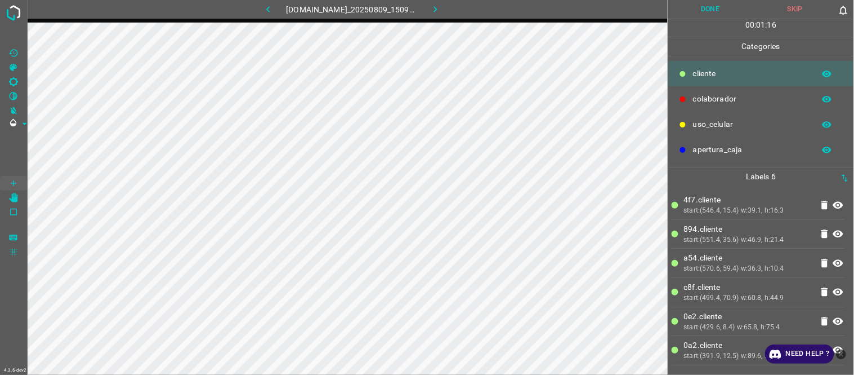
click at [715, 244] on div "start:(551.4, 35.6) w:46.9, h:21.4" at bounding box center [748, 240] width 128 height 10
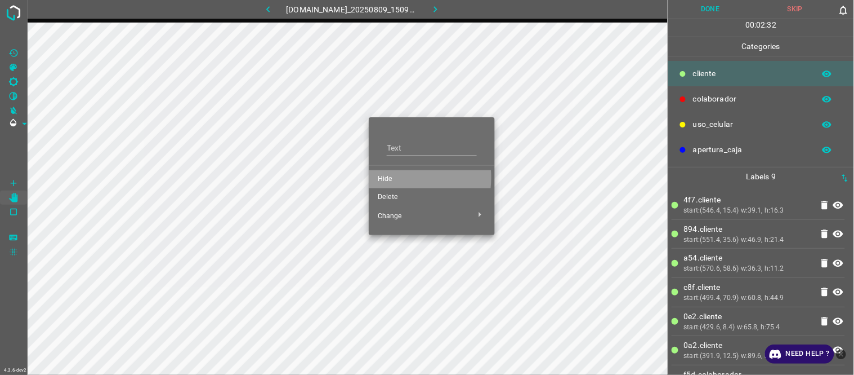
click at [395, 177] on span "Hide" at bounding box center [432, 179] width 108 height 10
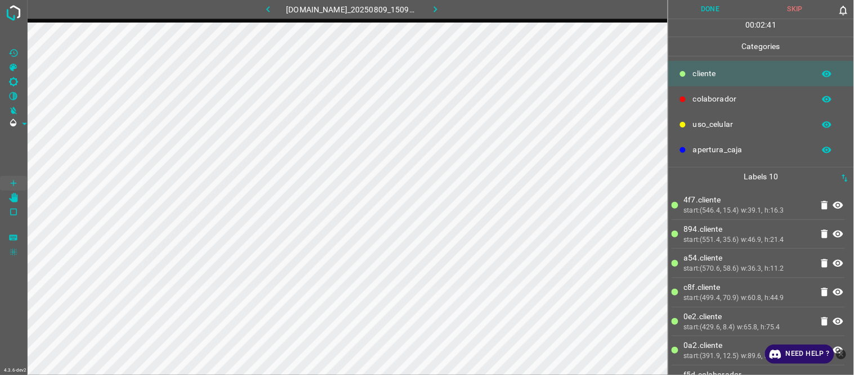
click at [727, 7] on button "Done" at bounding box center [711, 9] width 85 height 19
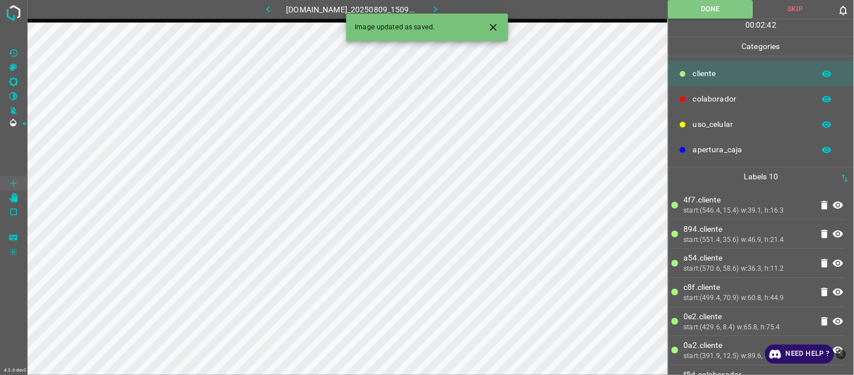
click at [442, 2] on button "button" at bounding box center [435, 9] width 36 height 19
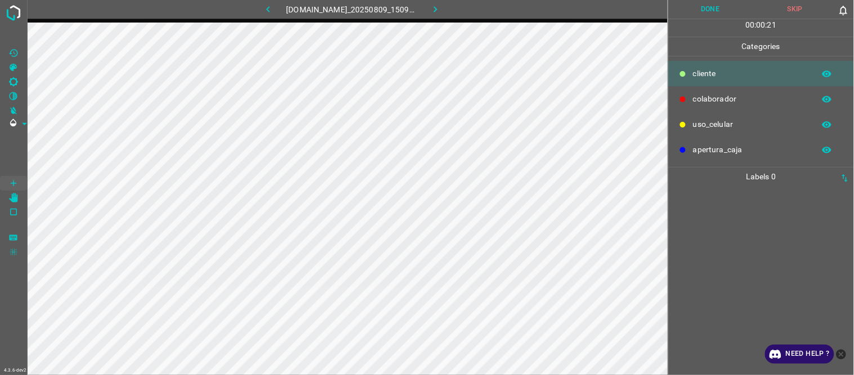
click at [15, 77] on icon "[C] Brightness" at bounding box center [13, 82] width 10 height 10
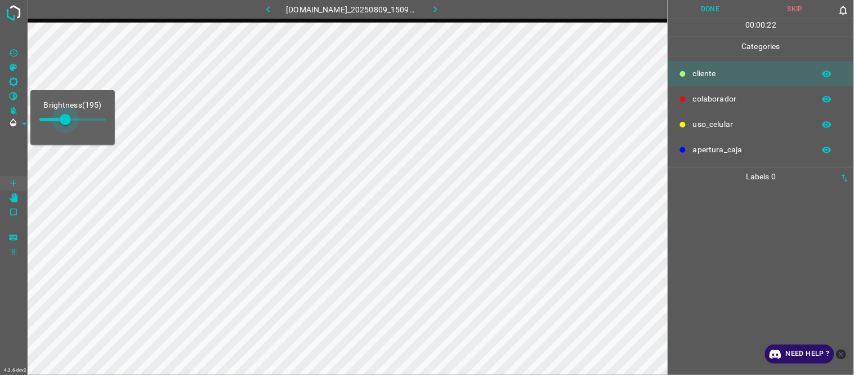
type input "203"
drag, startPoint x: 59, startPoint y: 116, endPoint x: 66, endPoint y: 116, distance: 7.3
click at [66, 116] on span at bounding box center [65, 119] width 11 height 11
click at [755, 239] on div at bounding box center [761, 280] width 179 height 189
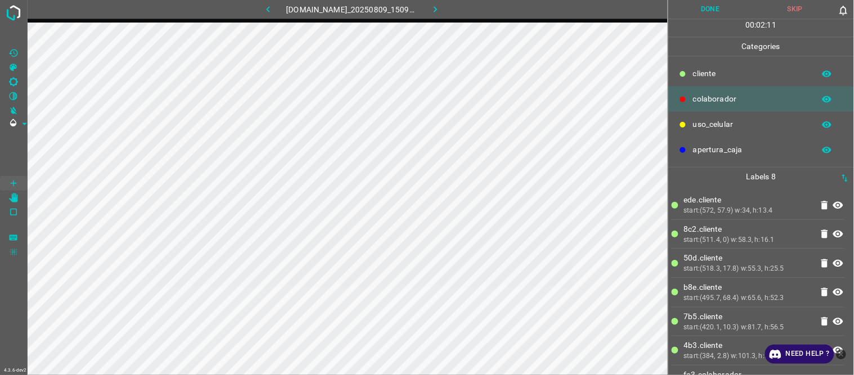
click at [705, 12] on button "Done" at bounding box center [711, 9] width 85 height 19
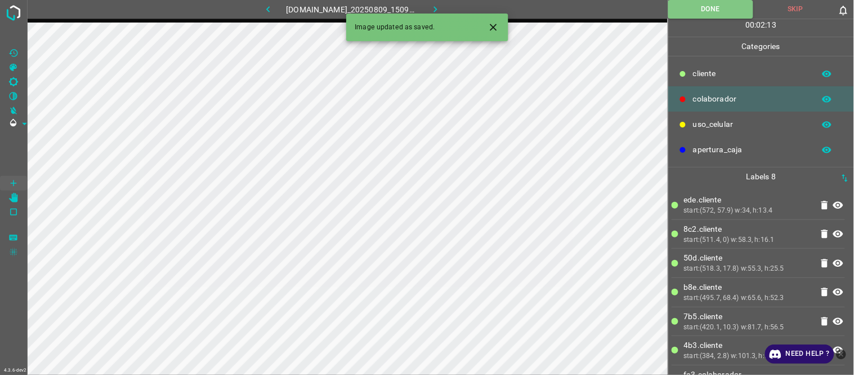
click at [448, 5] on button "button" at bounding box center [435, 9] width 36 height 19
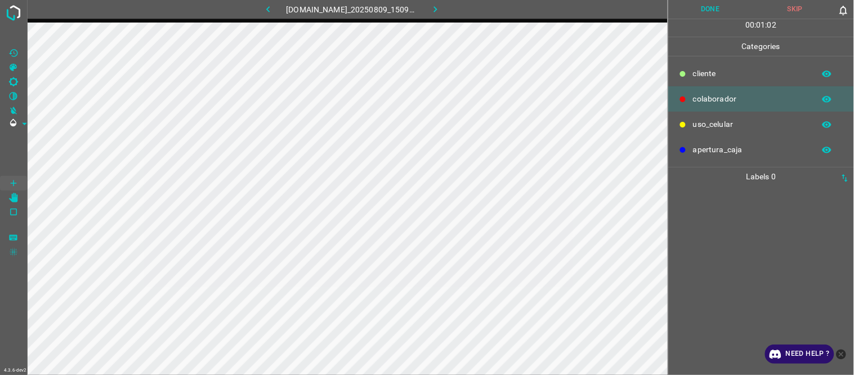
click at [735, 226] on div at bounding box center [761, 280] width 179 height 189
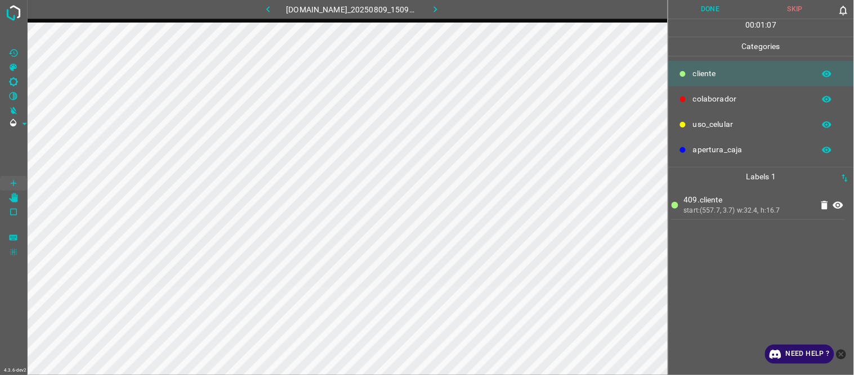
click at [15, 81] on icon "[C] Brightness" at bounding box center [13, 82] width 10 height 10
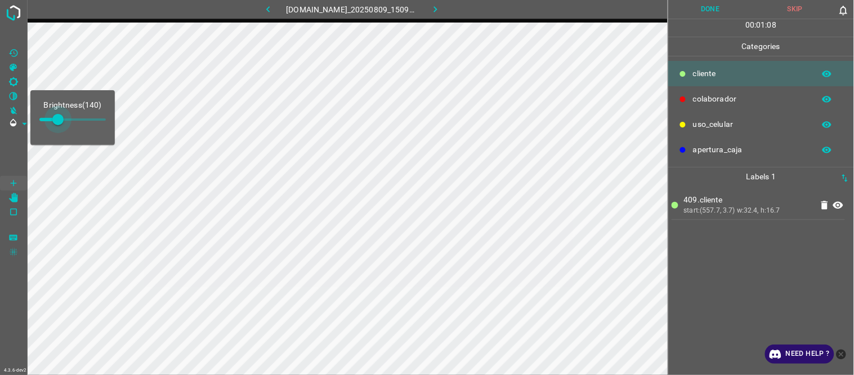
type input "148"
click at [59, 122] on span at bounding box center [57, 119] width 11 height 11
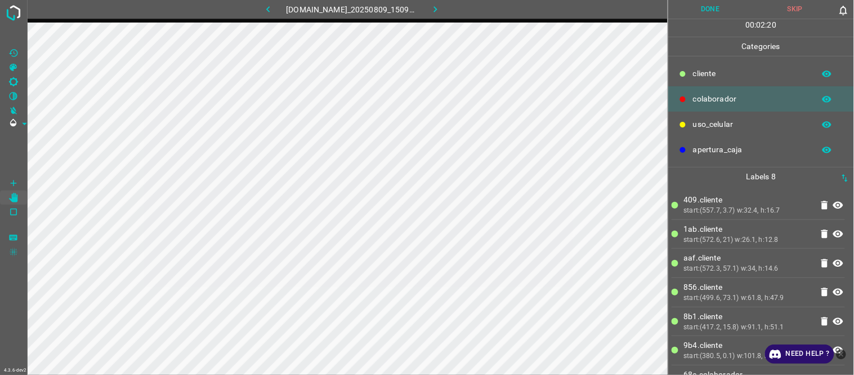
click at [702, 10] on button "Done" at bounding box center [711, 9] width 85 height 19
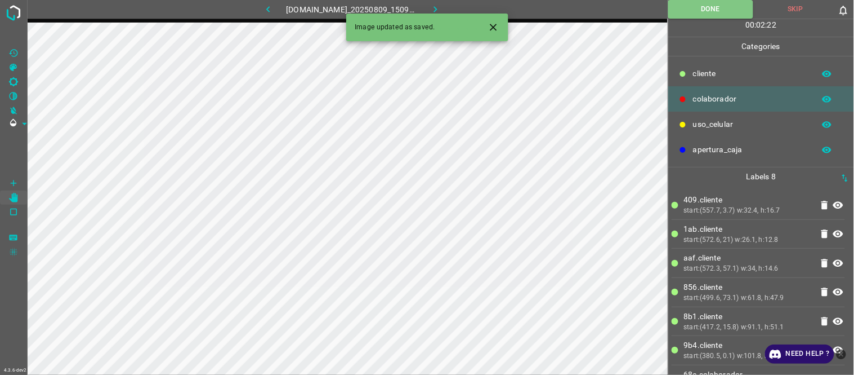
click at [435, 8] on icon "button" at bounding box center [436, 9] width 12 height 12
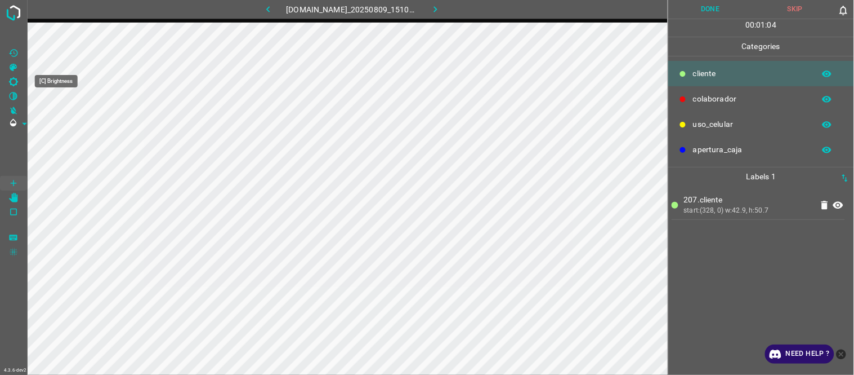
click at [19, 84] on Brightness"] "[C] Brightness" at bounding box center [13, 81] width 27 height 15
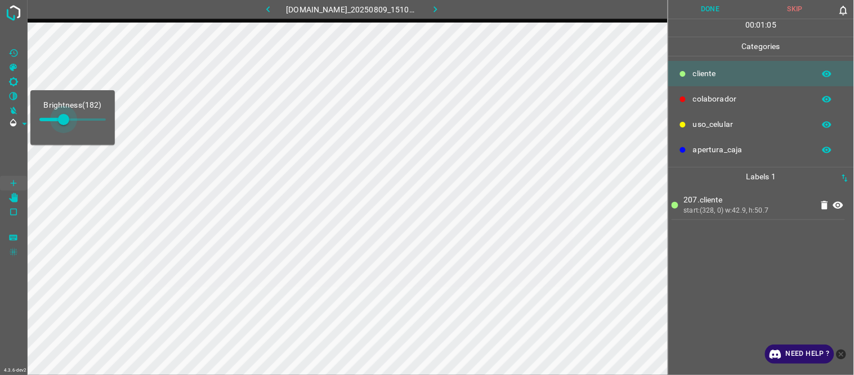
type input "212"
drag, startPoint x: 56, startPoint y: 121, endPoint x: 68, endPoint y: 121, distance: 11.3
click at [68, 121] on span at bounding box center [67, 119] width 11 height 11
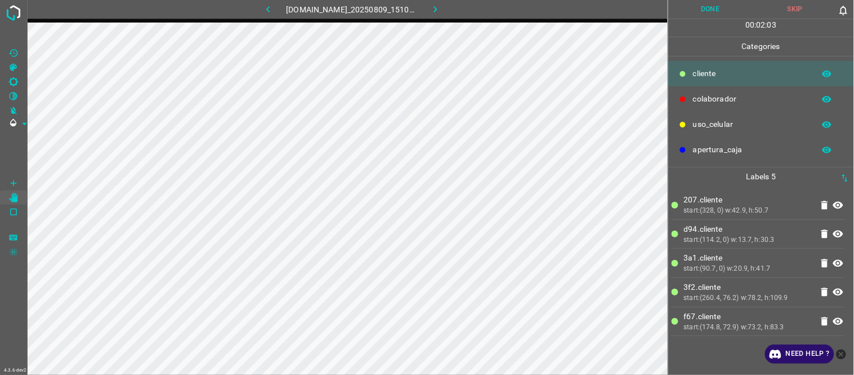
click at [442, 9] on icon "button" at bounding box center [436, 9] width 12 height 12
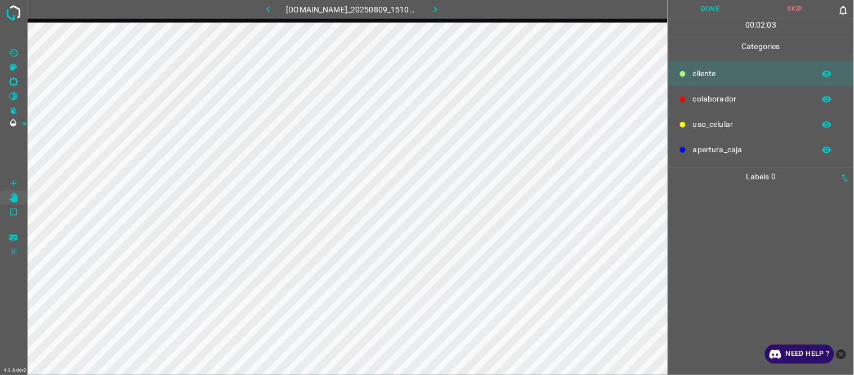
click at [270, 12] on button "button" at bounding box center [268, 9] width 36 height 19
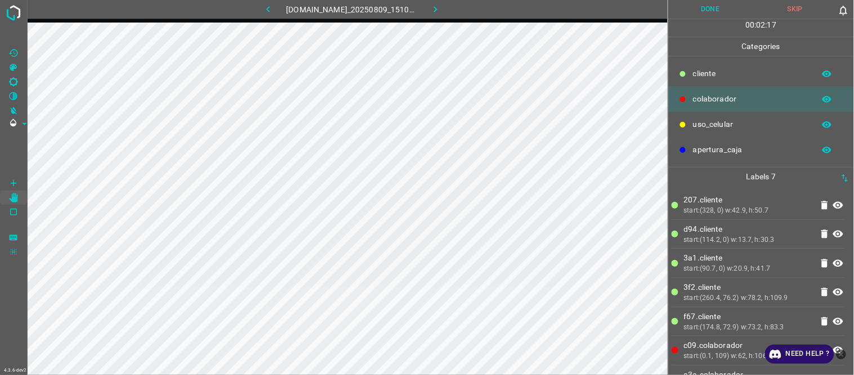
click at [706, 13] on button "Done" at bounding box center [711, 9] width 85 height 19
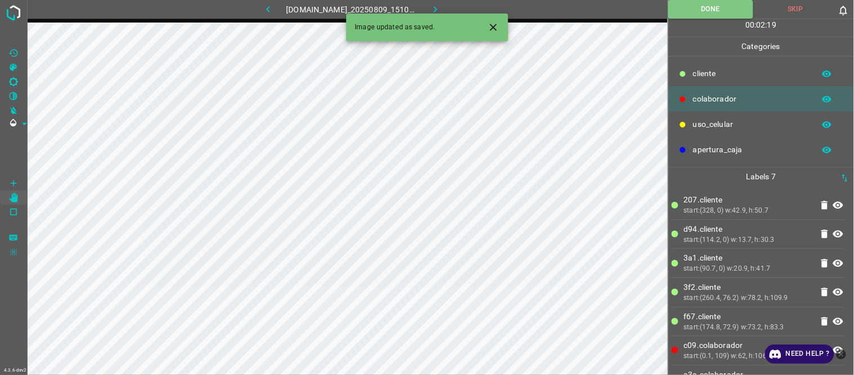
click at [438, 9] on icon "button" at bounding box center [436, 9] width 12 height 12
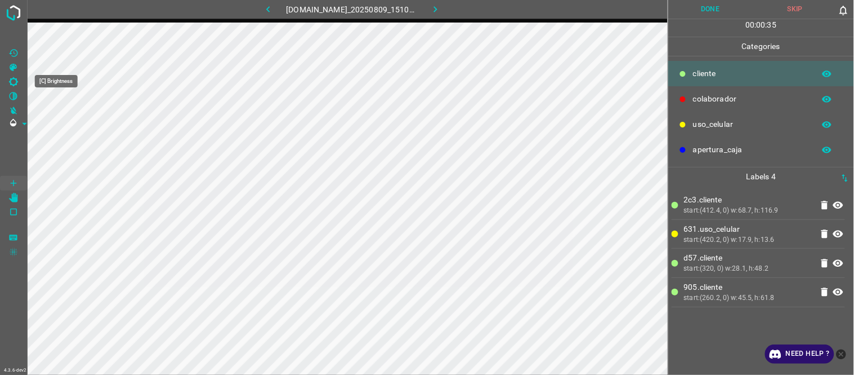
drag, startPoint x: 24, startPoint y: 81, endPoint x: 26, endPoint y: 89, distance: 8.7
click at [23, 81] on Brightness"] "[C] Brightness" at bounding box center [13, 81] width 27 height 15
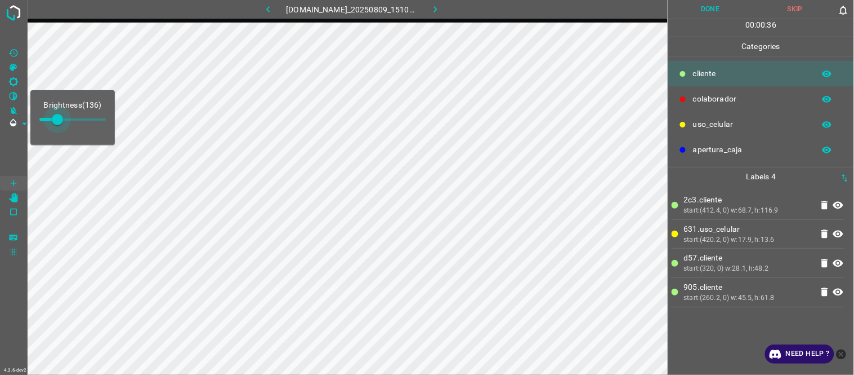
type input "144"
click at [59, 115] on span at bounding box center [58, 119] width 11 height 11
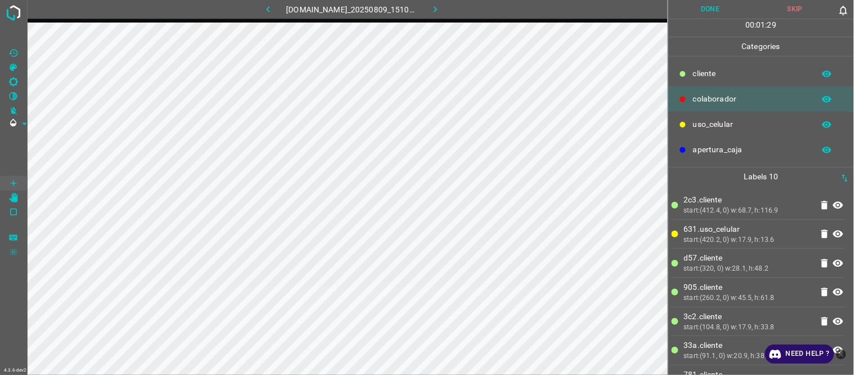
click at [710, 7] on button "Done" at bounding box center [711, 9] width 85 height 19
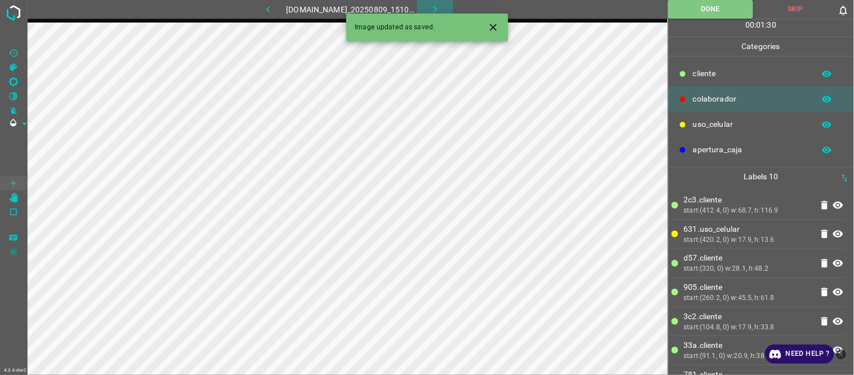
click at [439, 12] on icon "button" at bounding box center [436, 9] width 12 height 12
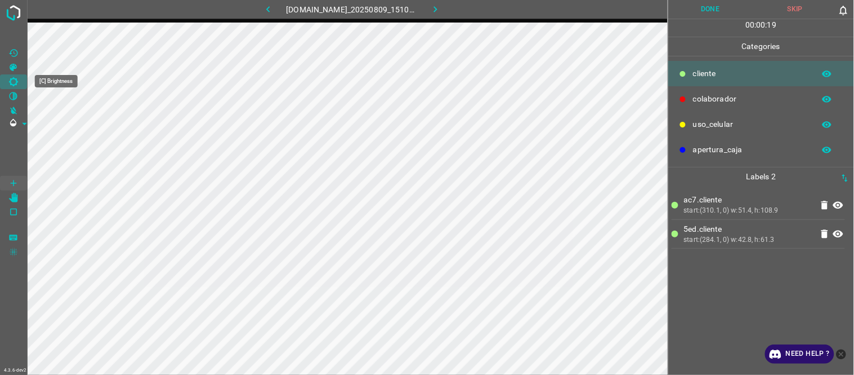
click at [19, 79] on Brightness"] "[C] Brightness" at bounding box center [13, 81] width 27 height 15
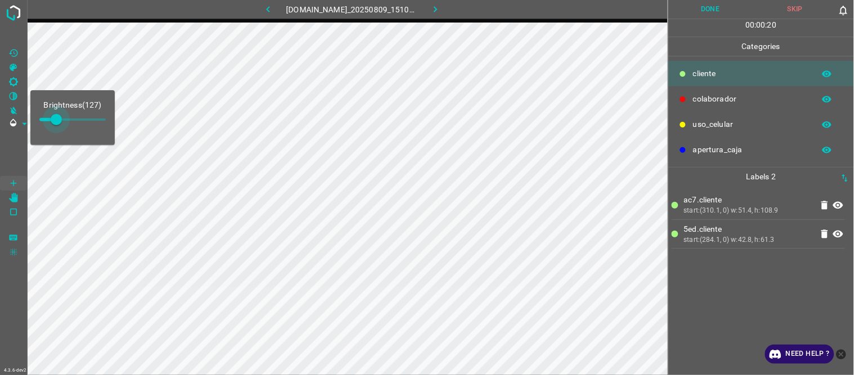
type input "153"
click at [60, 119] on span at bounding box center [59, 119] width 11 height 11
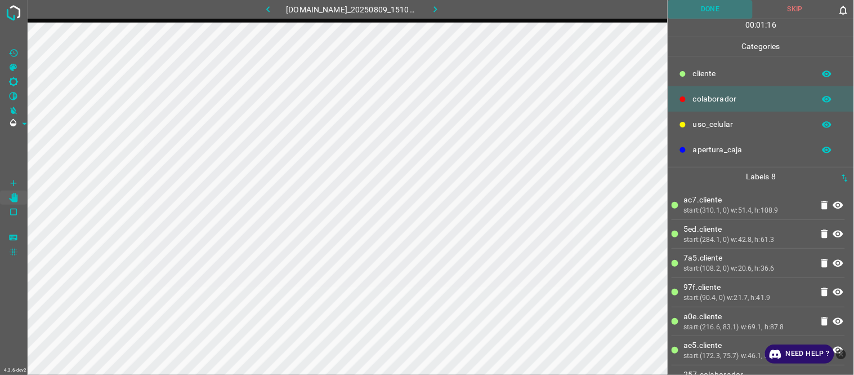
click at [706, 10] on button "Done" at bounding box center [711, 9] width 85 height 19
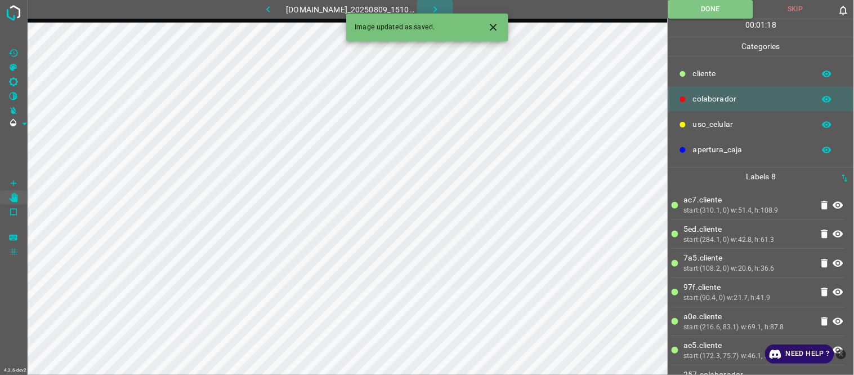
click at [437, 6] on icon "button" at bounding box center [436, 9] width 12 height 12
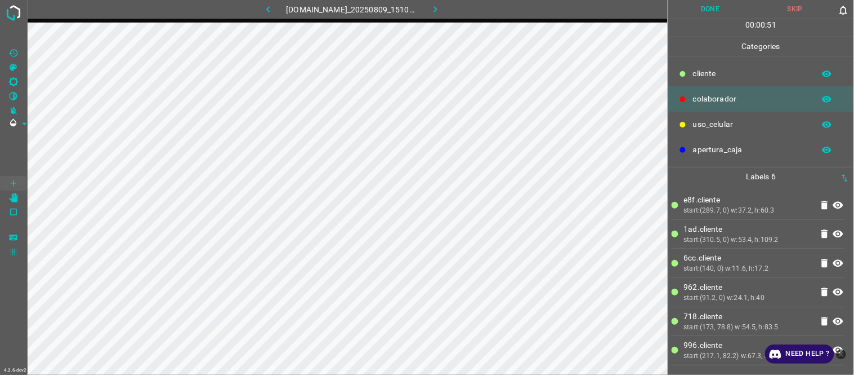
click at [266, 5] on icon "button" at bounding box center [268, 9] width 12 height 12
click at [270, 7] on button "button" at bounding box center [268, 9] width 36 height 19
click at [442, 5] on icon "button" at bounding box center [436, 9] width 12 height 12
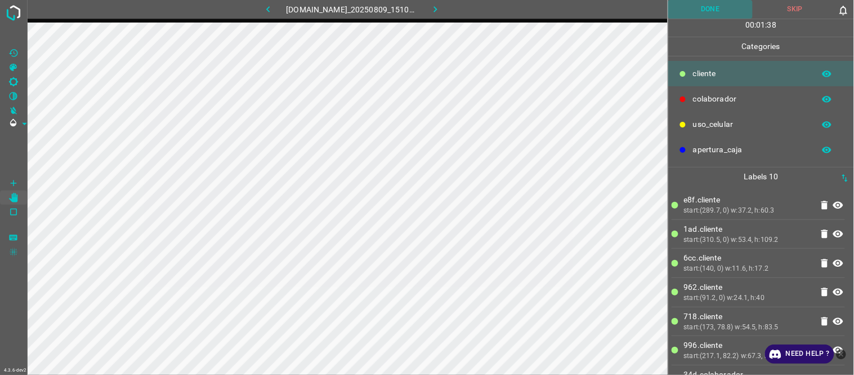
click at [707, 14] on button "Done" at bounding box center [711, 9] width 85 height 19
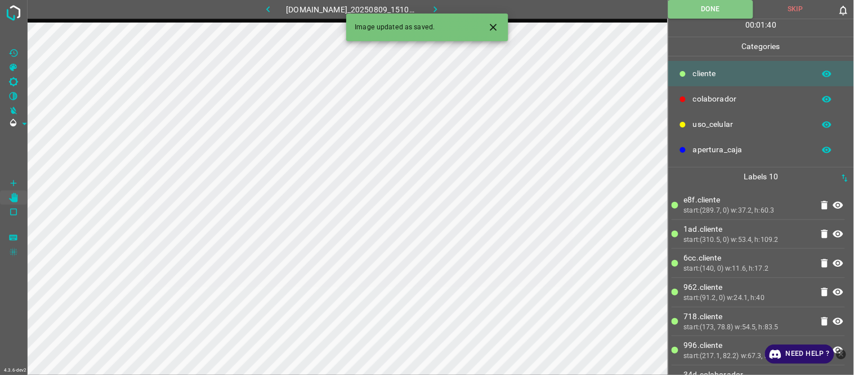
click at [439, 8] on icon "button" at bounding box center [436, 9] width 12 height 12
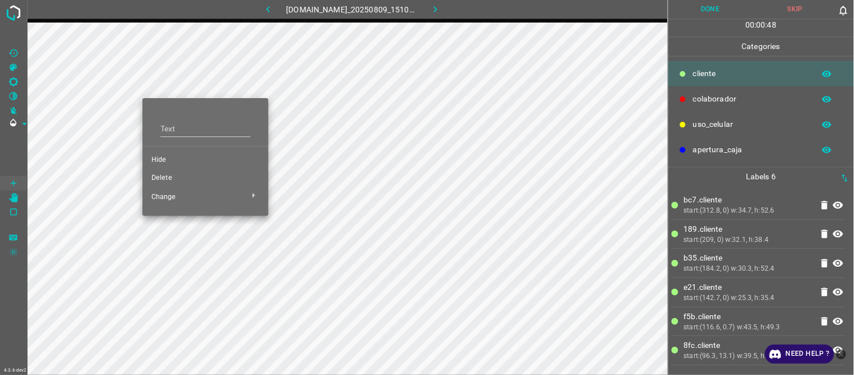
click at [170, 159] on span "Hide" at bounding box center [206, 160] width 108 height 10
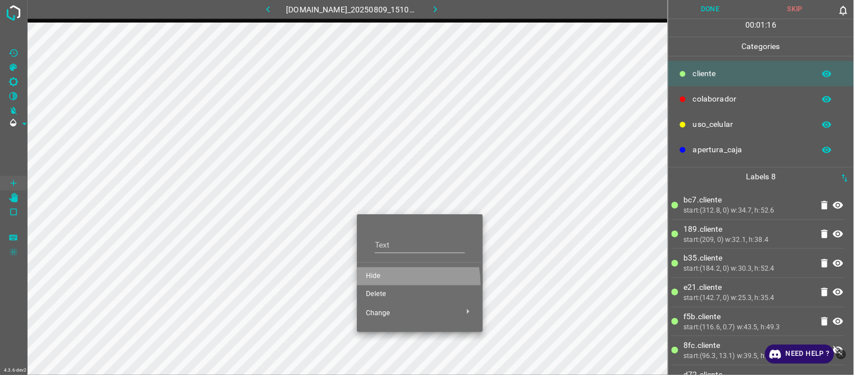
click at [382, 283] on li "Hide" at bounding box center [420, 276] width 126 height 18
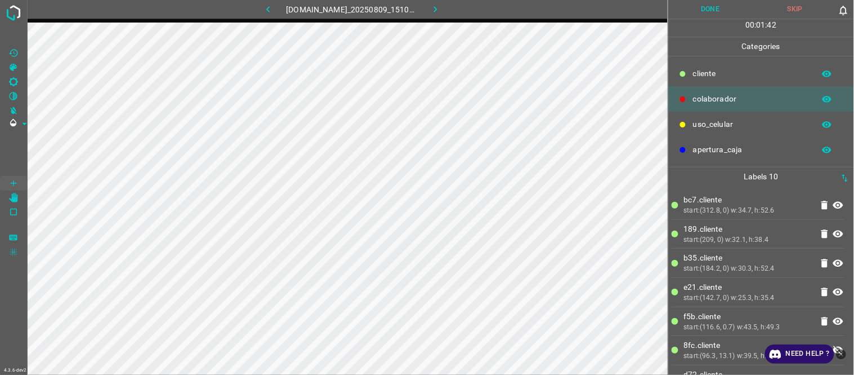
click at [268, 9] on icon "button" at bounding box center [268, 9] width 12 height 12
click at [437, 8] on icon "button" at bounding box center [435, 9] width 3 height 6
click at [720, 4] on button "Done" at bounding box center [711, 9] width 85 height 19
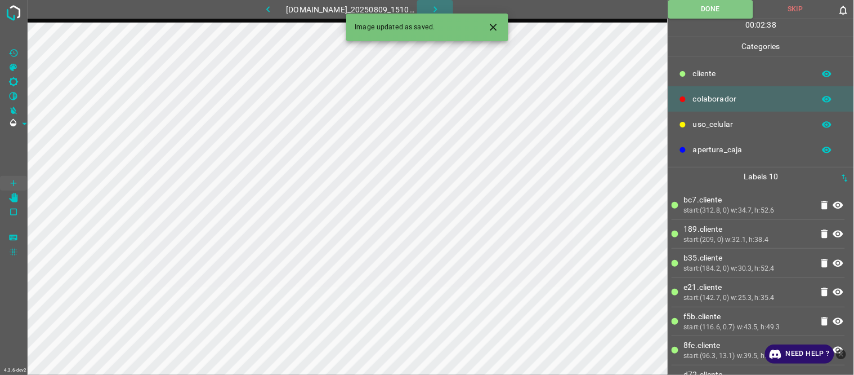
click at [442, 6] on icon "button" at bounding box center [436, 9] width 12 height 12
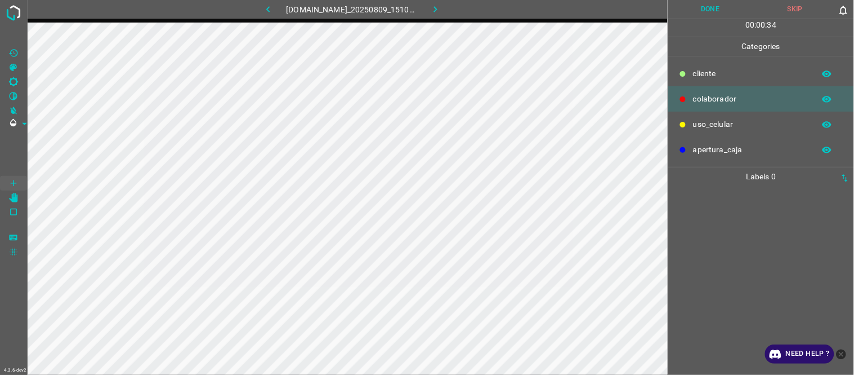
click at [738, 197] on div at bounding box center [761, 280] width 179 height 189
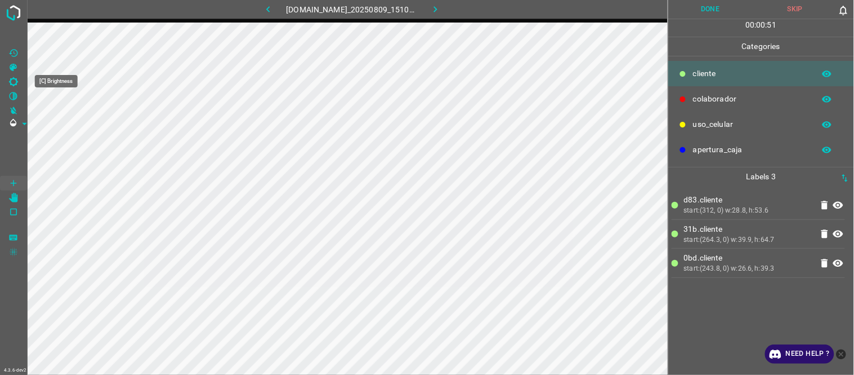
click at [15, 77] on Brightness"] "[C] Brightness" at bounding box center [13, 81] width 27 height 15
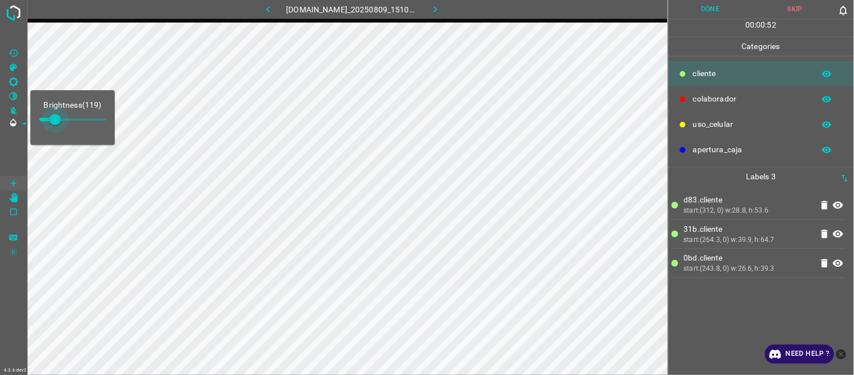
type input "157"
click at [60, 119] on span at bounding box center [60, 119] width 11 height 11
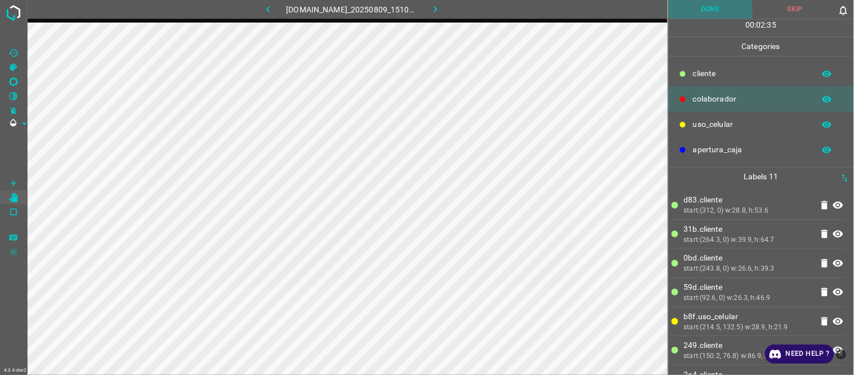
click at [739, 7] on button "Done" at bounding box center [711, 9] width 85 height 19
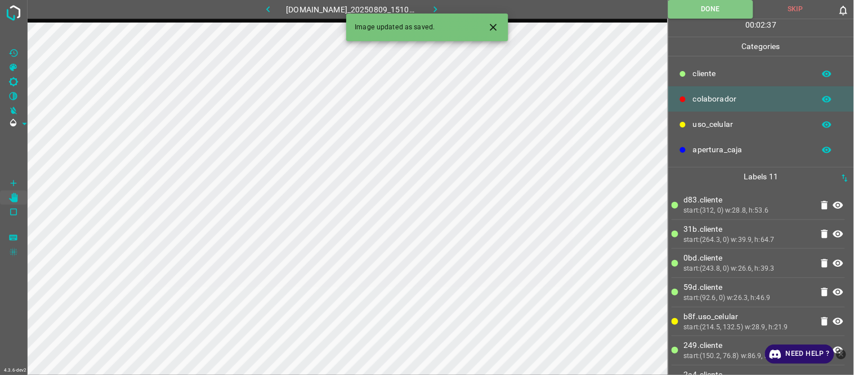
click at [438, 8] on icon "button" at bounding box center [436, 9] width 12 height 12
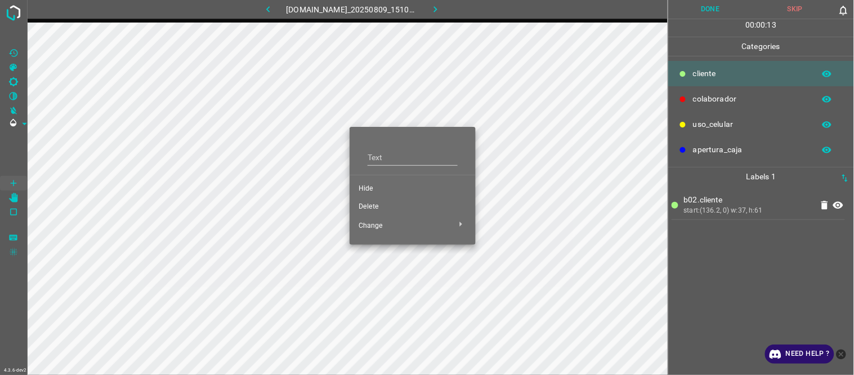
click at [375, 189] on span "Hide" at bounding box center [413, 189] width 108 height 10
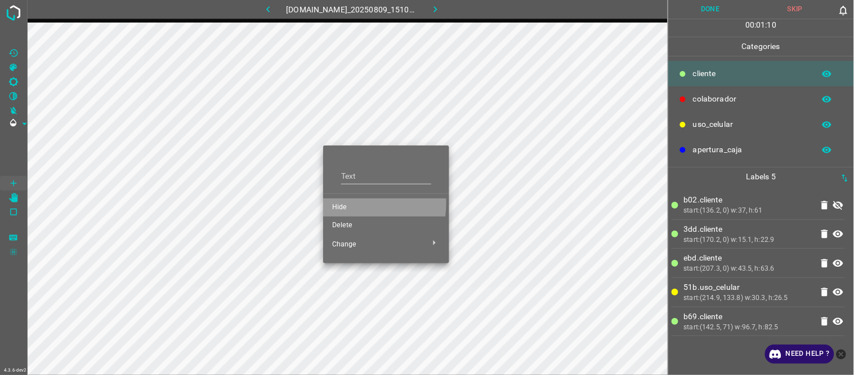
click at [351, 203] on span "Hide" at bounding box center [386, 207] width 108 height 10
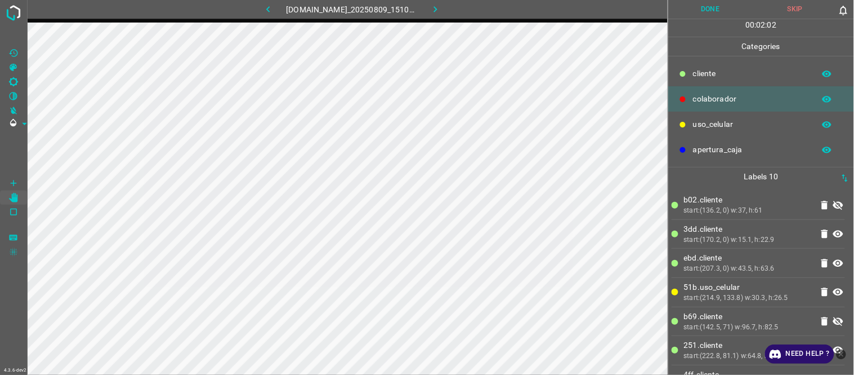
click at [266, 7] on icon "button" at bounding box center [267, 9] width 3 height 6
click at [442, 8] on icon "button" at bounding box center [436, 9] width 12 height 12
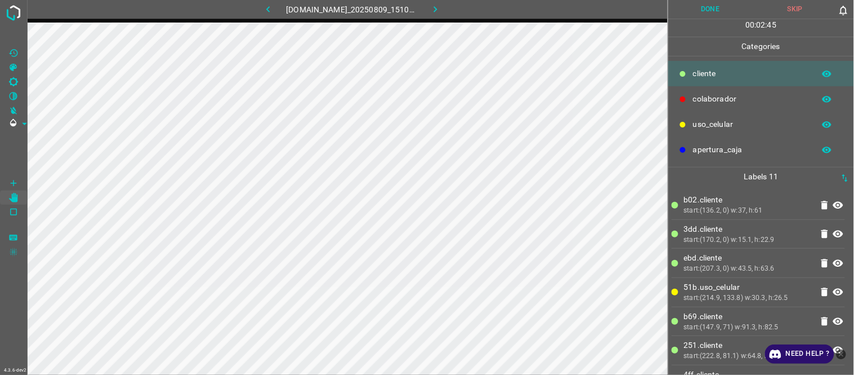
click at [255, 12] on button "button" at bounding box center [268, 9] width 36 height 19
click at [442, 9] on icon "button" at bounding box center [436, 9] width 12 height 12
click at [706, 13] on button "Done" at bounding box center [711, 9] width 85 height 19
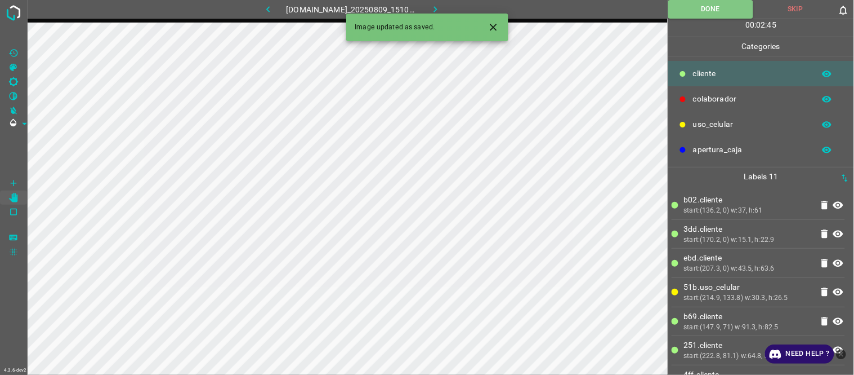
click at [438, 6] on icon "button" at bounding box center [436, 9] width 12 height 12
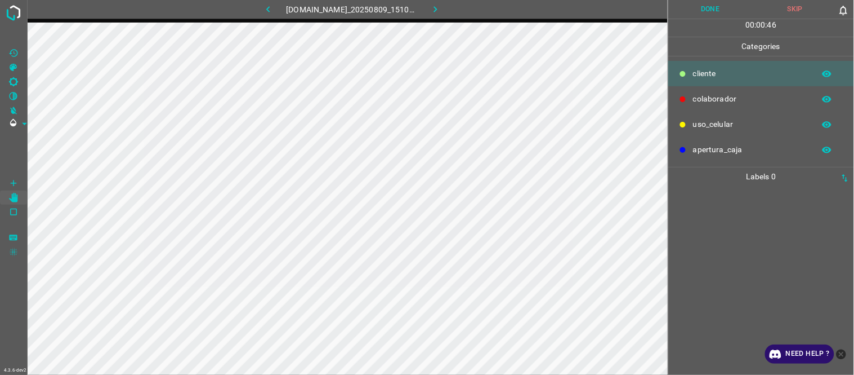
click at [747, 222] on div at bounding box center [761, 280] width 179 height 189
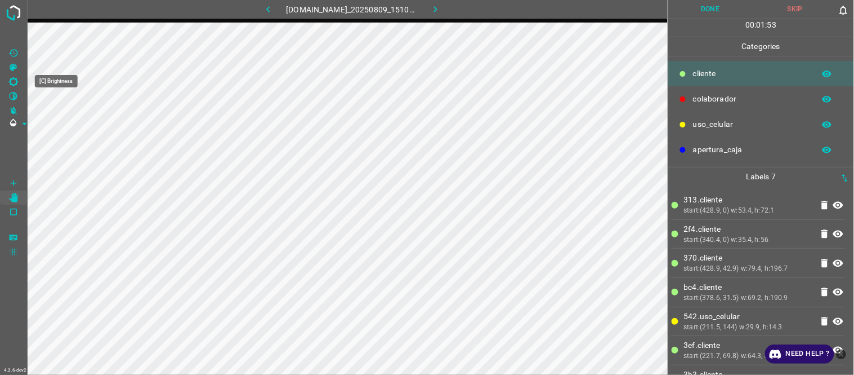
click at [10, 82] on icon "[C] Brightness" at bounding box center [13, 81] width 9 height 9
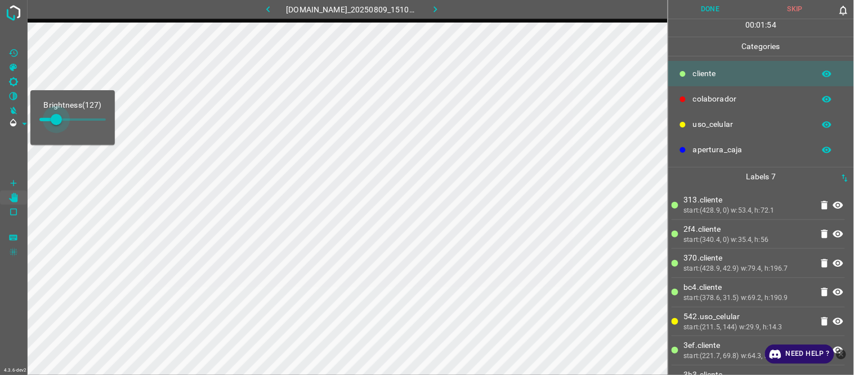
type input "136"
drag, startPoint x: 50, startPoint y: 121, endPoint x: 57, endPoint y: 121, distance: 7.9
click at [57, 121] on span at bounding box center [57, 119] width 11 height 11
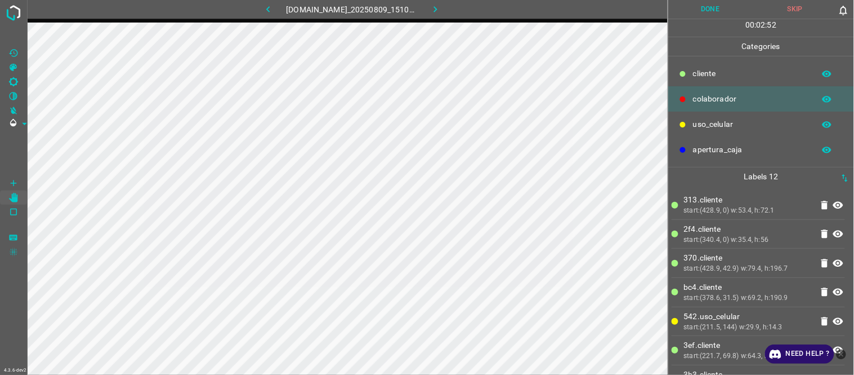
click at [719, 8] on button "Done" at bounding box center [711, 9] width 85 height 19
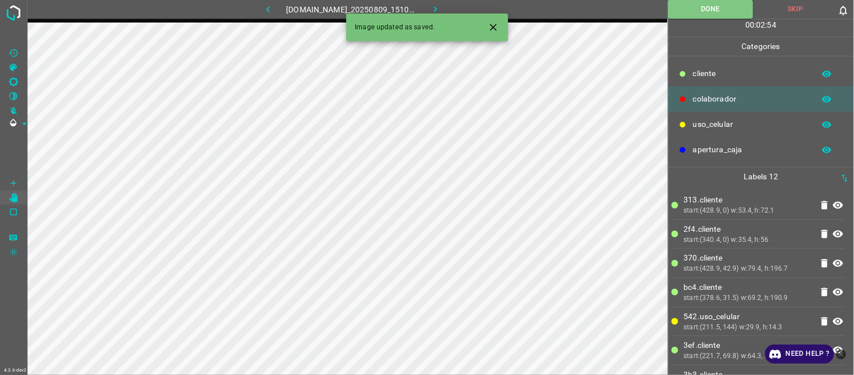
click at [440, 6] on icon "button" at bounding box center [436, 9] width 12 height 12
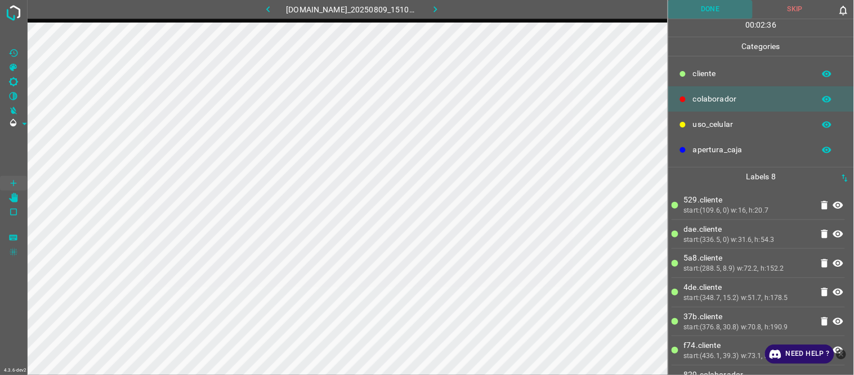
click at [706, 10] on button "Done" at bounding box center [711, 9] width 85 height 19
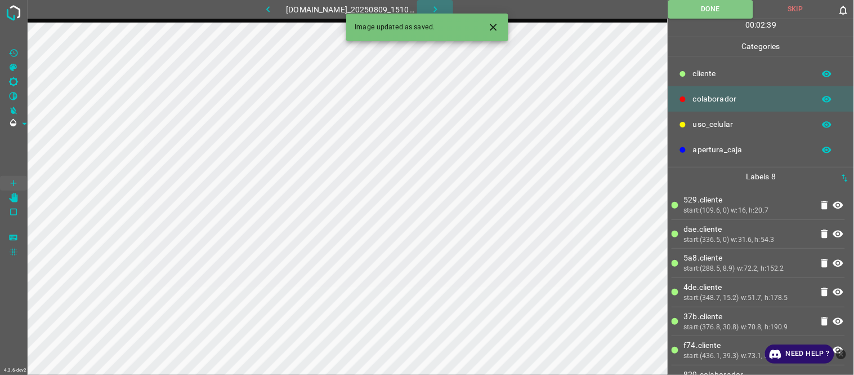
click at [437, 11] on icon "button" at bounding box center [435, 9] width 3 height 6
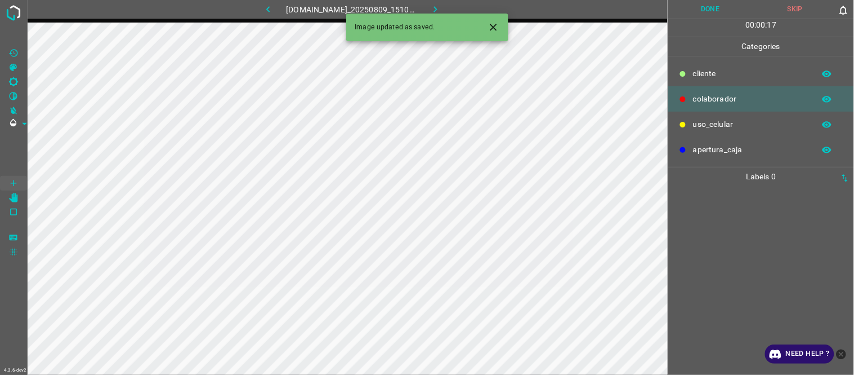
click at [262, 3] on icon "button" at bounding box center [268, 9] width 12 height 12
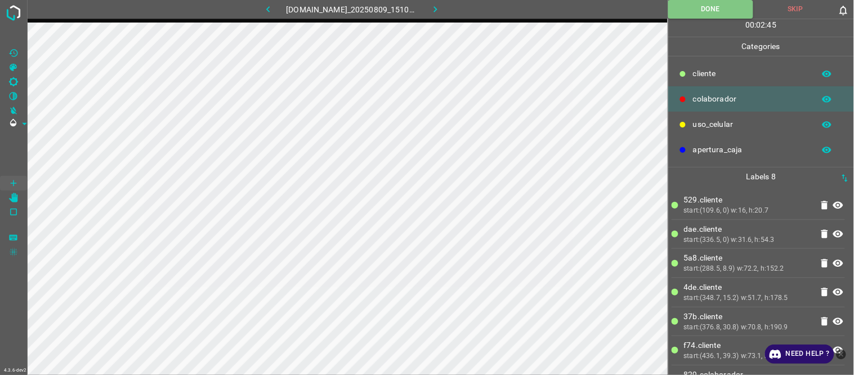
click at [440, 7] on icon "button" at bounding box center [436, 9] width 12 height 12
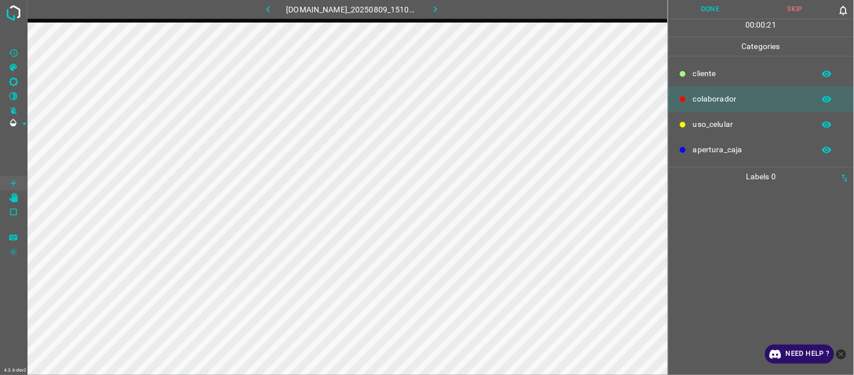
click at [729, 214] on div at bounding box center [761, 280] width 179 height 189
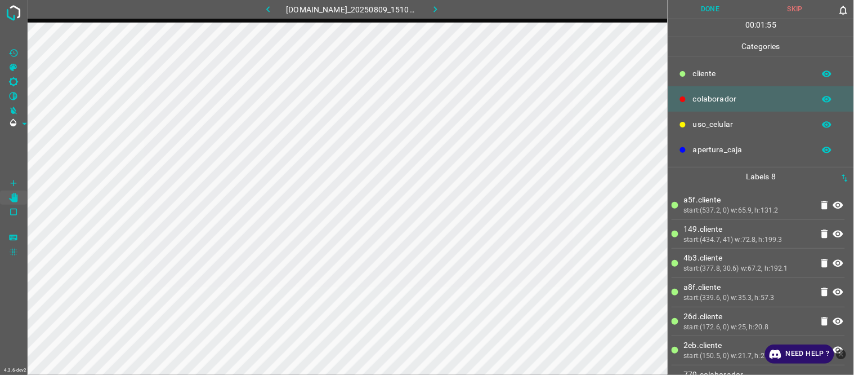
click at [705, 6] on button "Done" at bounding box center [711, 9] width 85 height 19
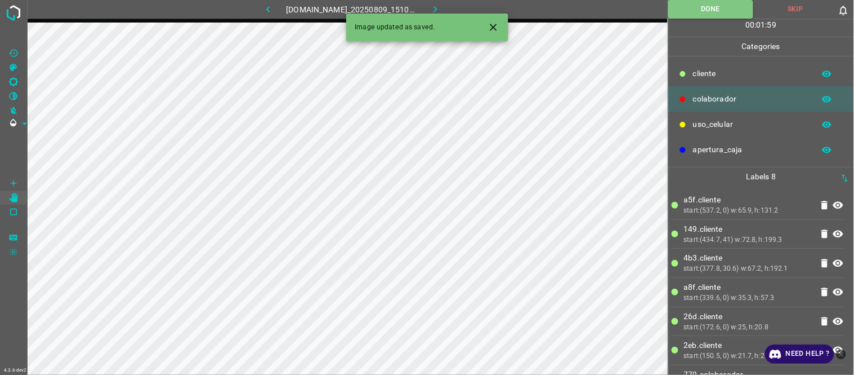
click at [491, 31] on icon "Close" at bounding box center [494, 27] width 12 height 12
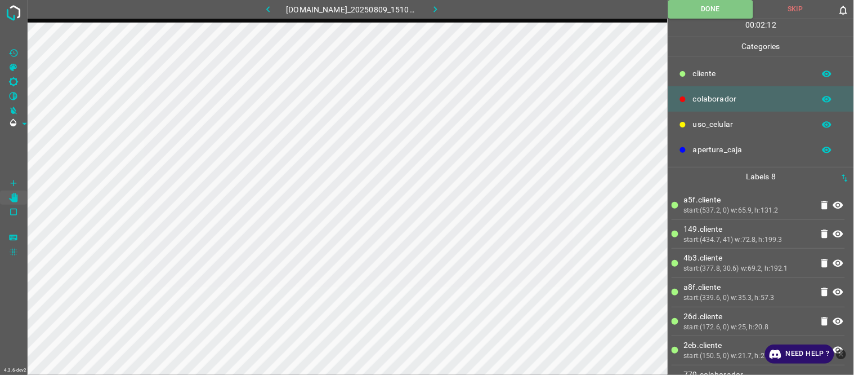
click at [438, 10] on icon "button" at bounding box center [436, 9] width 12 height 12
click at [714, 7] on button "Done" at bounding box center [711, 9] width 85 height 19
click at [711, 14] on button "Done" at bounding box center [711, 9] width 85 height 19
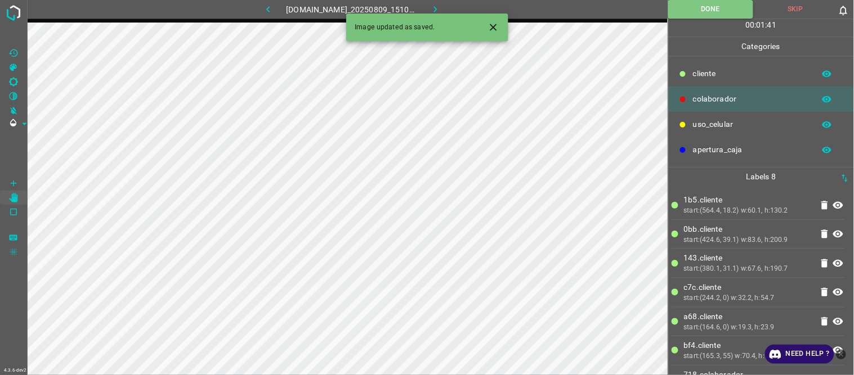
click at [445, 2] on button "button" at bounding box center [435, 9] width 36 height 19
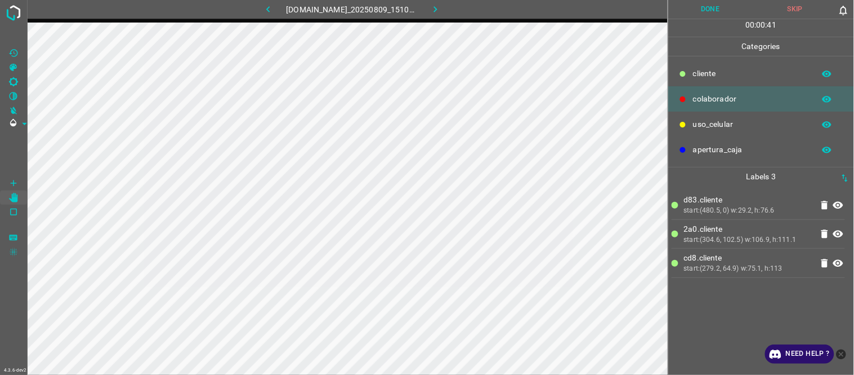
click at [759, 319] on div "d83.​​cliente start:(480.5, 0) w:29.2, h:76.6 2a0.​​cliente start:(304.6, 102.5…" at bounding box center [761, 280] width 179 height 189
click at [706, 4] on button "Done" at bounding box center [711, 9] width 85 height 19
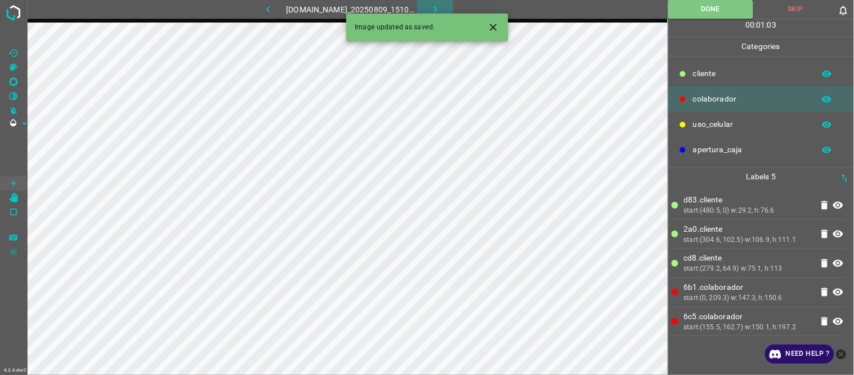
click at [431, 7] on button "button" at bounding box center [435, 9] width 36 height 19
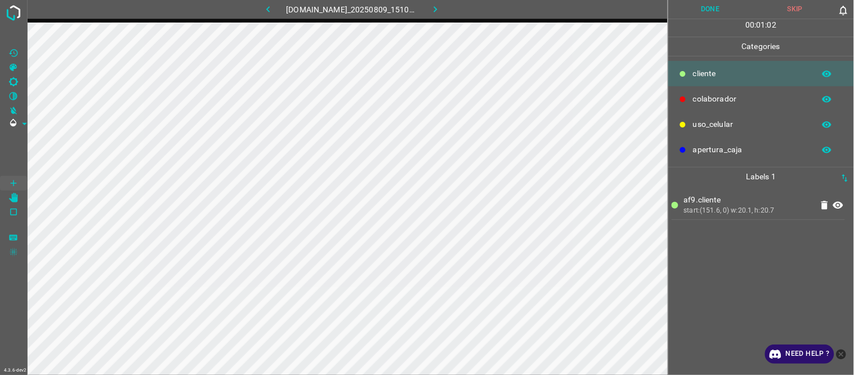
click at [786, 271] on div "af9.​​cliente start:(151.6, 0) w:20.1, h:20.7" at bounding box center [761, 280] width 179 height 189
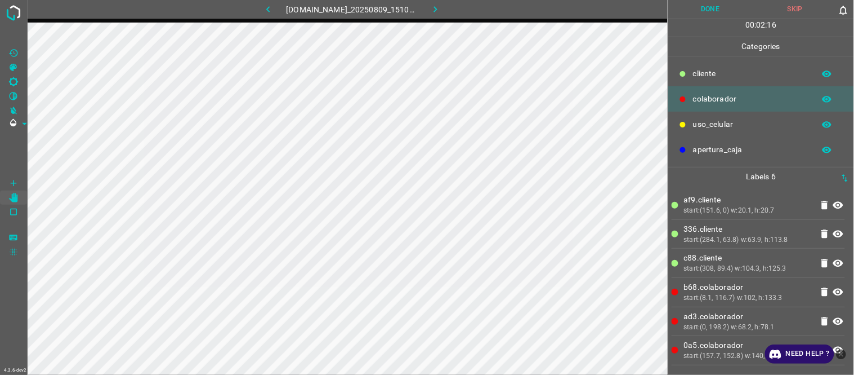
drag, startPoint x: 718, startPoint y: 0, endPoint x: 700, endPoint y: 5, distance: 19.1
click at [718, 0] on button "Done" at bounding box center [711, 9] width 85 height 19
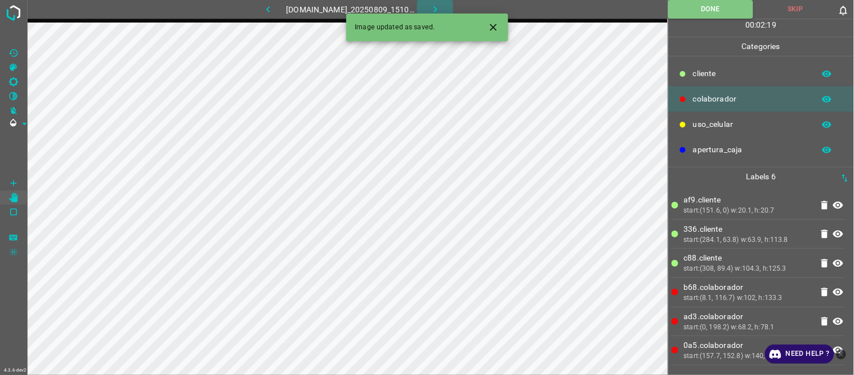
click at [437, 7] on icon "button" at bounding box center [435, 9] width 3 height 6
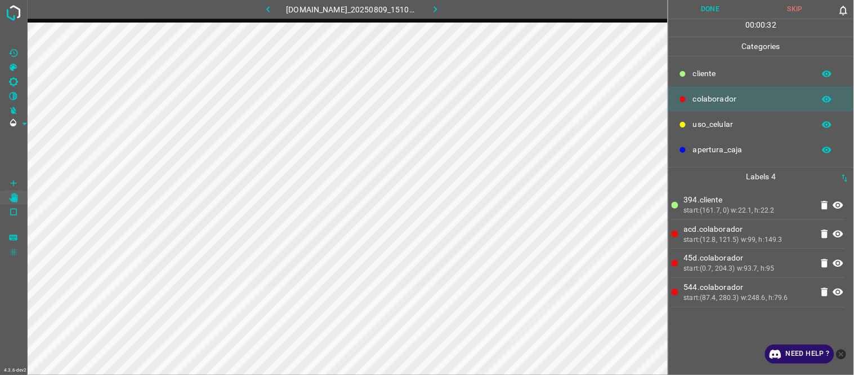
click at [717, 6] on button "Done" at bounding box center [711, 9] width 85 height 19
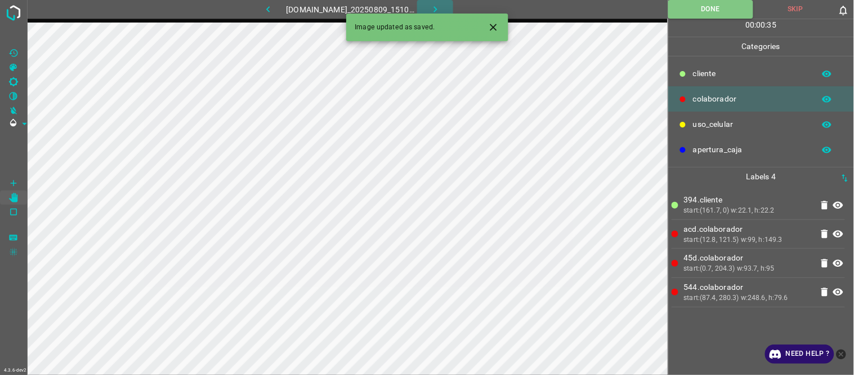
click at [438, 8] on icon "button" at bounding box center [436, 9] width 12 height 12
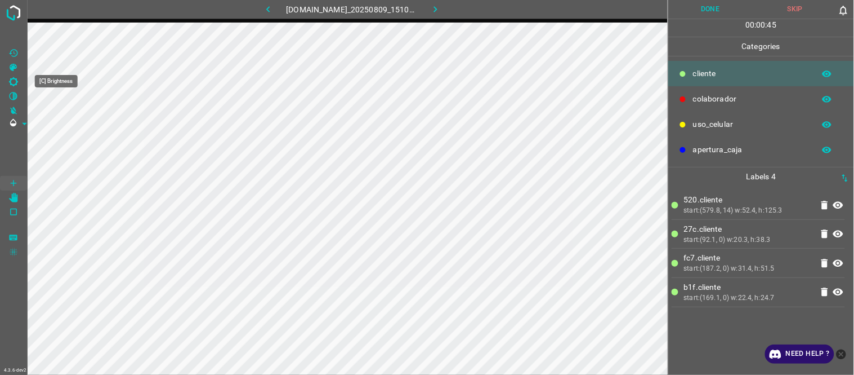
click at [14, 79] on icon "[C] Brightness" at bounding box center [13, 81] width 9 height 9
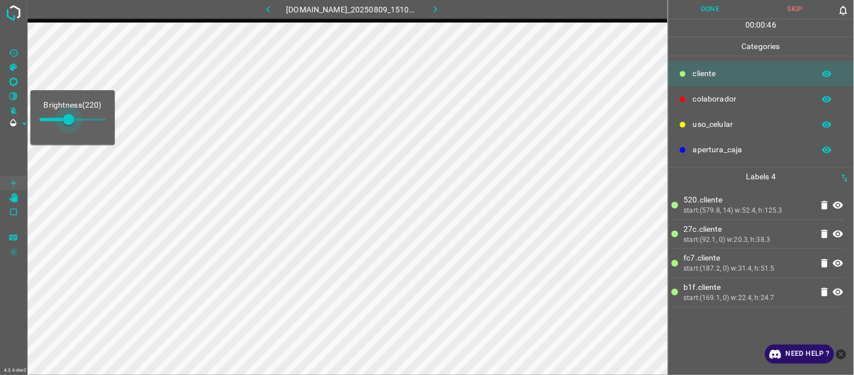
type input "237"
drag, startPoint x: 59, startPoint y: 120, endPoint x: 71, endPoint y: 121, distance: 12.4
click at [71, 121] on span at bounding box center [70, 119] width 11 height 11
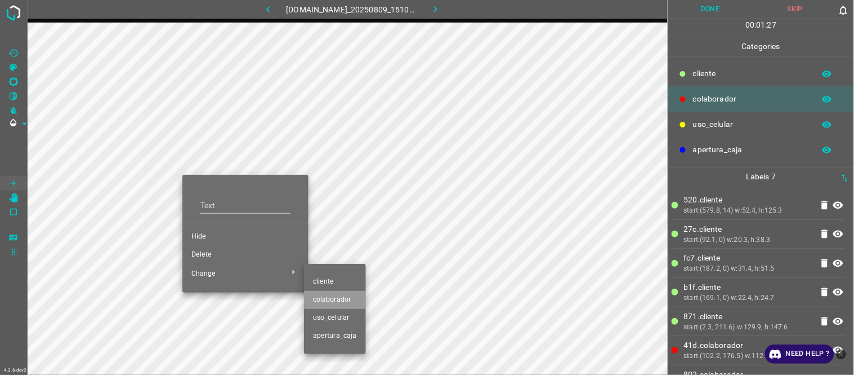
drag, startPoint x: 335, startPoint y: 300, endPoint x: 330, endPoint y: 297, distance: 5.8
click at [334, 299] on span "colaborador" at bounding box center [335, 300] width 44 height 10
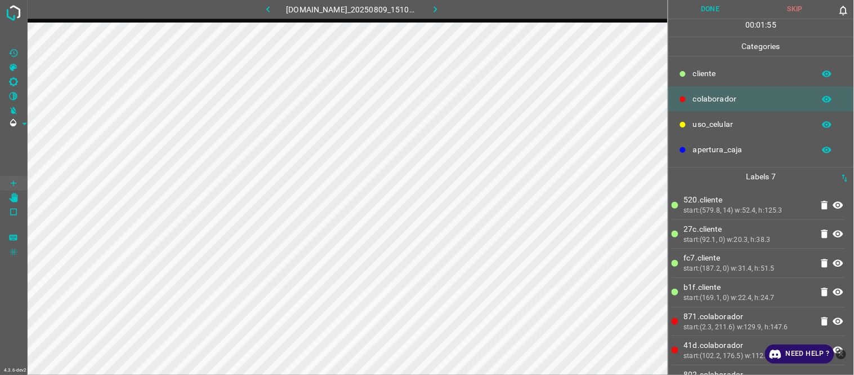
click at [721, 294] on div "start:(169.1, 0) w:22.4, h:24.7" at bounding box center [748, 298] width 128 height 10
click at [14, 54] on icon "[Z] Restore Values" at bounding box center [13, 53] width 10 height 10
click at [0, 46] on Values"] "[Z] Restore Values" at bounding box center [13, 53] width 27 height 15
click at [748, 234] on p "27c.​​cliente" at bounding box center [748, 229] width 128 height 12
click at [701, 2] on button "Done" at bounding box center [711, 9] width 85 height 19
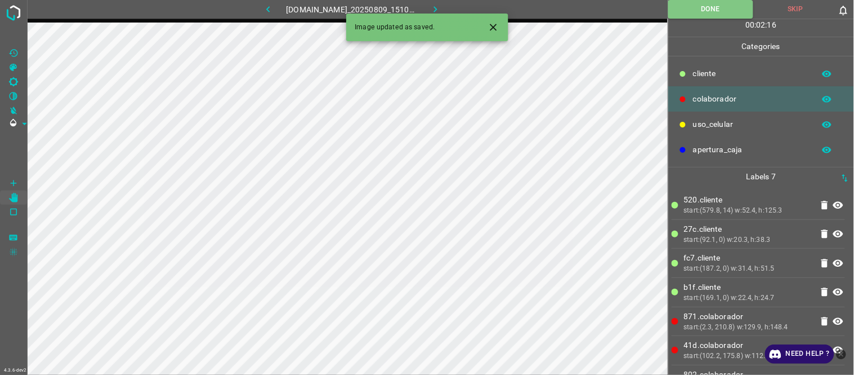
click at [449, 8] on button "button" at bounding box center [435, 9] width 36 height 19
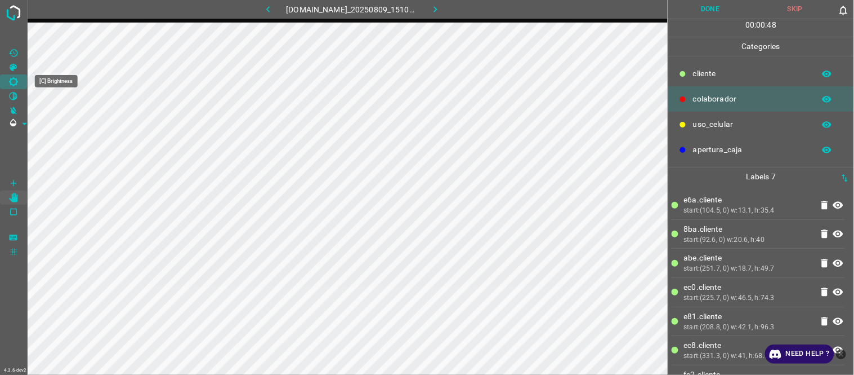
click at [14, 80] on icon "[C] Brightness" at bounding box center [13, 82] width 10 height 10
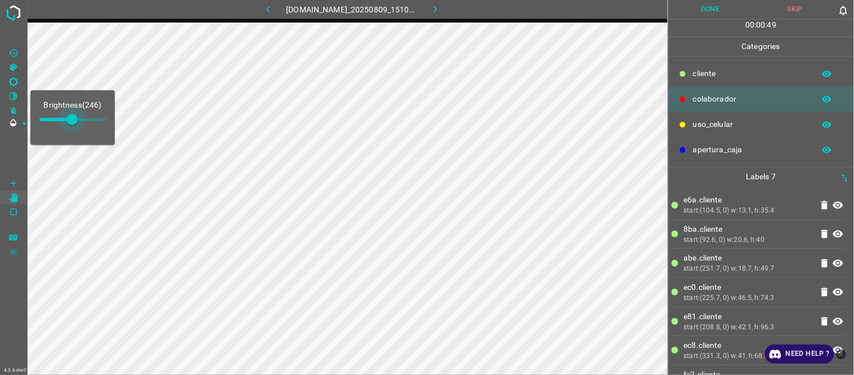
type input "259"
drag, startPoint x: 56, startPoint y: 120, endPoint x: 74, endPoint y: 121, distance: 17.5
click at [74, 121] on span at bounding box center [71, 119] width 11 height 11
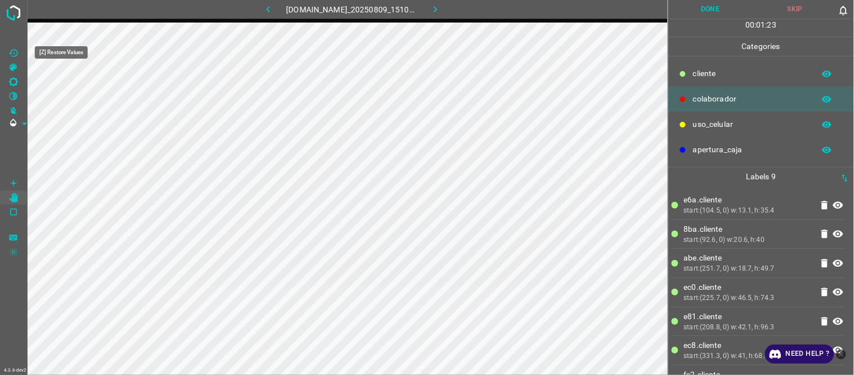
click at [12, 48] on icon "[Z] Restore Values" at bounding box center [13, 53] width 10 height 10
click at [723, 8] on button "Done" at bounding box center [711, 9] width 85 height 19
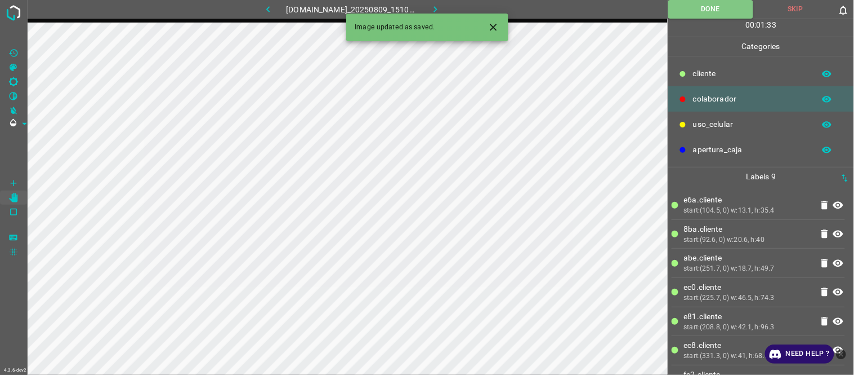
click at [442, 11] on icon "button" at bounding box center [436, 9] width 12 height 12
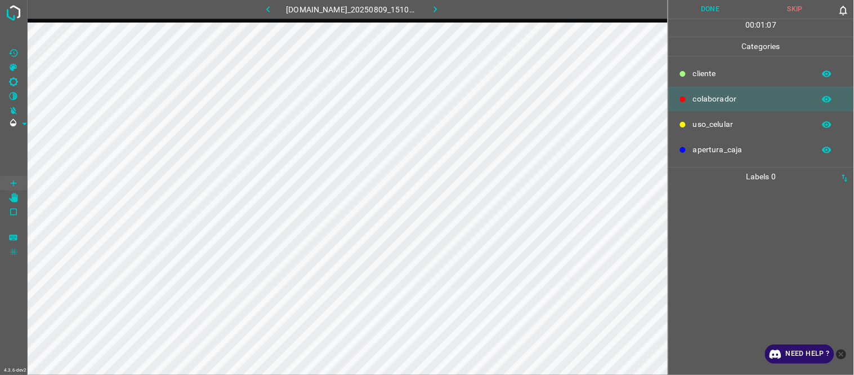
click at [16, 80] on icon "[C] Brightness" at bounding box center [13, 81] width 9 height 9
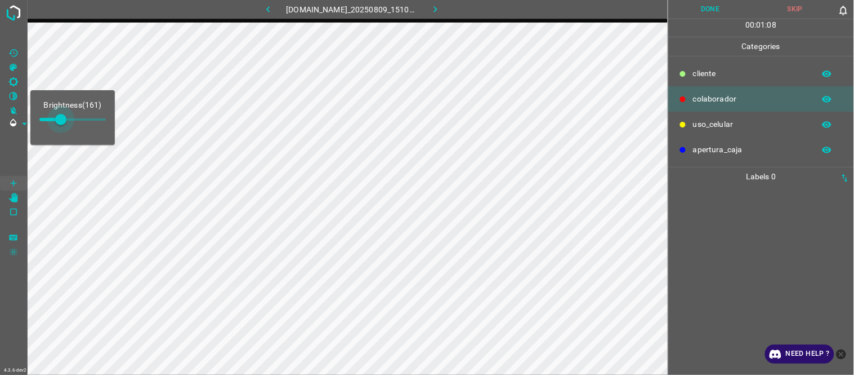
type input "199"
drag, startPoint x: 50, startPoint y: 120, endPoint x: 66, endPoint y: 121, distance: 16.4
click at [66, 121] on span at bounding box center [65, 119] width 11 height 11
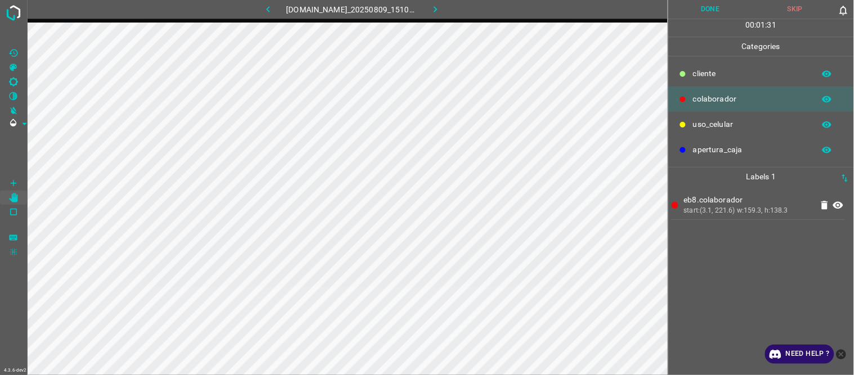
drag, startPoint x: 697, startPoint y: 12, endPoint x: 685, endPoint y: 16, distance: 11.8
click at [693, 14] on button "Done" at bounding box center [711, 9] width 85 height 19
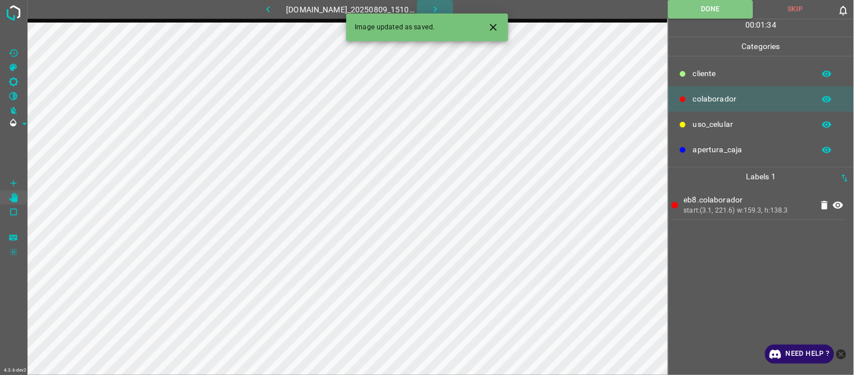
click at [437, 8] on icon "button" at bounding box center [435, 9] width 3 height 6
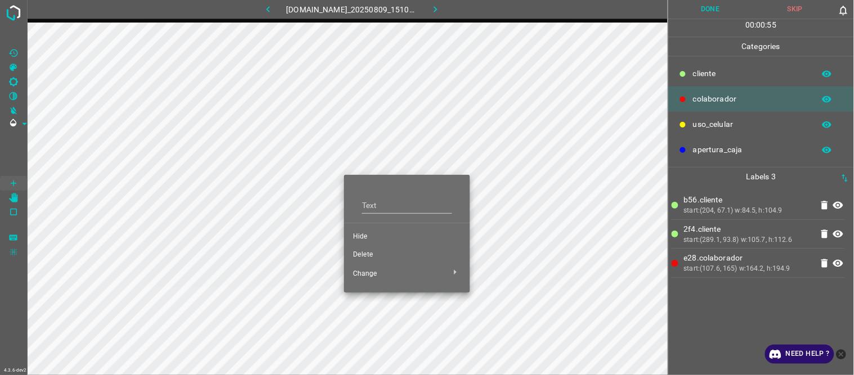
click at [369, 237] on span "Hide" at bounding box center [407, 237] width 108 height 10
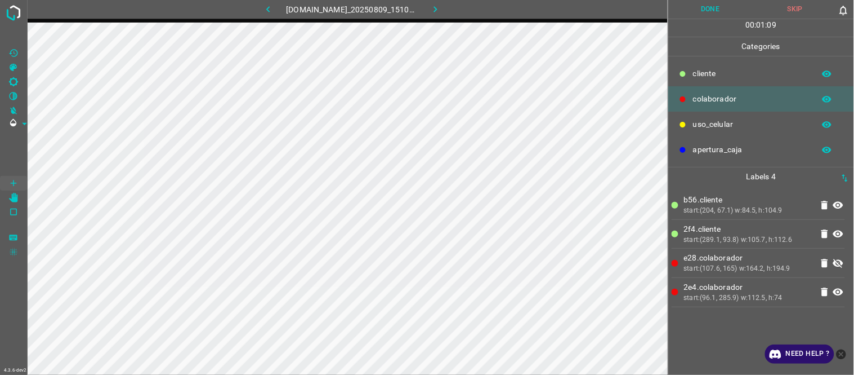
drag, startPoint x: 257, startPoint y: 2, endPoint x: 246, endPoint y: 10, distance: 13.4
click at [256, 5] on button "button" at bounding box center [268, 9] width 36 height 19
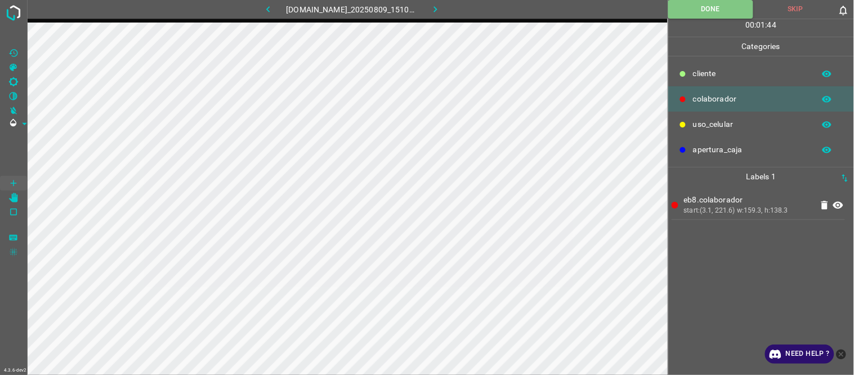
click at [448, 12] on button "button" at bounding box center [435, 9] width 36 height 19
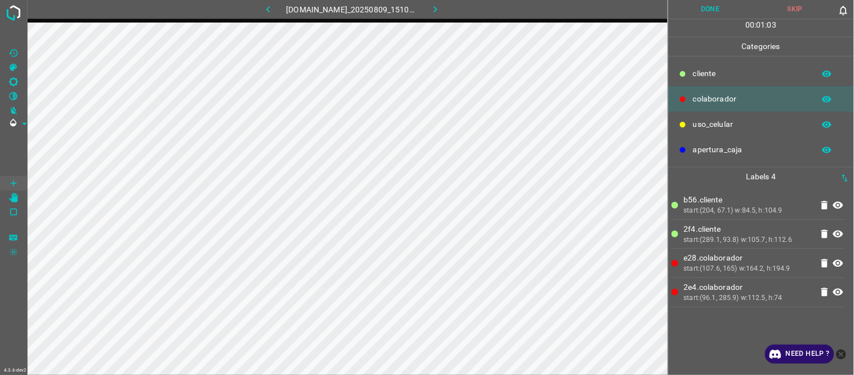
click at [714, 7] on button "Done" at bounding box center [711, 9] width 85 height 19
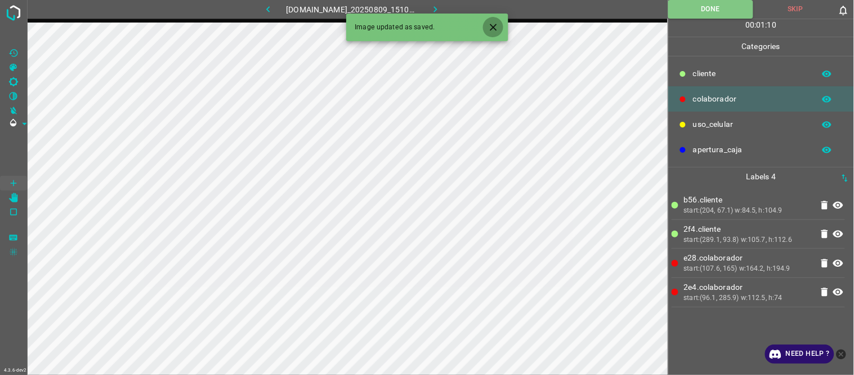
click at [497, 32] on icon "Close" at bounding box center [494, 27] width 12 height 12
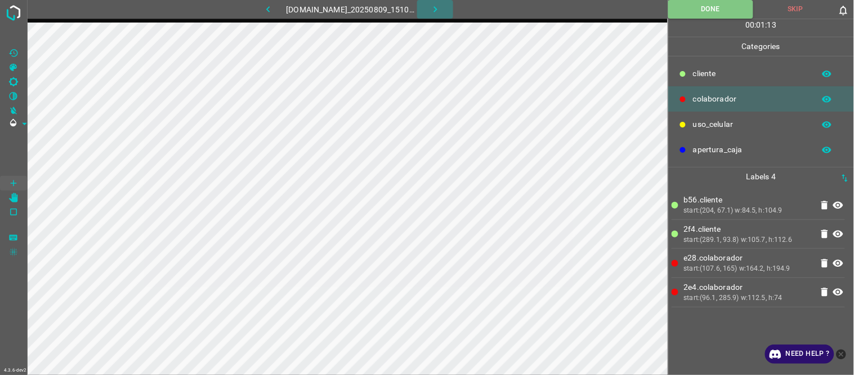
click at [438, 8] on icon "button" at bounding box center [436, 9] width 12 height 12
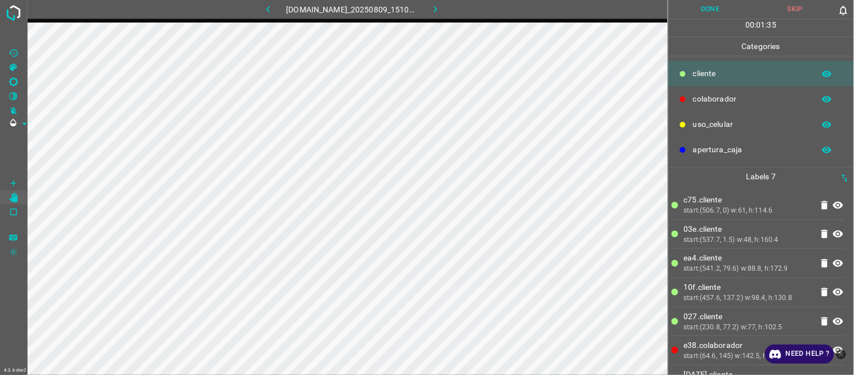
click at [713, 15] on button "Done" at bounding box center [711, 9] width 85 height 19
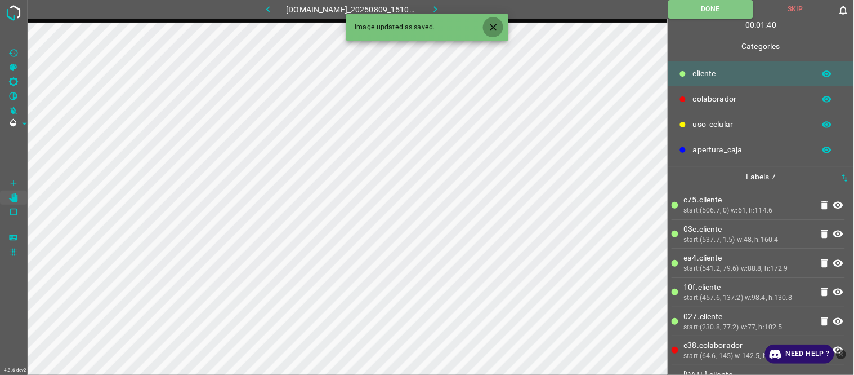
click at [498, 25] on icon "Close" at bounding box center [494, 27] width 12 height 12
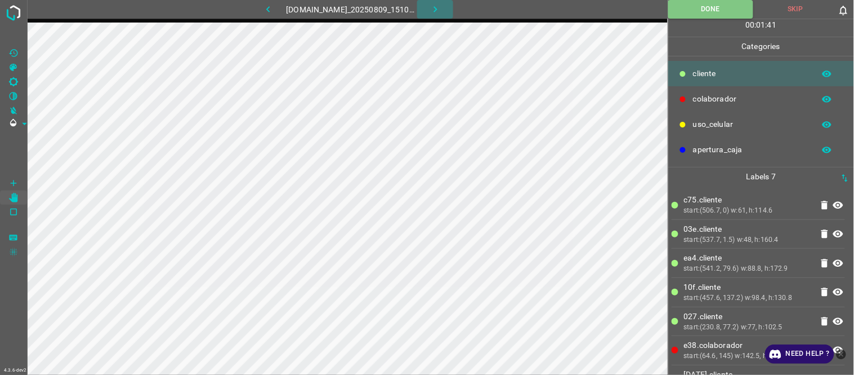
click at [442, 8] on icon "button" at bounding box center [436, 9] width 12 height 12
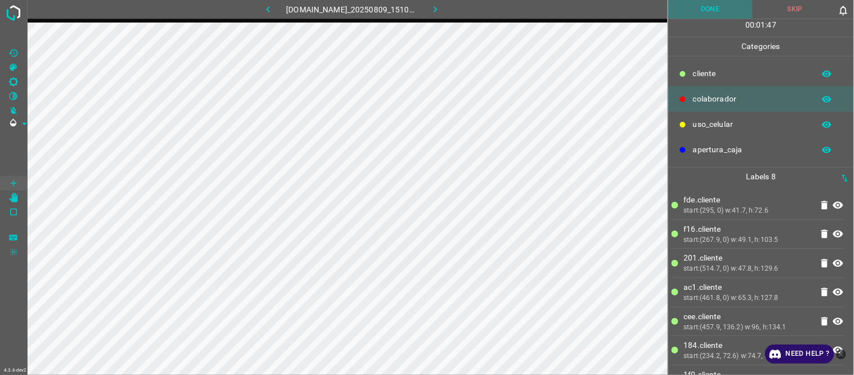
click at [721, 11] on button "Done" at bounding box center [711, 9] width 85 height 19
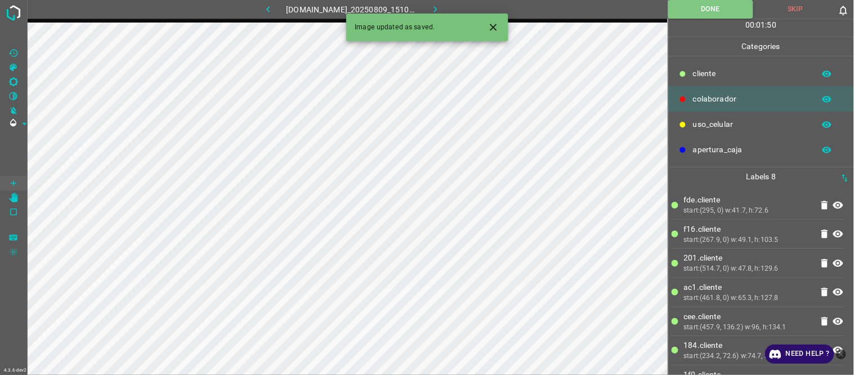
click at [442, 6] on icon "button" at bounding box center [436, 9] width 12 height 12
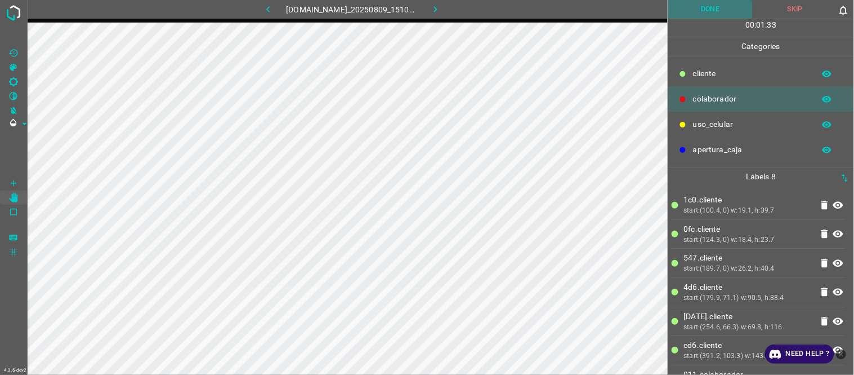
click at [728, 7] on button "Done" at bounding box center [711, 9] width 85 height 19
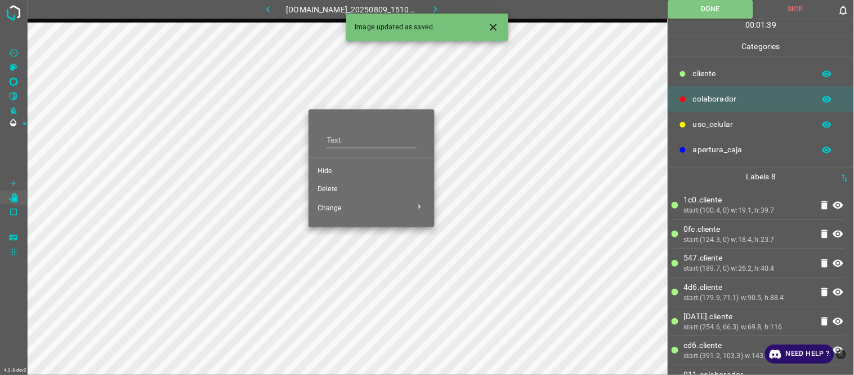
click at [338, 175] on span "Hide" at bounding box center [372, 171] width 108 height 10
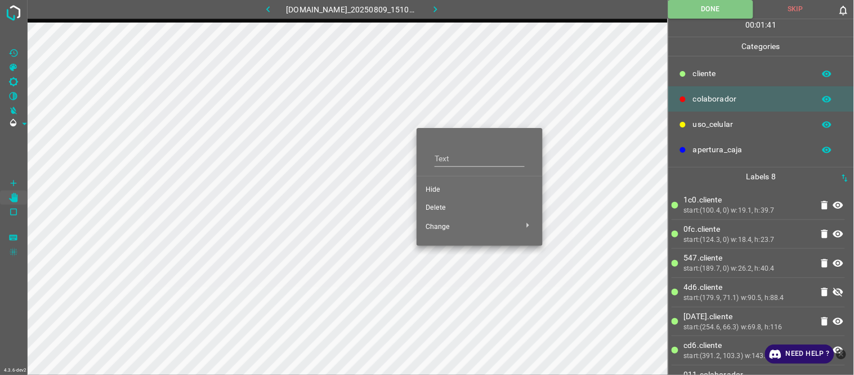
click at [433, 194] on span "Hide" at bounding box center [480, 190] width 108 height 10
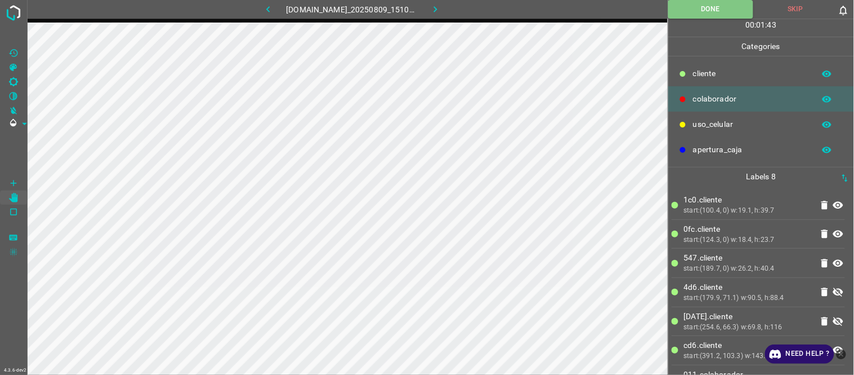
click at [262, 10] on icon "button" at bounding box center [268, 9] width 12 height 12
click at [437, 8] on icon "button" at bounding box center [435, 9] width 3 height 6
click at [442, 7] on icon "button" at bounding box center [436, 9] width 12 height 12
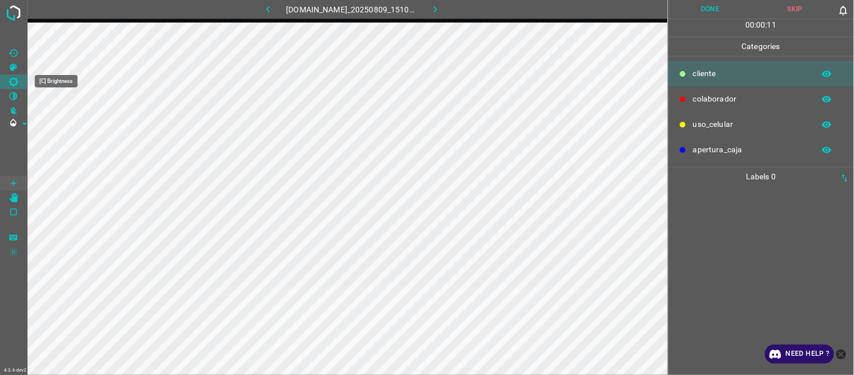
click at [21, 78] on Brightness"] "[C] Brightness" at bounding box center [13, 81] width 27 height 15
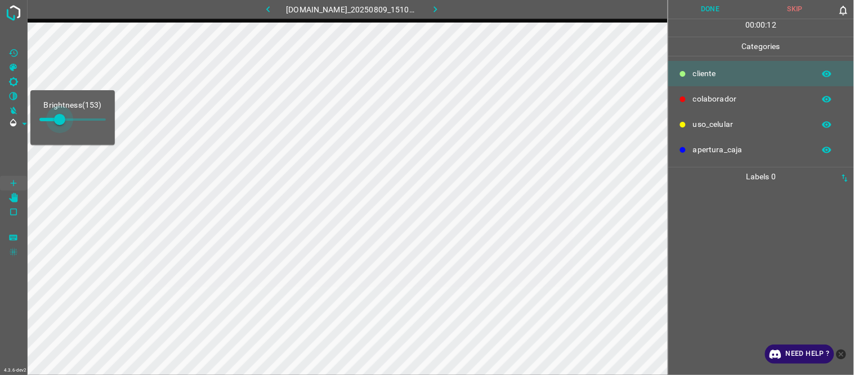
type input "144"
click at [59, 121] on span at bounding box center [59, 119] width 11 height 11
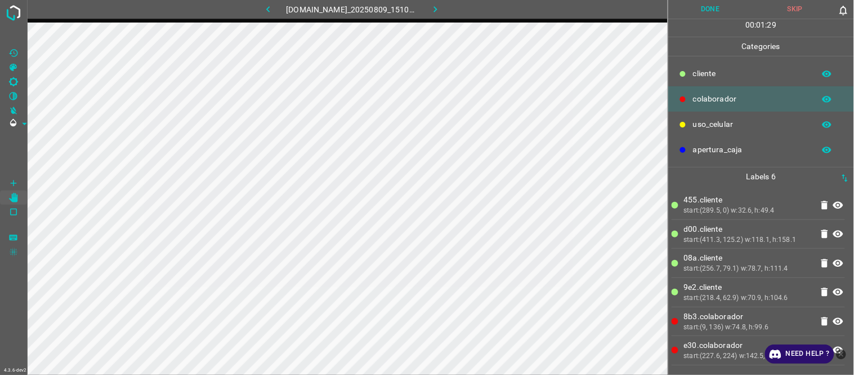
click at [723, 9] on button "Done" at bounding box center [711, 9] width 85 height 19
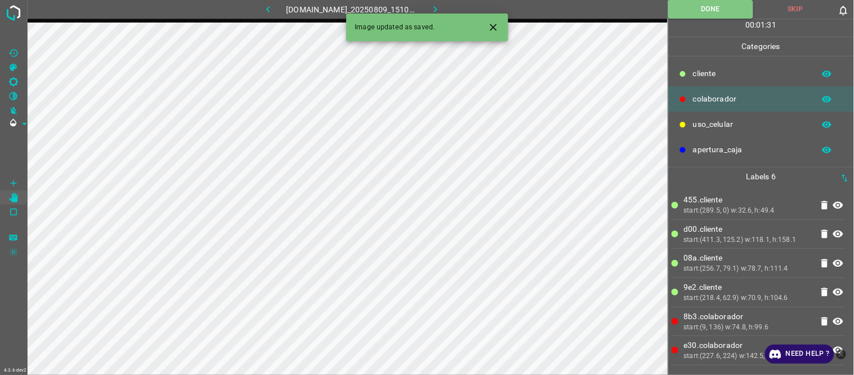
click at [438, 7] on icon "button" at bounding box center [436, 9] width 12 height 12
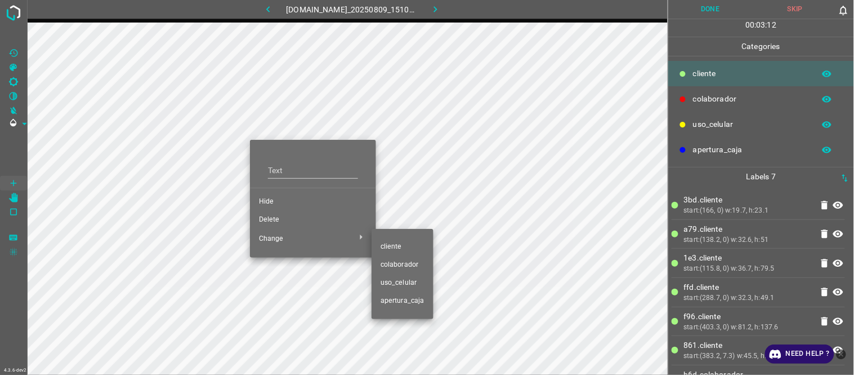
click at [381, 249] on span "​​cliente" at bounding box center [403, 247] width 44 height 10
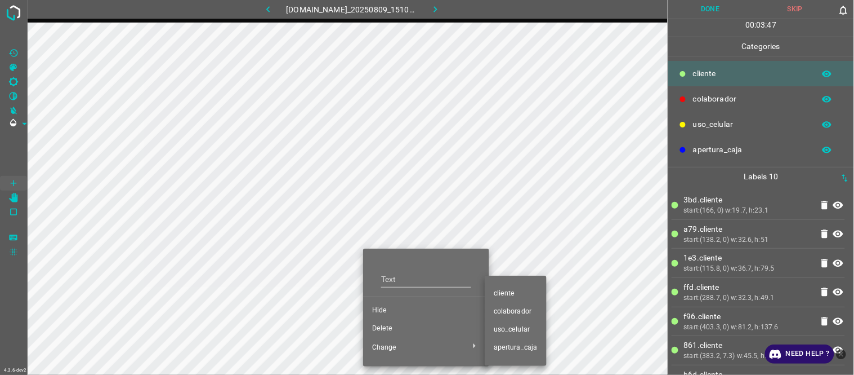
click at [502, 309] on span "colaborador" at bounding box center [516, 311] width 44 height 10
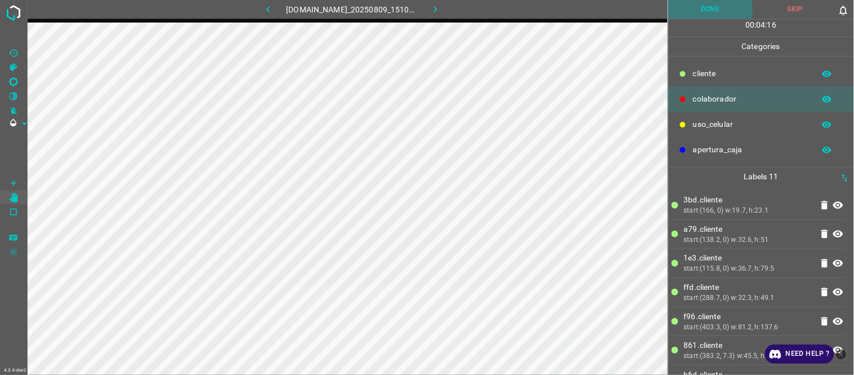
click at [706, 6] on button "Done" at bounding box center [711, 9] width 85 height 19
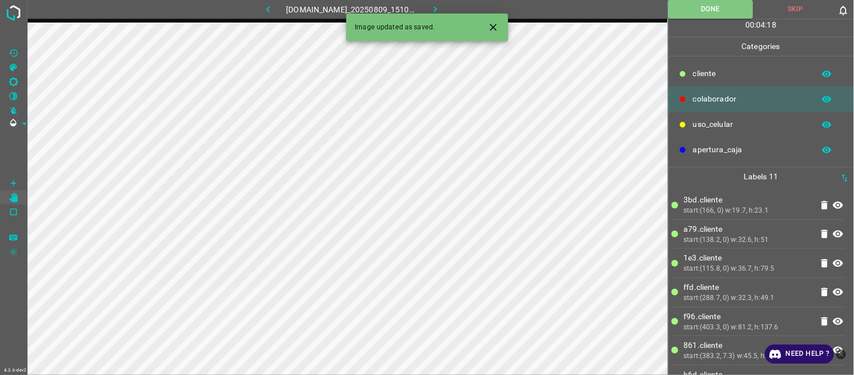
click at [441, 8] on icon "button" at bounding box center [436, 9] width 12 height 12
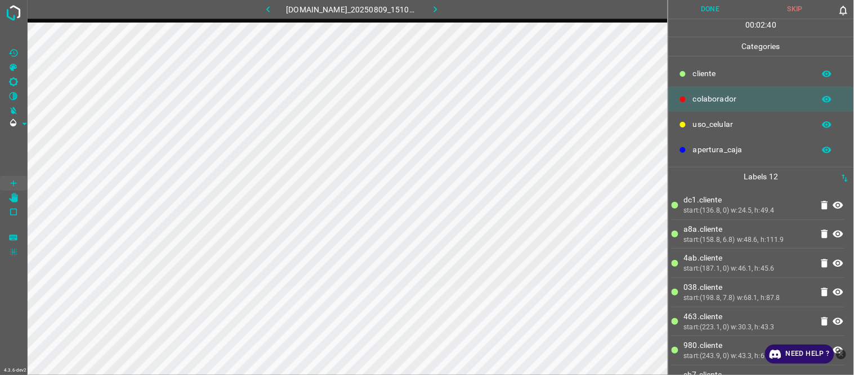
click at [710, 14] on button "Done" at bounding box center [711, 9] width 85 height 19
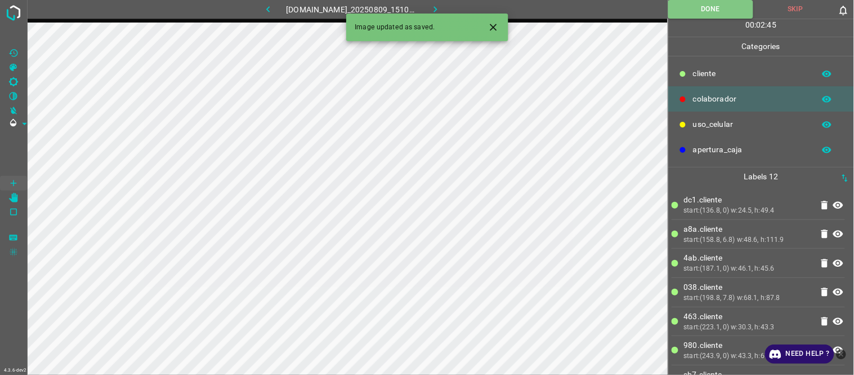
click at [442, 7] on icon "button" at bounding box center [436, 9] width 12 height 12
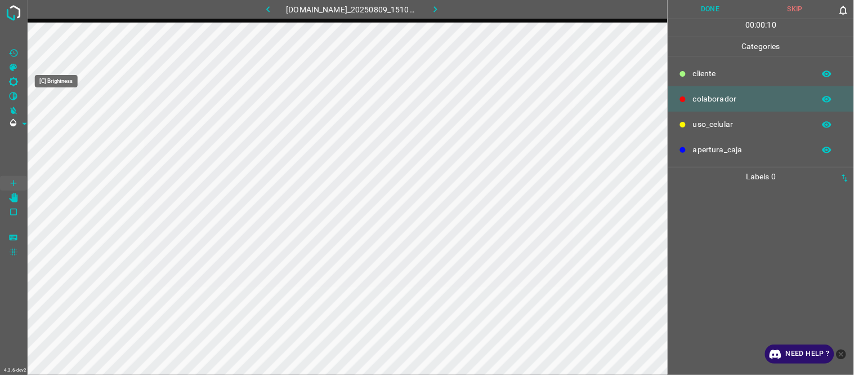
click at [14, 86] on icon "[C] Brightness" at bounding box center [13, 82] width 10 height 10
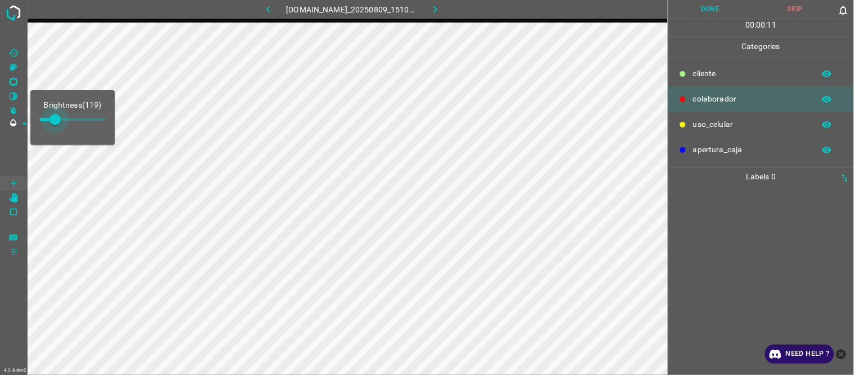
type input "157"
drag, startPoint x: 54, startPoint y: 123, endPoint x: 60, endPoint y: 124, distance: 6.4
click at [60, 124] on span at bounding box center [60, 119] width 11 height 11
click at [785, 203] on div at bounding box center [761, 280] width 179 height 189
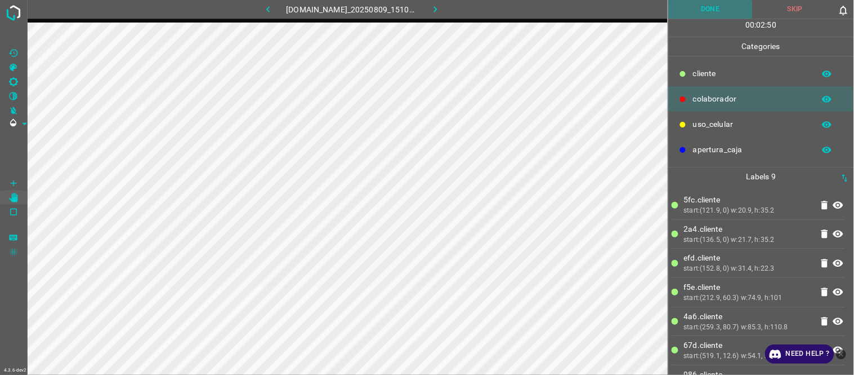
click at [710, 7] on button "Done" at bounding box center [711, 9] width 85 height 19
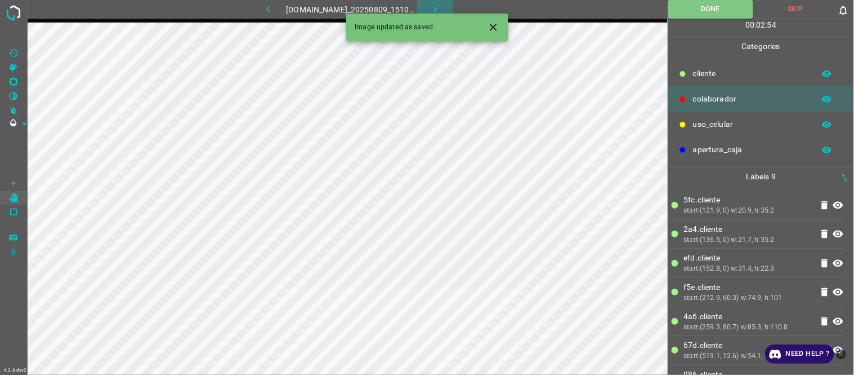
click at [437, 7] on icon "button" at bounding box center [435, 9] width 3 height 6
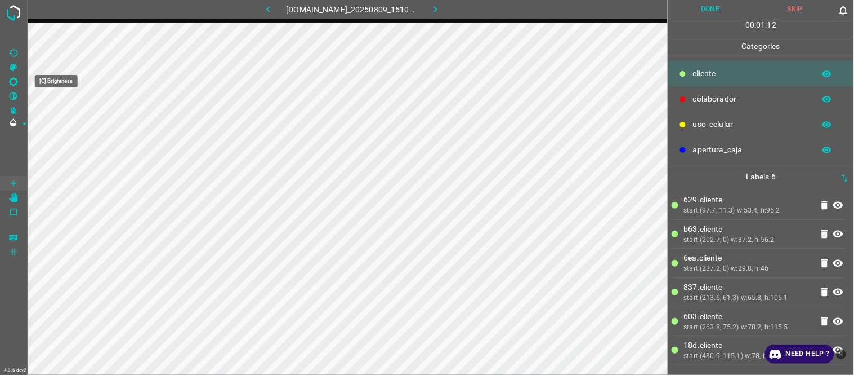
click at [15, 79] on icon "[C] Brightness" at bounding box center [13, 81] width 9 height 9
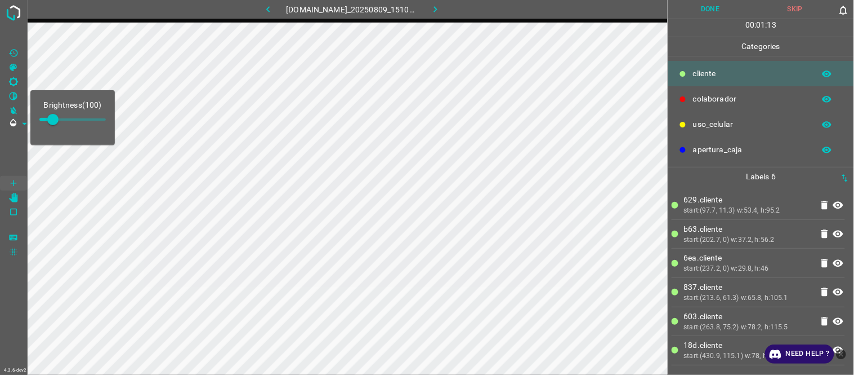
type input "157"
click at [60, 122] on span at bounding box center [60, 119] width 11 height 11
click at [776, 221] on li "b63.​​cliente start:(202.7, 0) w:37.2, h:56.2" at bounding box center [758, 234] width 173 height 29
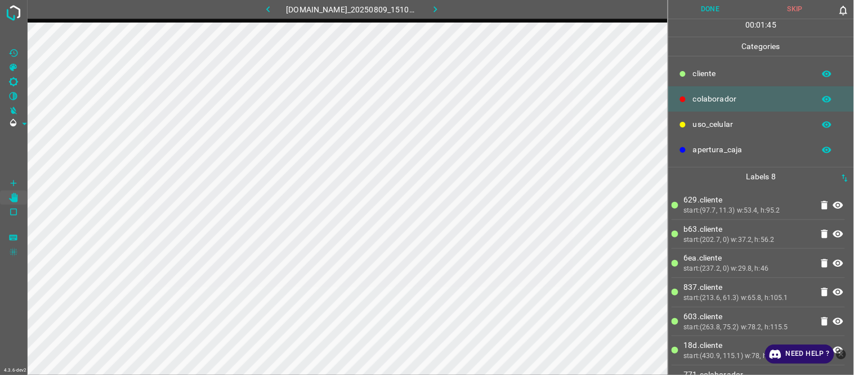
click at [702, 7] on button "Done" at bounding box center [711, 9] width 85 height 19
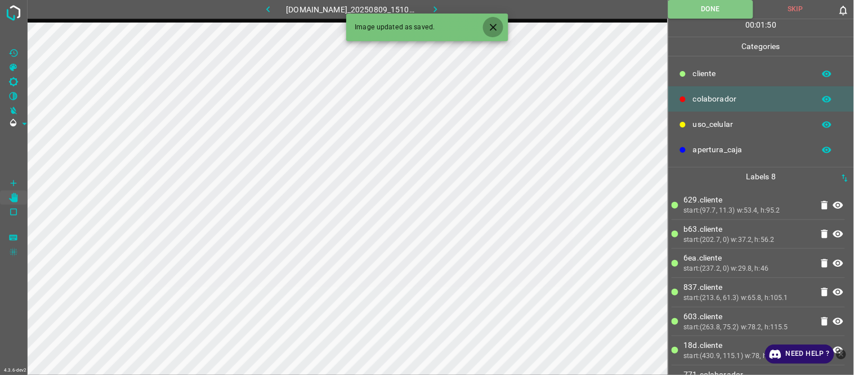
click at [493, 24] on icon "Close" at bounding box center [494, 27] width 12 height 12
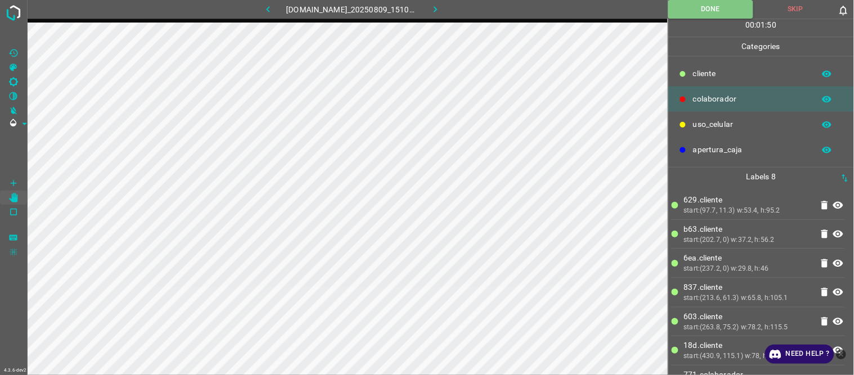
click at [430, 9] on button "button" at bounding box center [435, 9] width 36 height 19
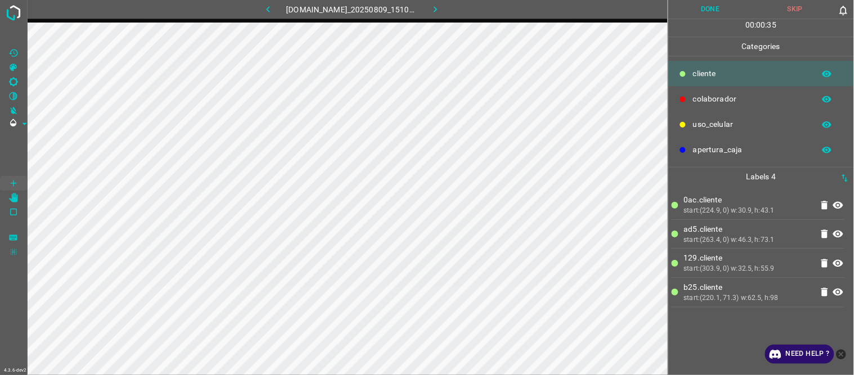
click at [746, 336] on div "0ac.​​cliente start:(224.9, 0) w:30.9, h:43.1 ad5.​​cliente start:(263.4, 0) w:…" at bounding box center [761, 280] width 179 height 189
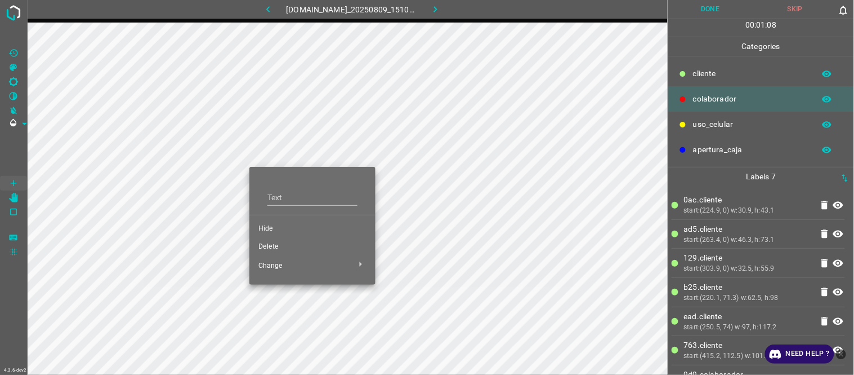
click at [277, 222] on li "Hide" at bounding box center [313, 229] width 126 height 18
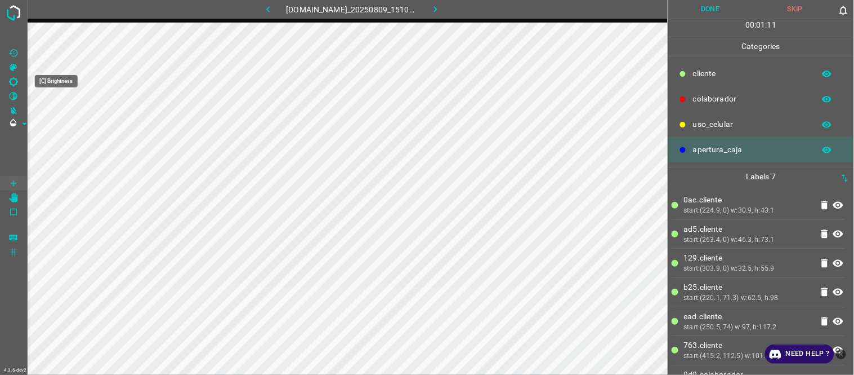
click at [17, 79] on icon "[C] Brightness" at bounding box center [13, 82] width 10 height 10
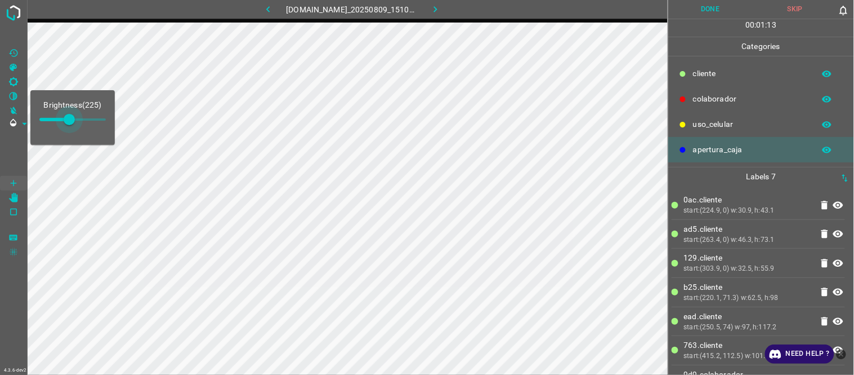
type input "233"
drag, startPoint x: 57, startPoint y: 121, endPoint x: 70, endPoint y: 121, distance: 13.5
click at [70, 121] on span at bounding box center [70, 119] width 11 height 11
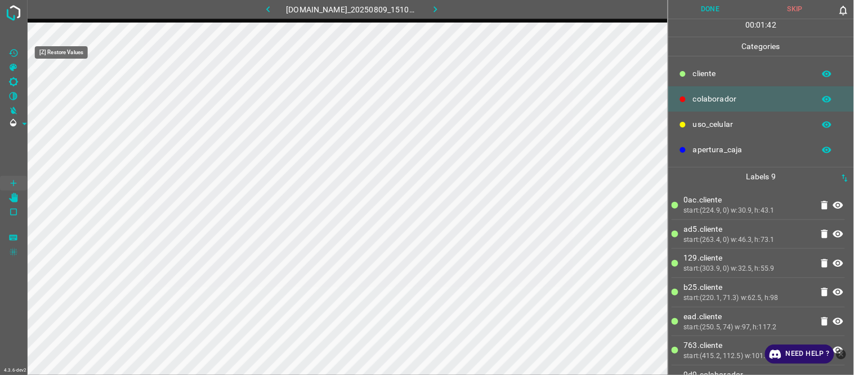
click at [13, 54] on icon "[Z] Restore Values" at bounding box center [13, 53] width 10 height 10
click at [265, 15] on icon "button" at bounding box center [268, 9] width 12 height 12
click at [448, 3] on button "button" at bounding box center [435, 9] width 36 height 19
click at [706, 11] on button "Done" at bounding box center [711, 9] width 85 height 19
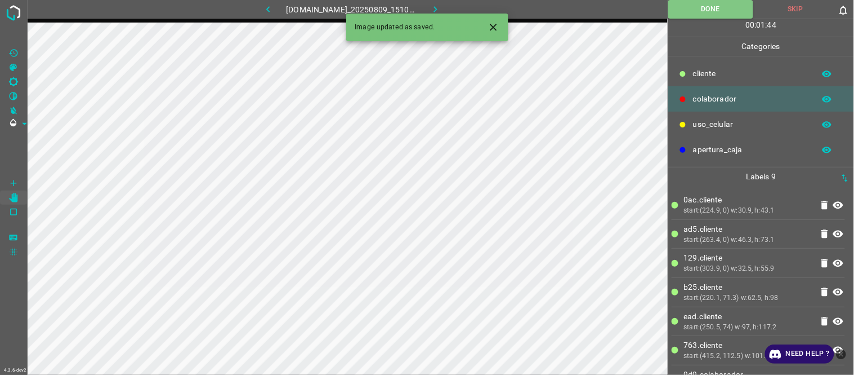
click at [440, 7] on icon "button" at bounding box center [436, 9] width 12 height 12
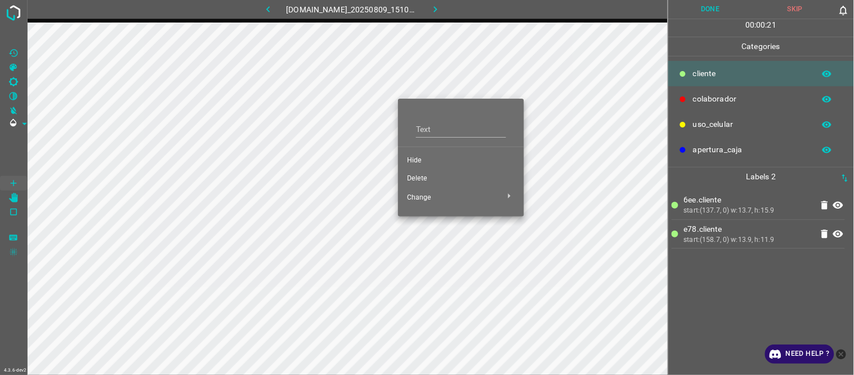
click at [434, 175] on span "Delete" at bounding box center [461, 178] width 108 height 10
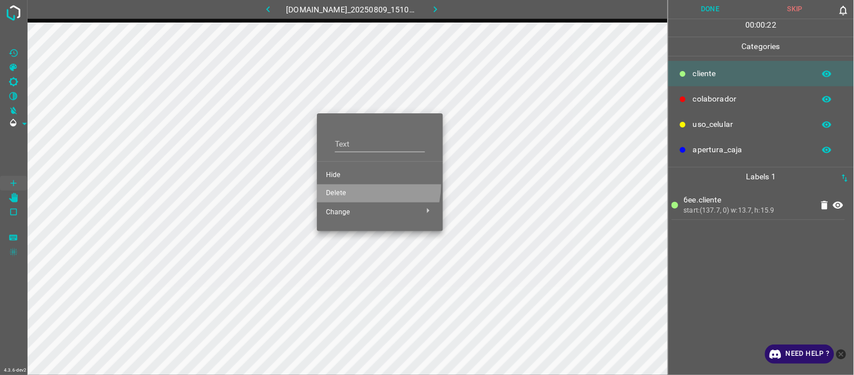
click at [350, 184] on li "Delete" at bounding box center [380, 193] width 126 height 18
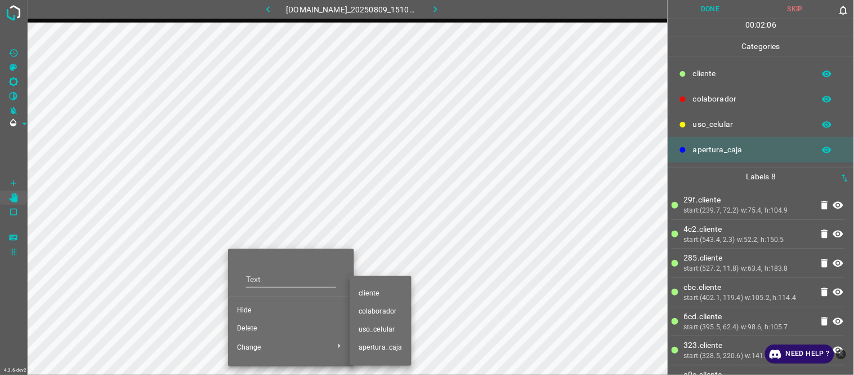
click at [381, 312] on span "colaborador" at bounding box center [381, 311] width 44 height 10
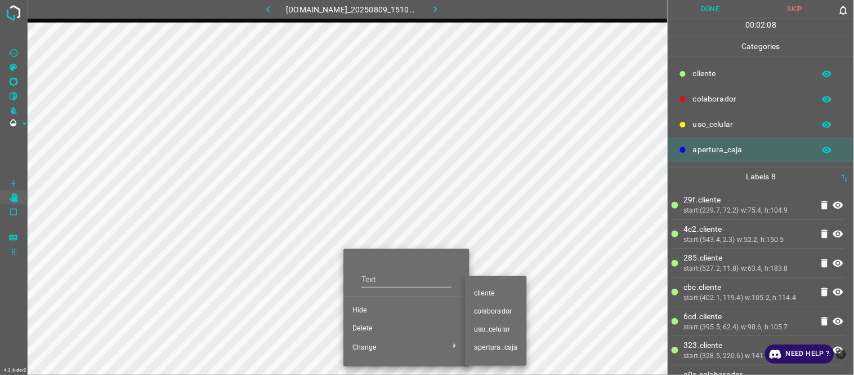
click at [481, 312] on span "colaborador" at bounding box center [496, 311] width 44 height 10
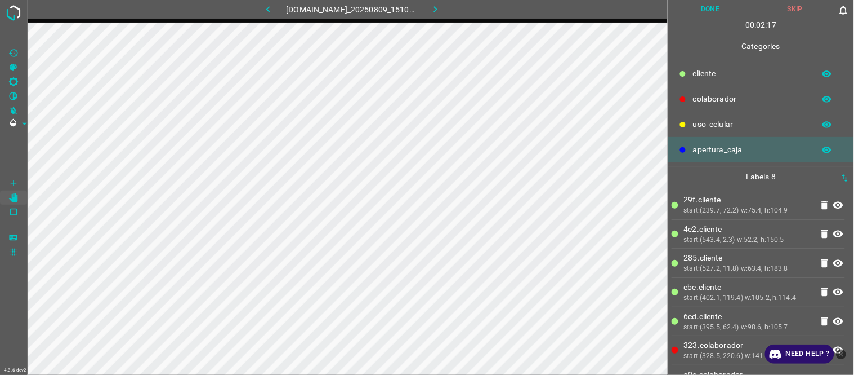
click at [725, 9] on button "Done" at bounding box center [711, 9] width 85 height 19
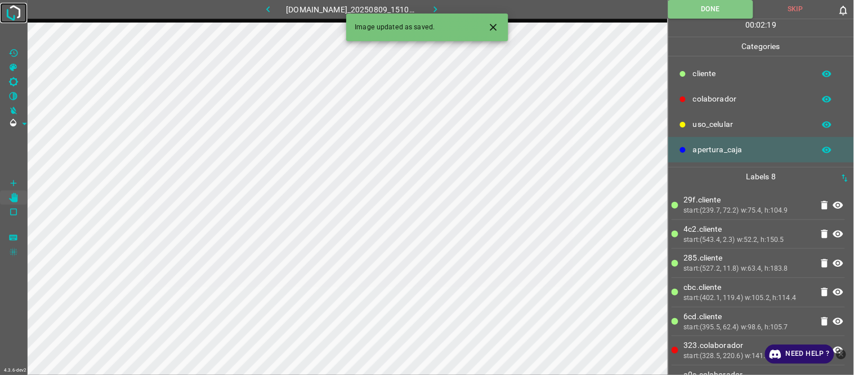
click at [20, 9] on img at bounding box center [13, 13] width 20 height 20
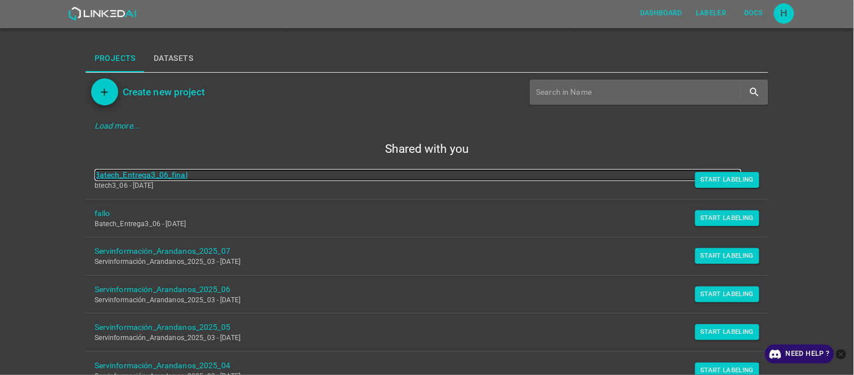
click at [162, 170] on link "Batech_Entrega3_06_final" at bounding box center [419, 175] width 648 height 12
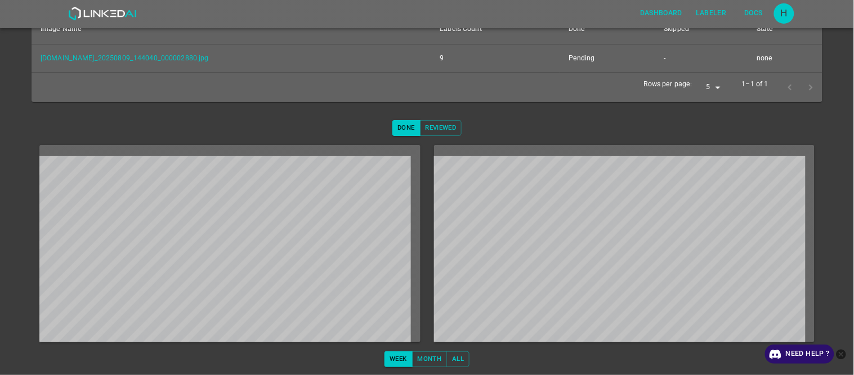
scroll to position [199, 0]
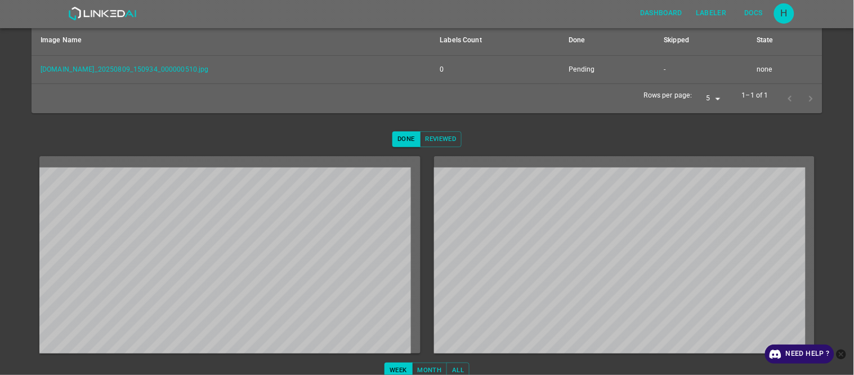
scroll to position [199, 0]
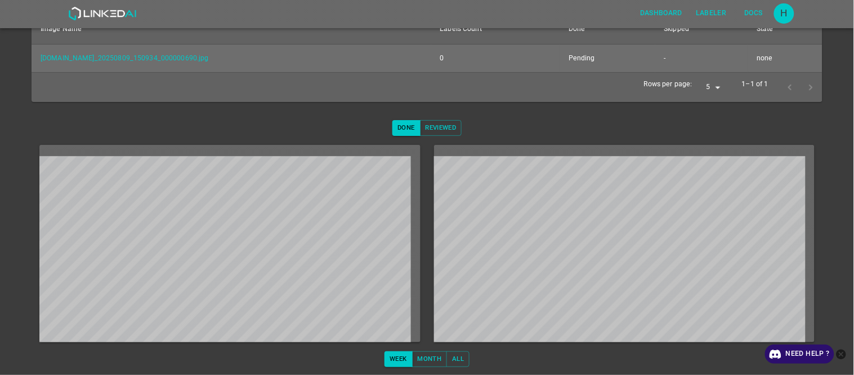
scroll to position [199, 0]
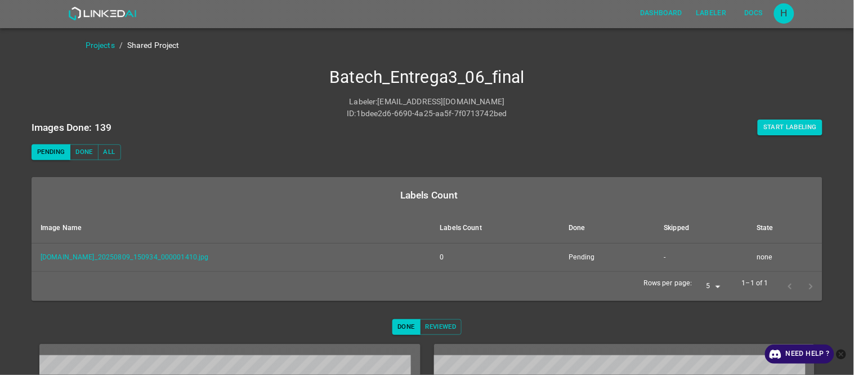
scroll to position [188, 0]
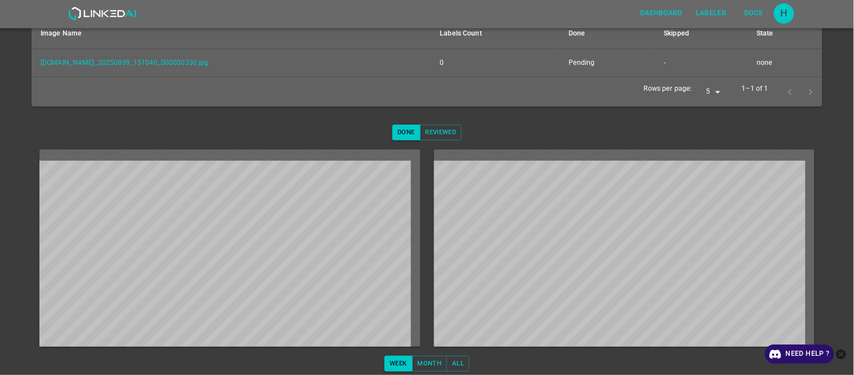
scroll to position [199, 0]
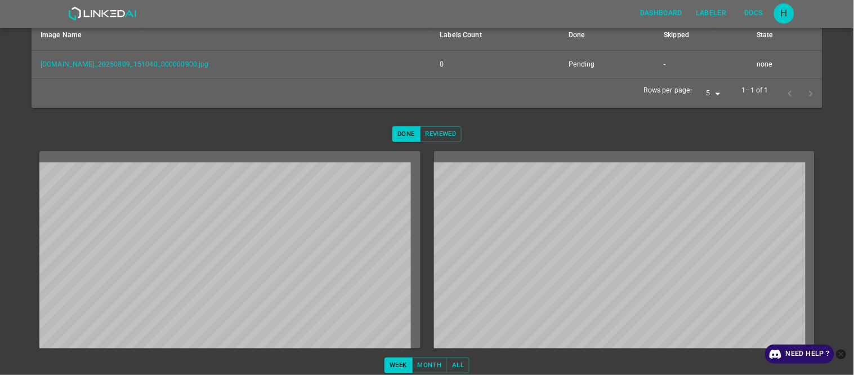
scroll to position [199, 0]
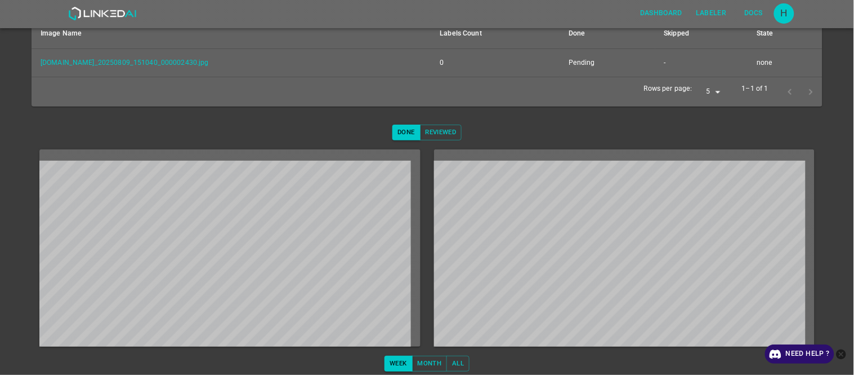
scroll to position [199, 0]
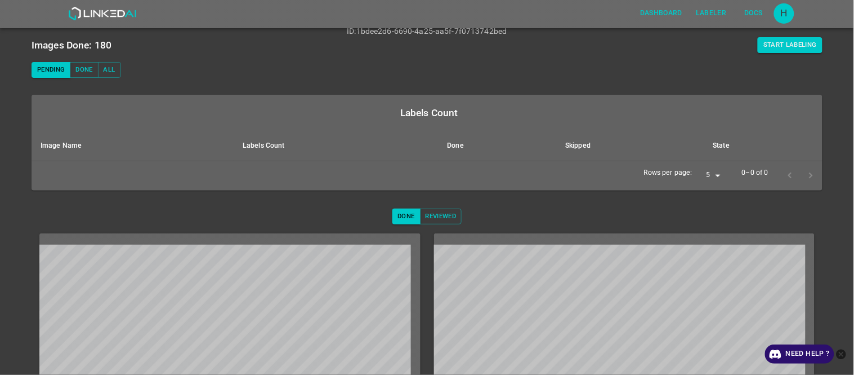
scroll to position [171, 0]
